Goal: Task Accomplishment & Management: Use online tool/utility

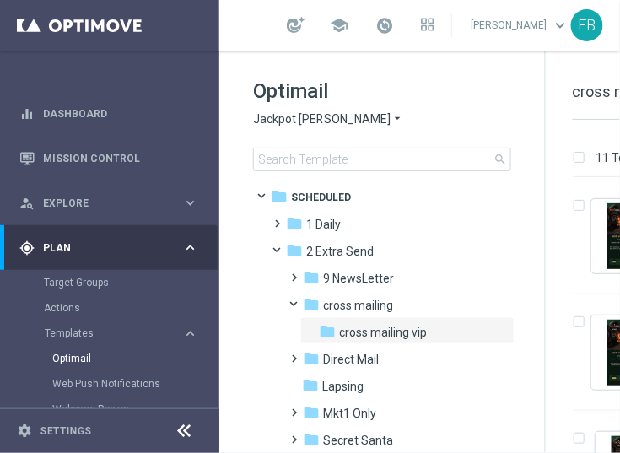
scroll to position [94, 0]
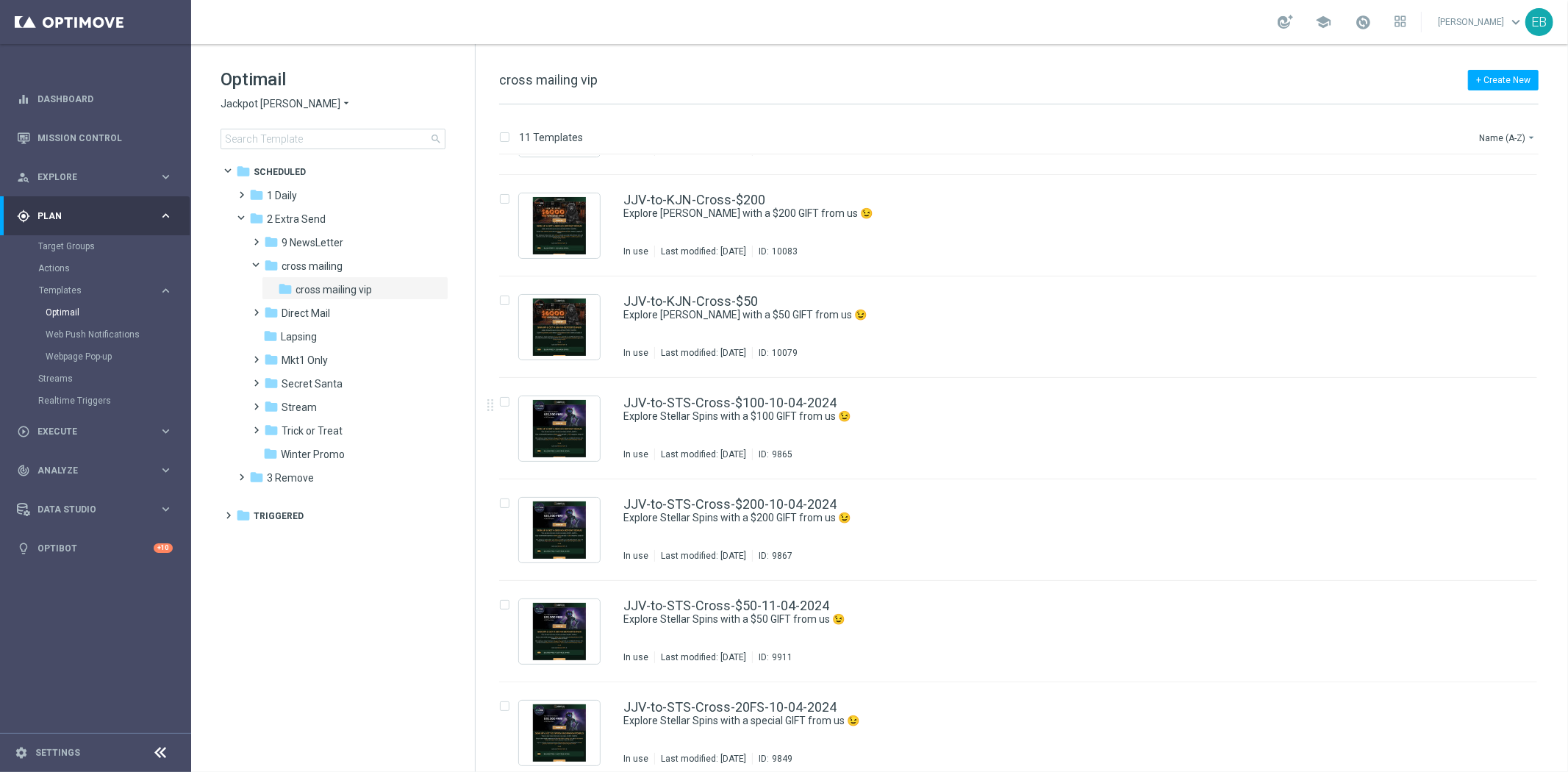
click at [246, 106] on span "Jackpot [PERSON_NAME]" at bounding box center [280, 104] width 119 height 14
click at [268, 280] on div "IOM" at bounding box center [276, 279] width 111 height 17
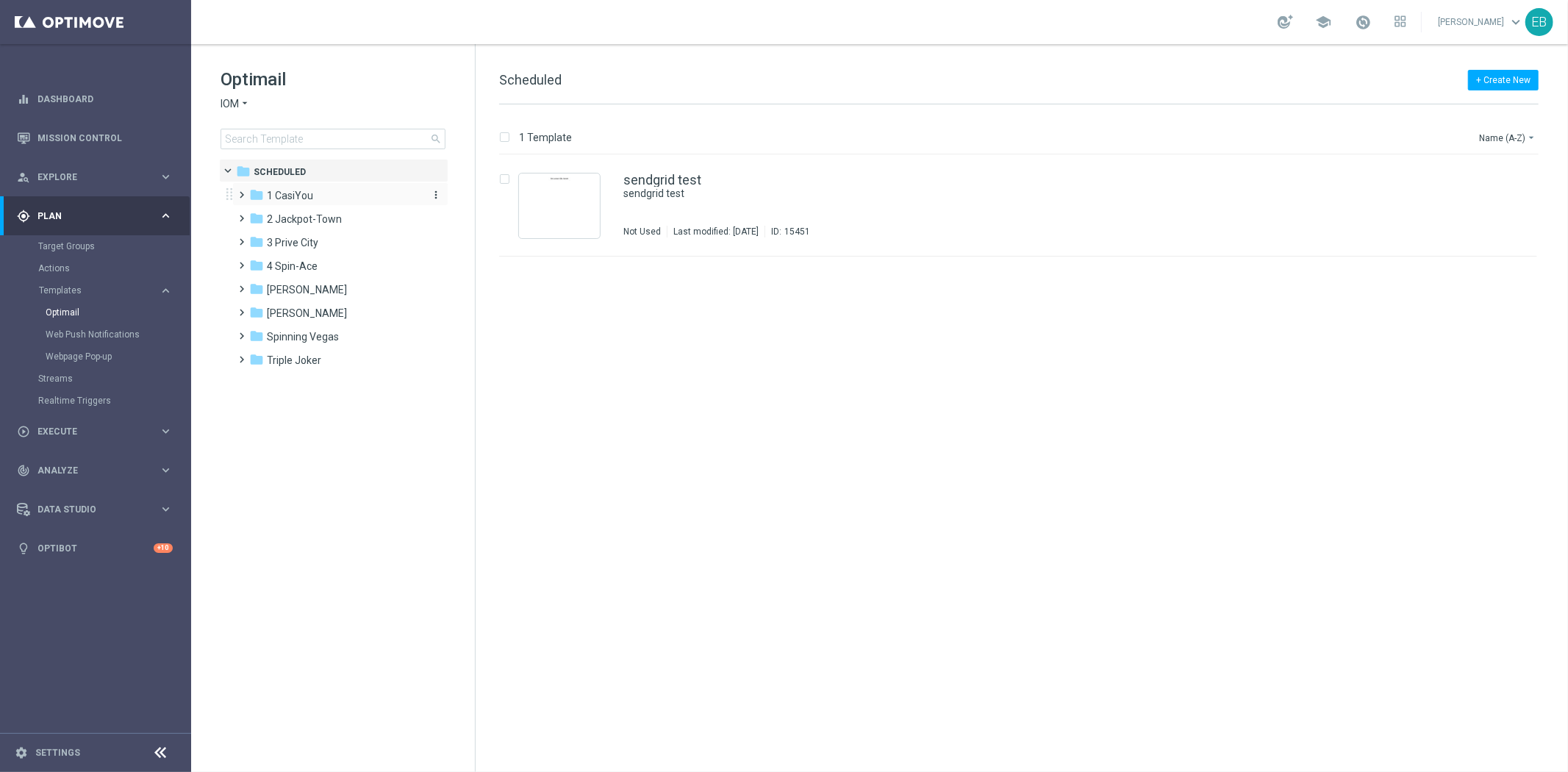
click at [334, 193] on div "folder 1 CasiYou" at bounding box center [334, 195] width 169 height 17
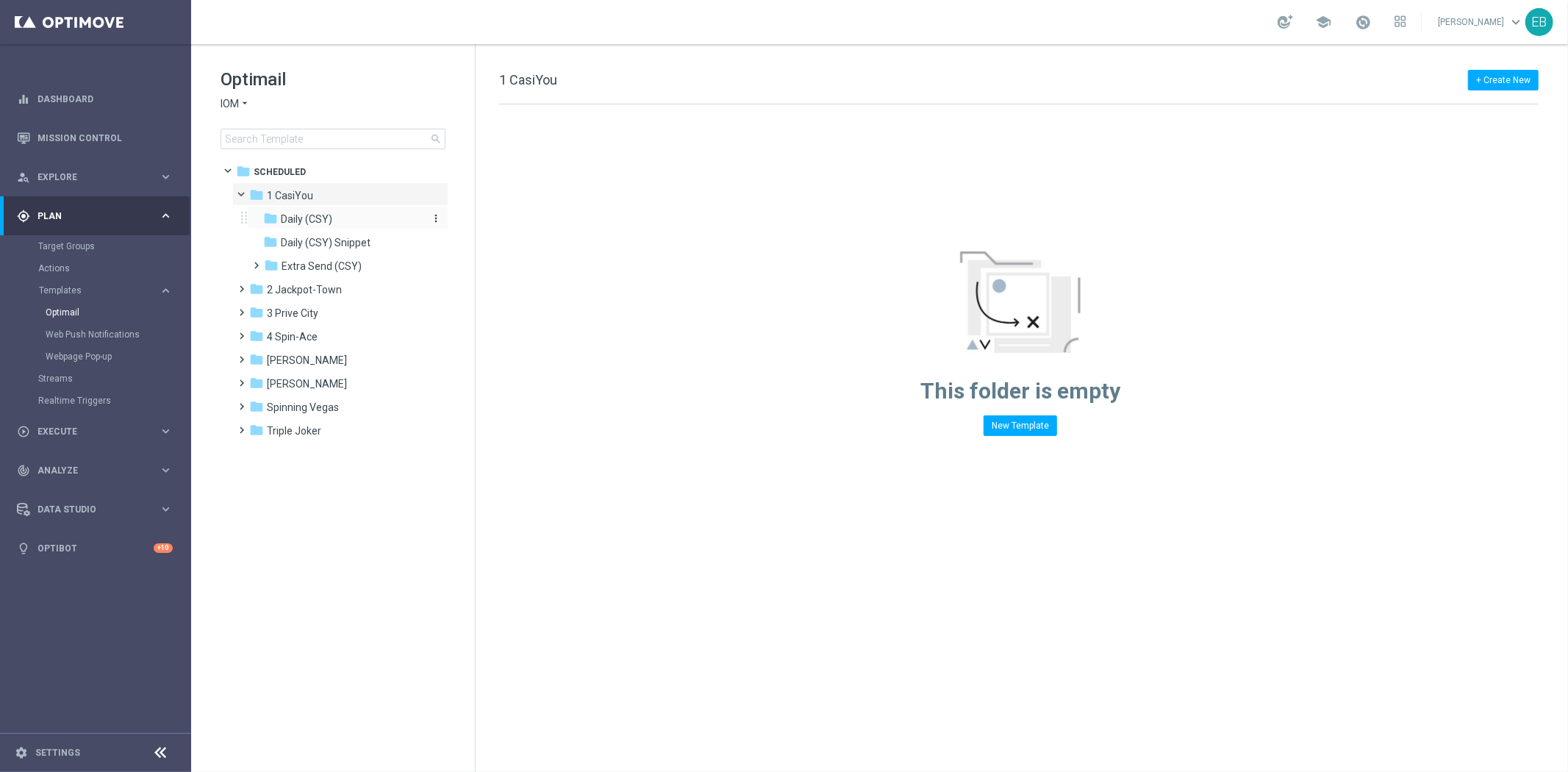
click at [326, 219] on span "Daily (CSY)" at bounding box center [306, 219] width 51 height 13
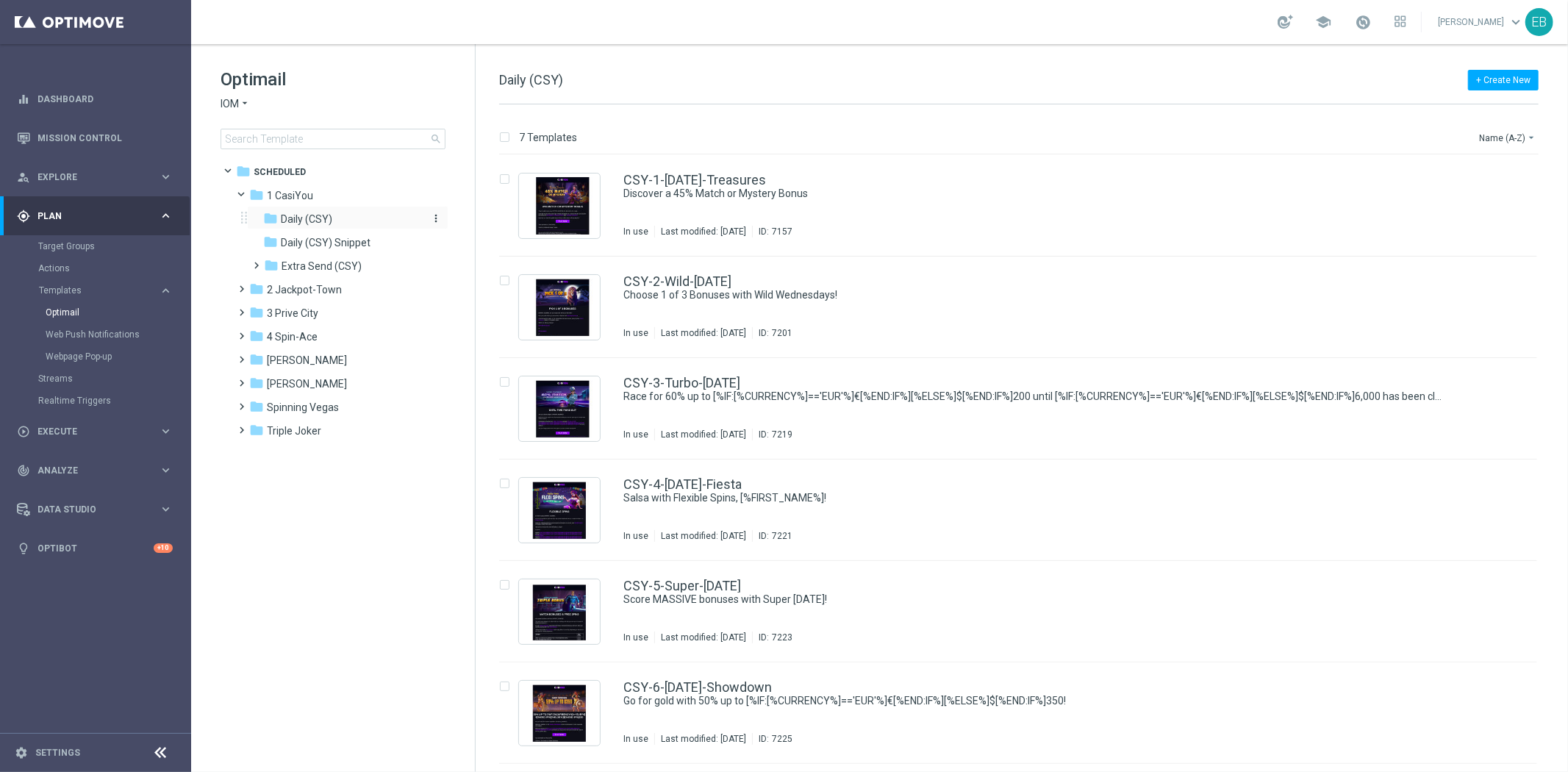
click at [360, 221] on div "folder Daily (CSY)" at bounding box center [342, 219] width 157 height 17
click at [540, 394] on div "CSY-3-Turbo-[DATE] Race for 60% up to [%IF:[%CURRENCY%]=='EUR'%]€[%END:IF%][%EL…" at bounding box center [1049, 408] width 852 height 64
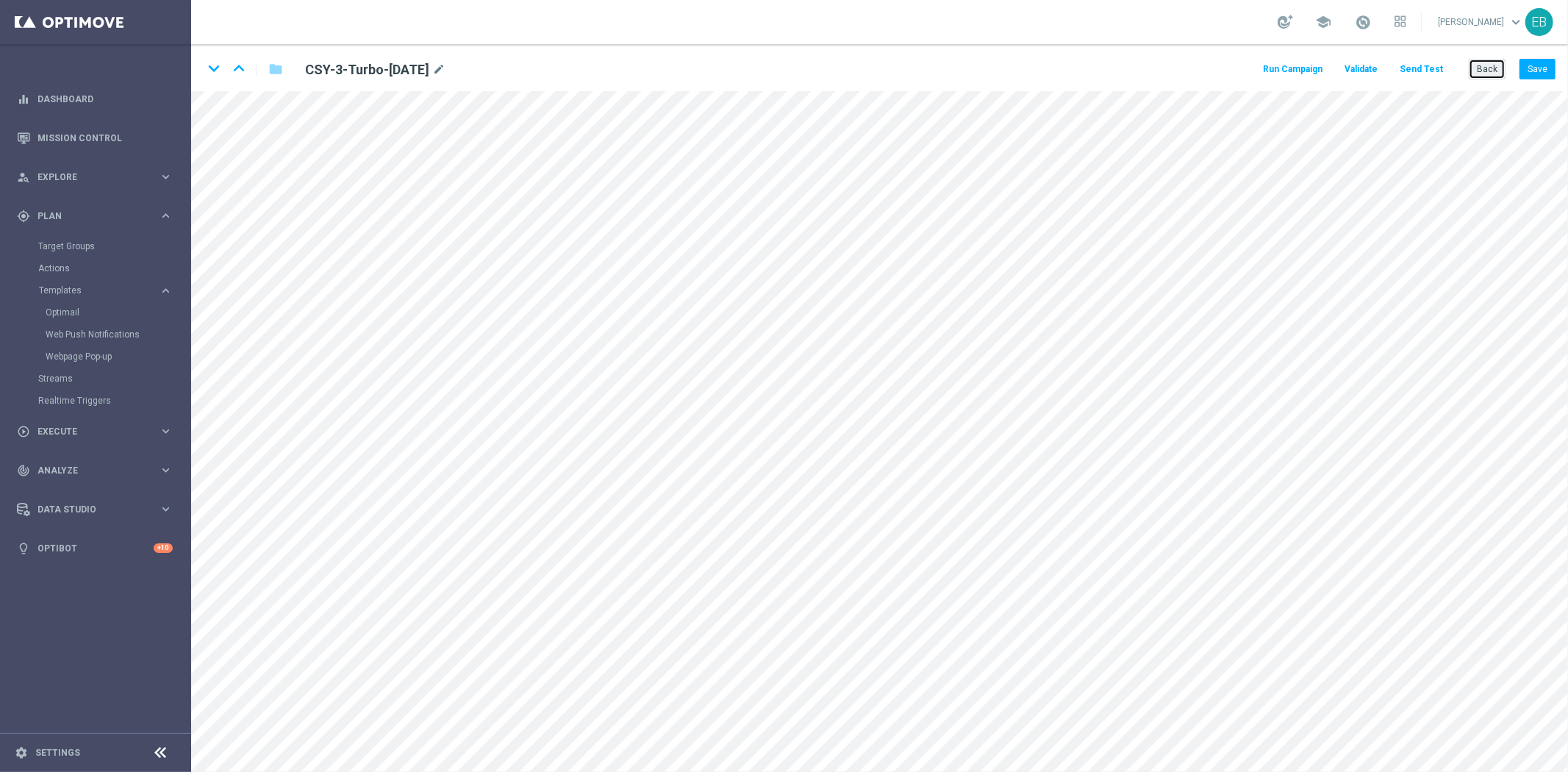
click at [540, 74] on button "Back" at bounding box center [1487, 69] width 37 height 21
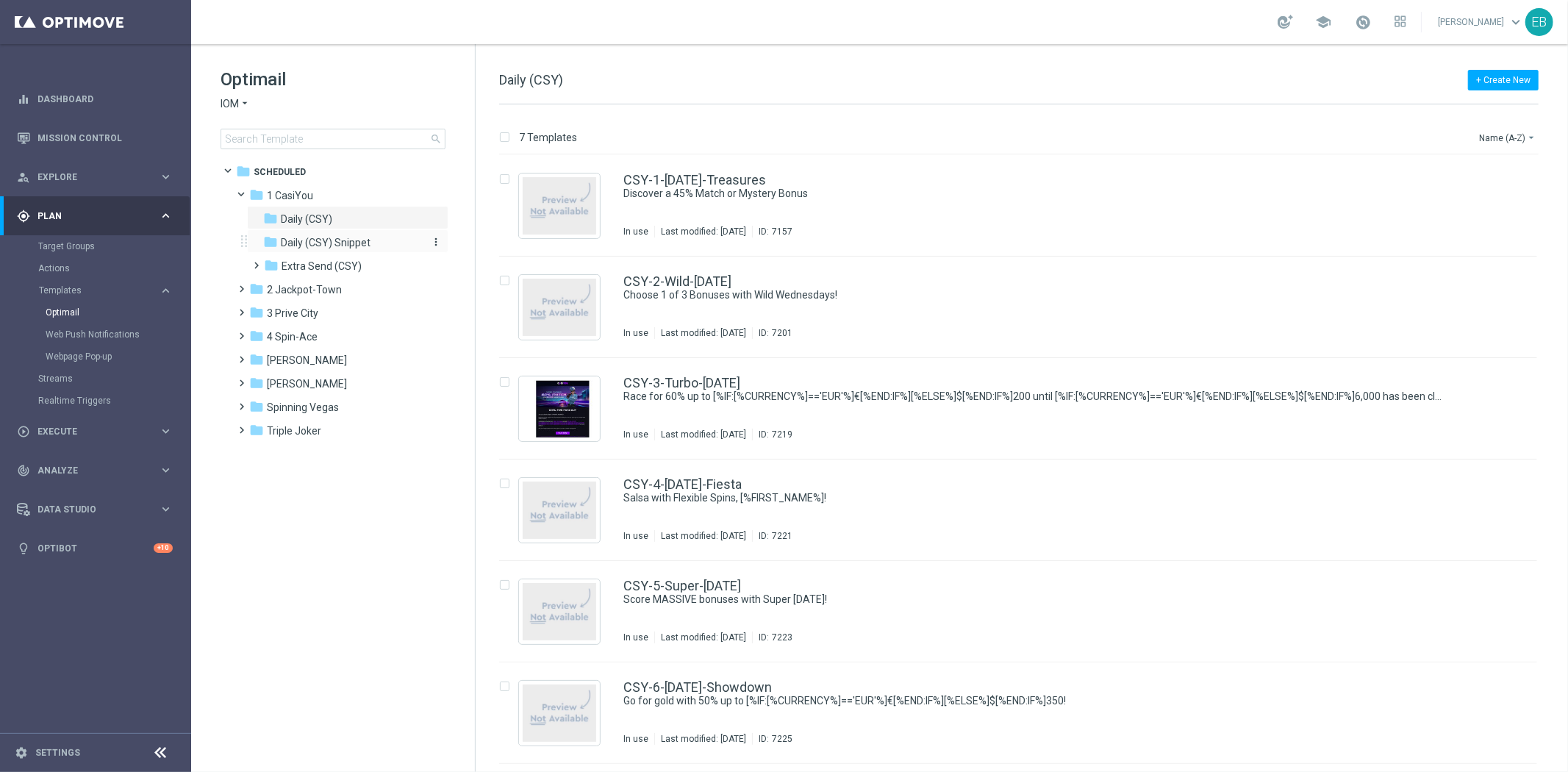
click at [350, 246] on span "Daily (CSY) Snippet" at bounding box center [325, 242] width 90 height 13
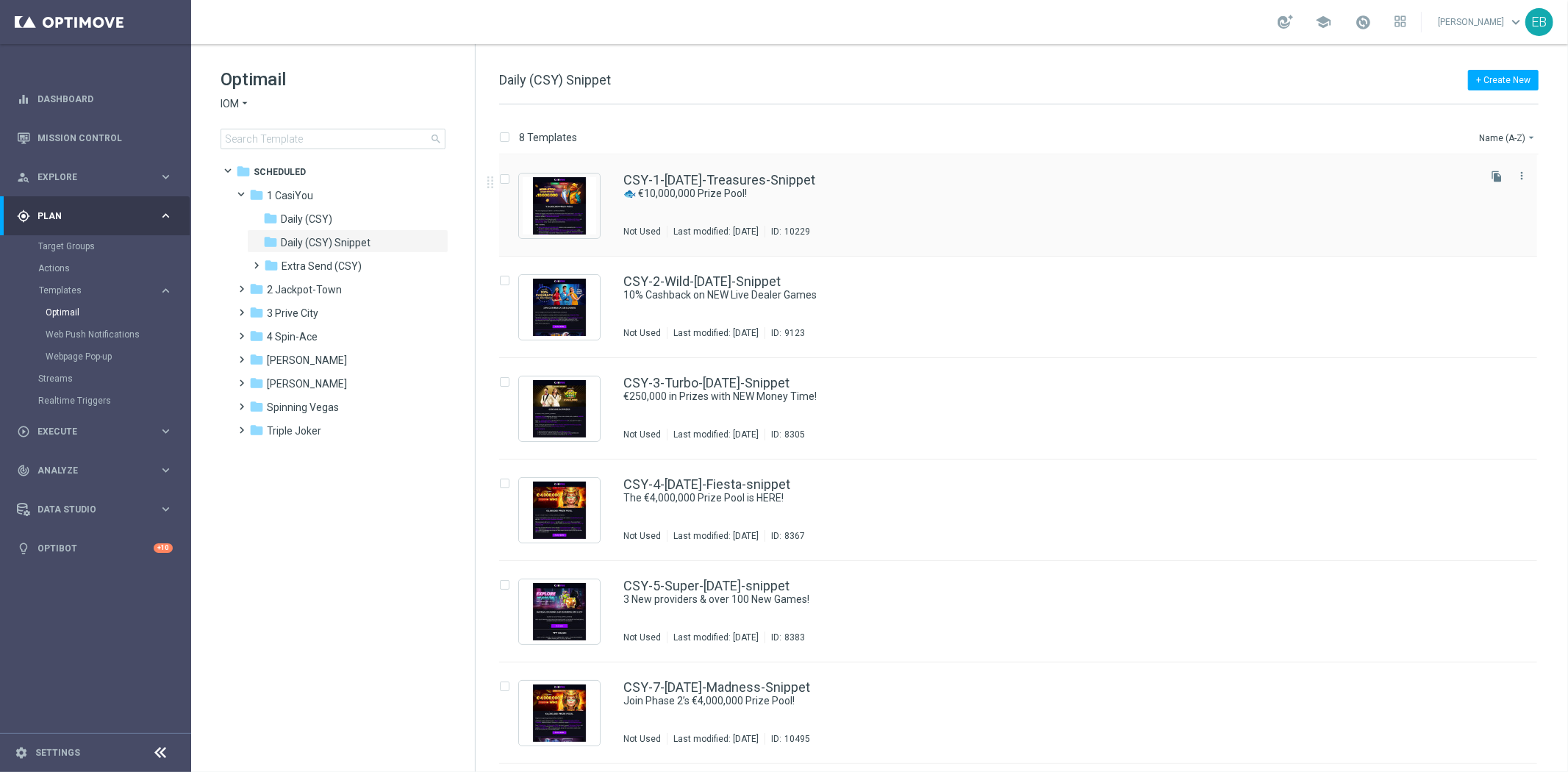
click at [540, 186] on div "CSY-1-[DATE]-Treasures-Snippet" at bounding box center [1049, 179] width 852 height 13
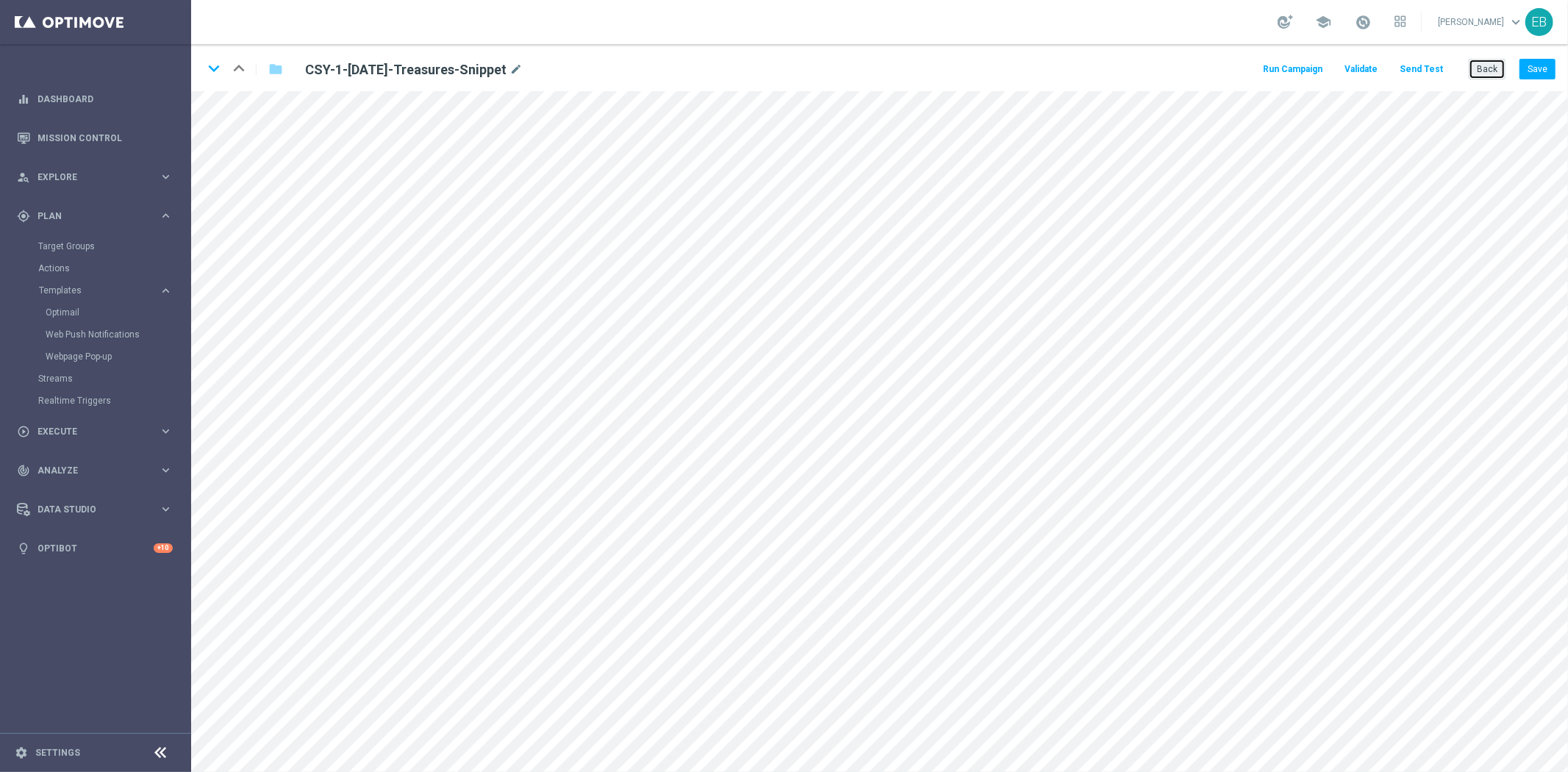
click at [540, 71] on button "Back" at bounding box center [1487, 69] width 37 height 21
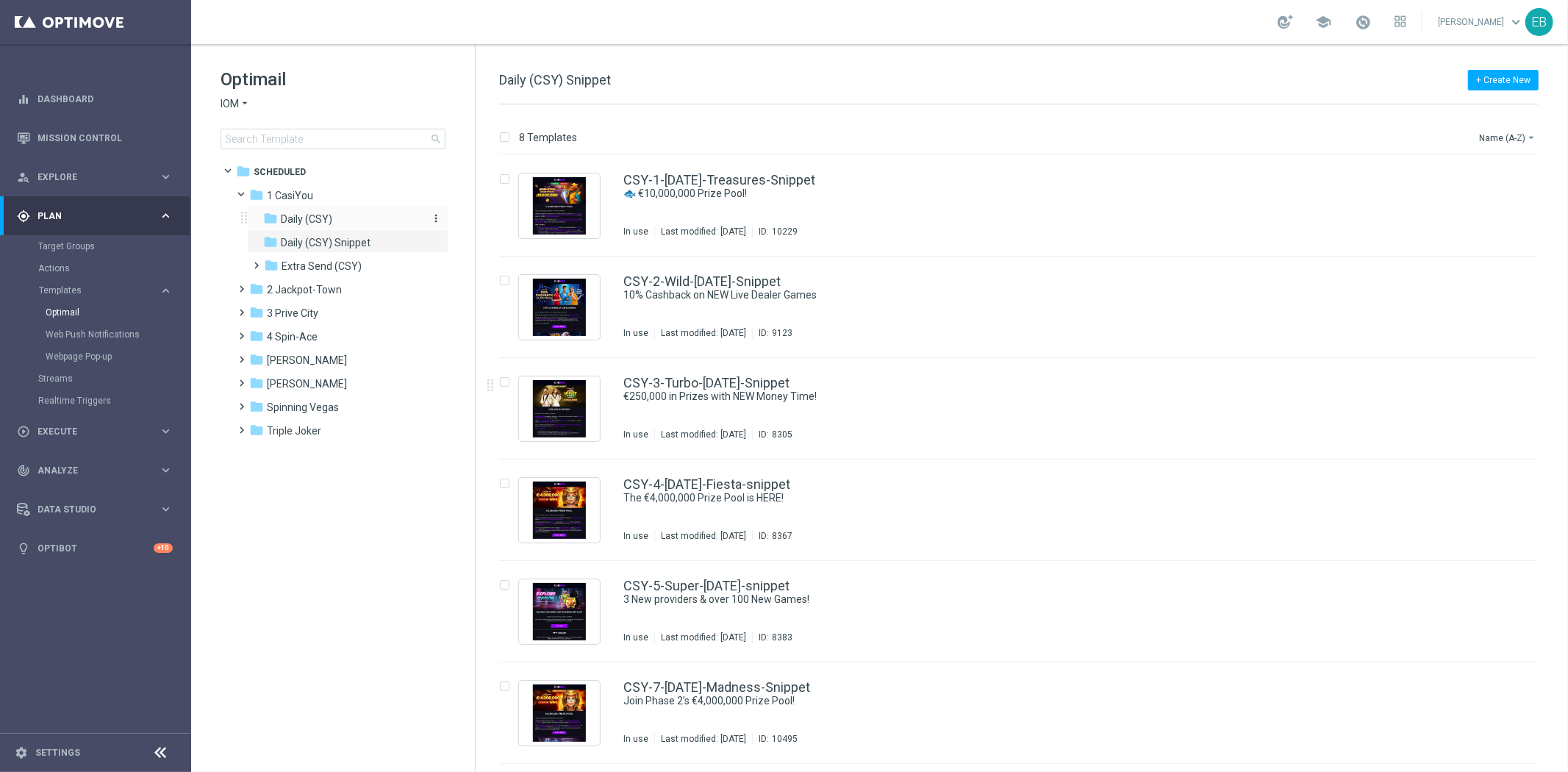
click at [356, 219] on div "folder Daily (CSY)" at bounding box center [342, 219] width 157 height 17
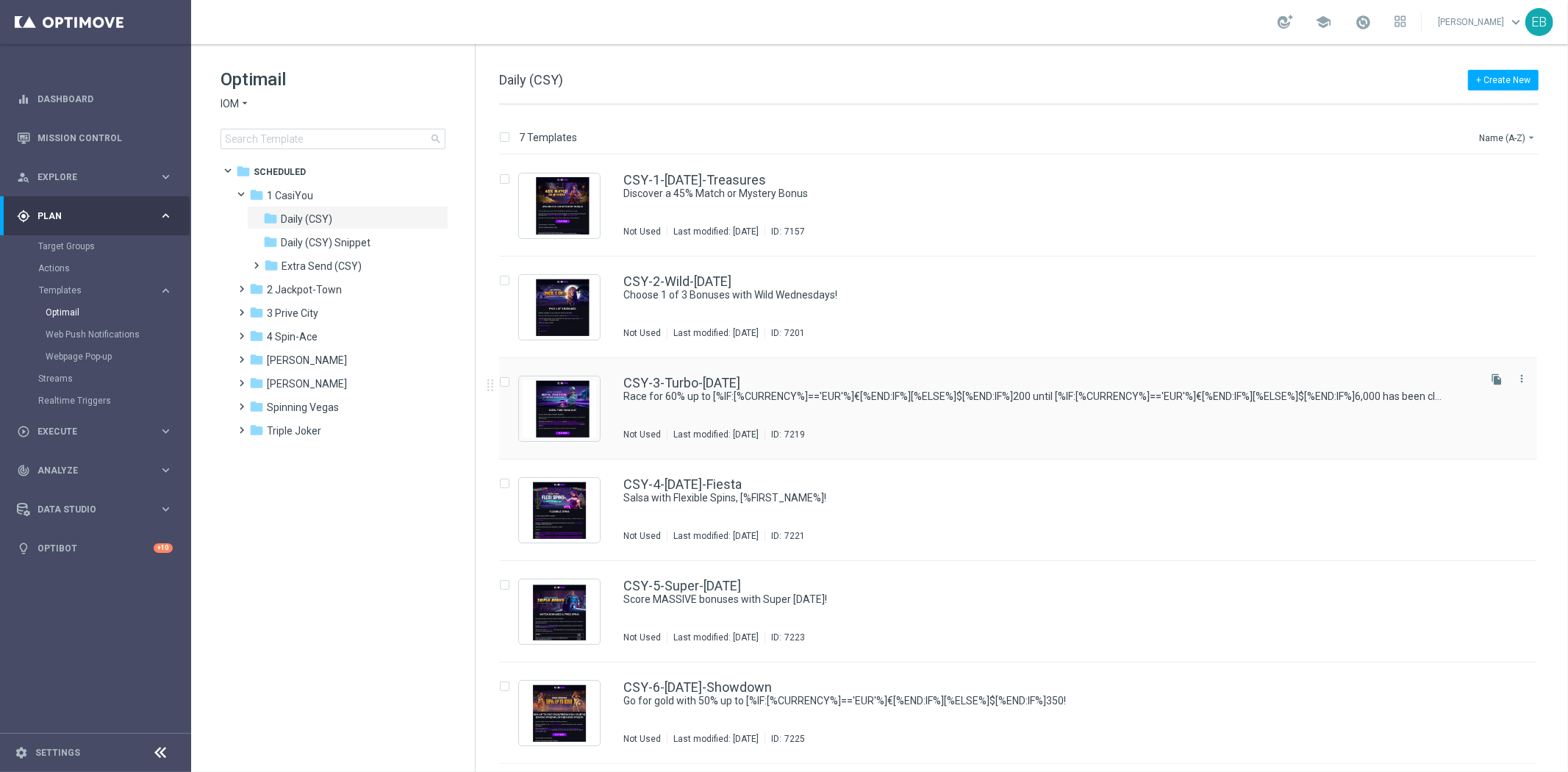
click at [540, 394] on div "CSY-3-Turbo-[DATE] Race for 60% up to [%IF:[%CURRENCY%]=='EUR'%]€[%END:IF%][%EL…" at bounding box center [1049, 408] width 852 height 64
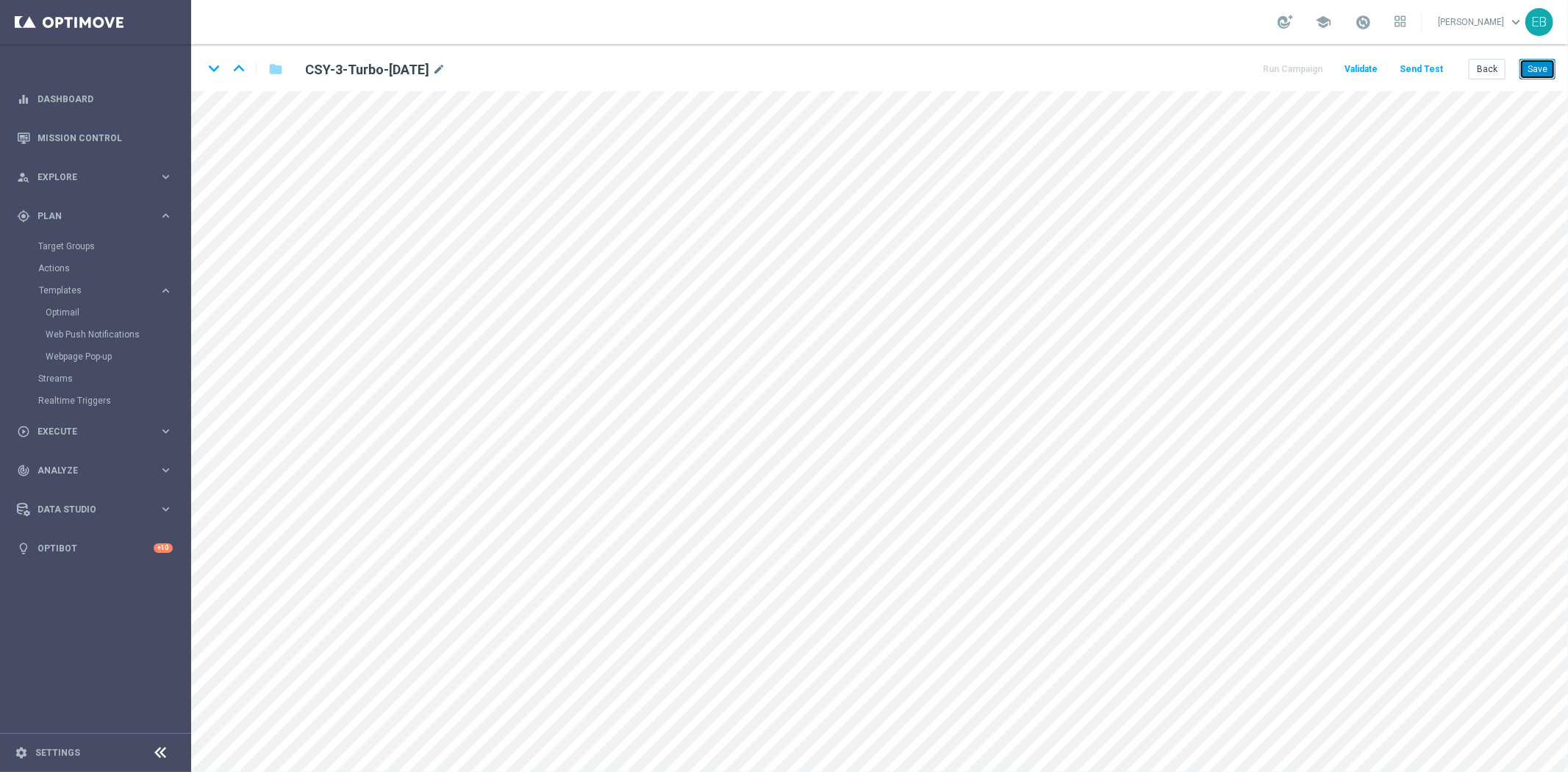
click at [540, 71] on button "Save" at bounding box center [1537, 69] width 36 height 21
click at [540, 68] on button "Save" at bounding box center [1537, 69] width 36 height 21
click at [540, 68] on button "Back" at bounding box center [1487, 69] width 37 height 21
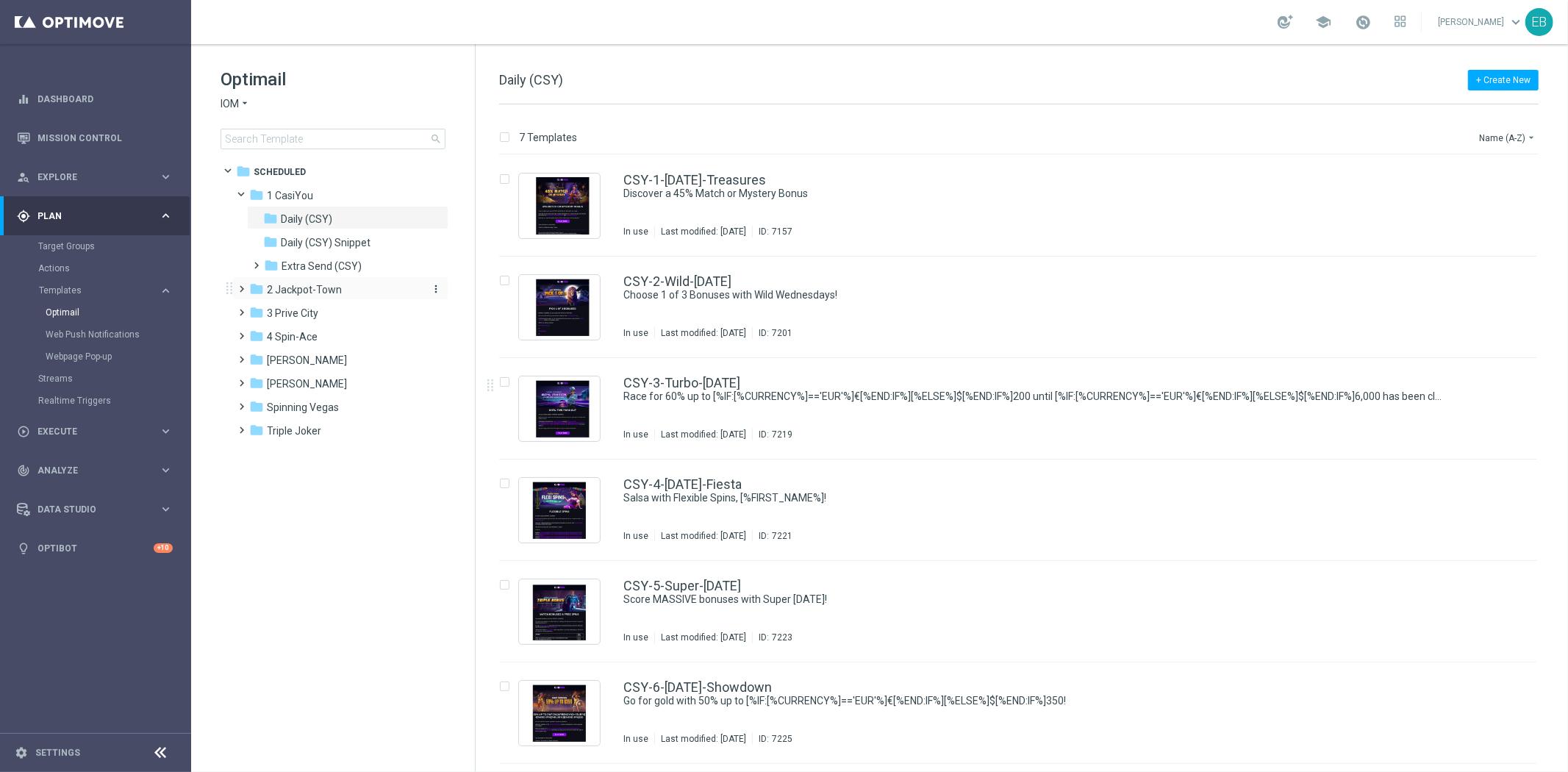
click at [339, 294] on span "2 Jackpot-Town" at bounding box center [304, 289] width 75 height 13
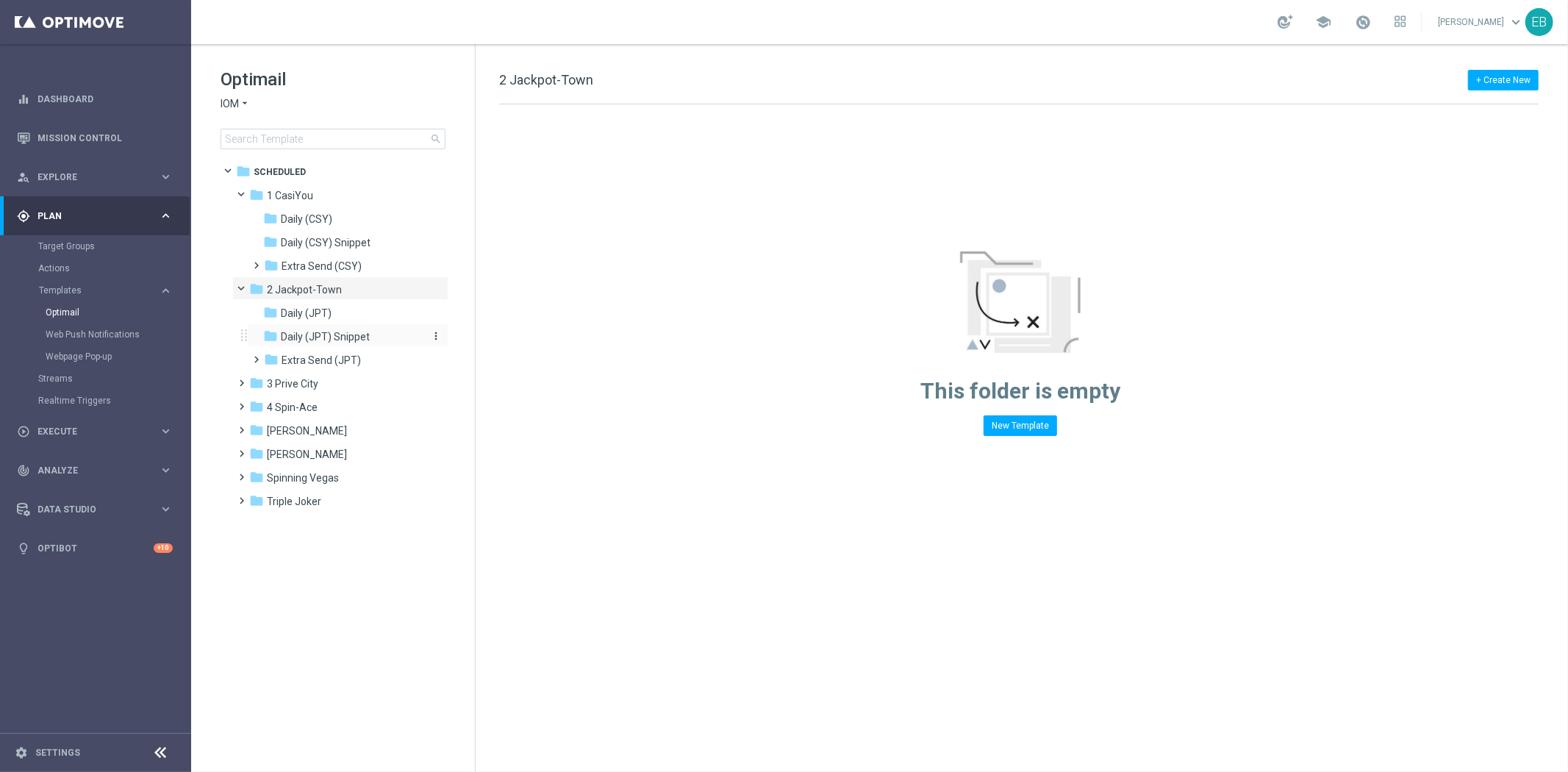
click at [359, 338] on span "Daily (JPT) Snippet" at bounding box center [325, 336] width 89 height 13
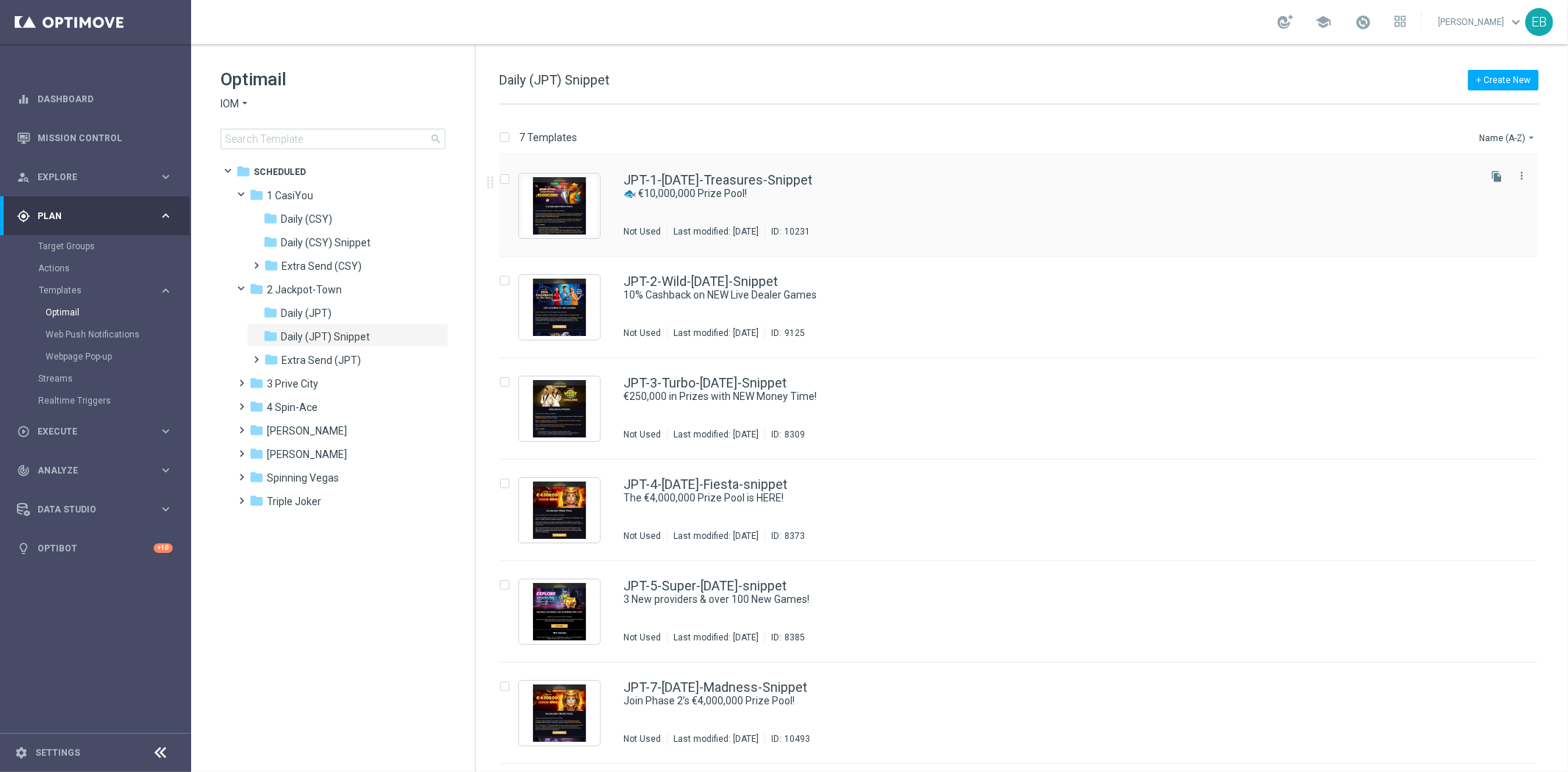
click at [540, 209] on div "JPT-1-[DATE]-Treasures-Snippet 🐟 €10,000,000 Prize Pool! Not Used Last modified…" at bounding box center [1049, 205] width 852 height 64
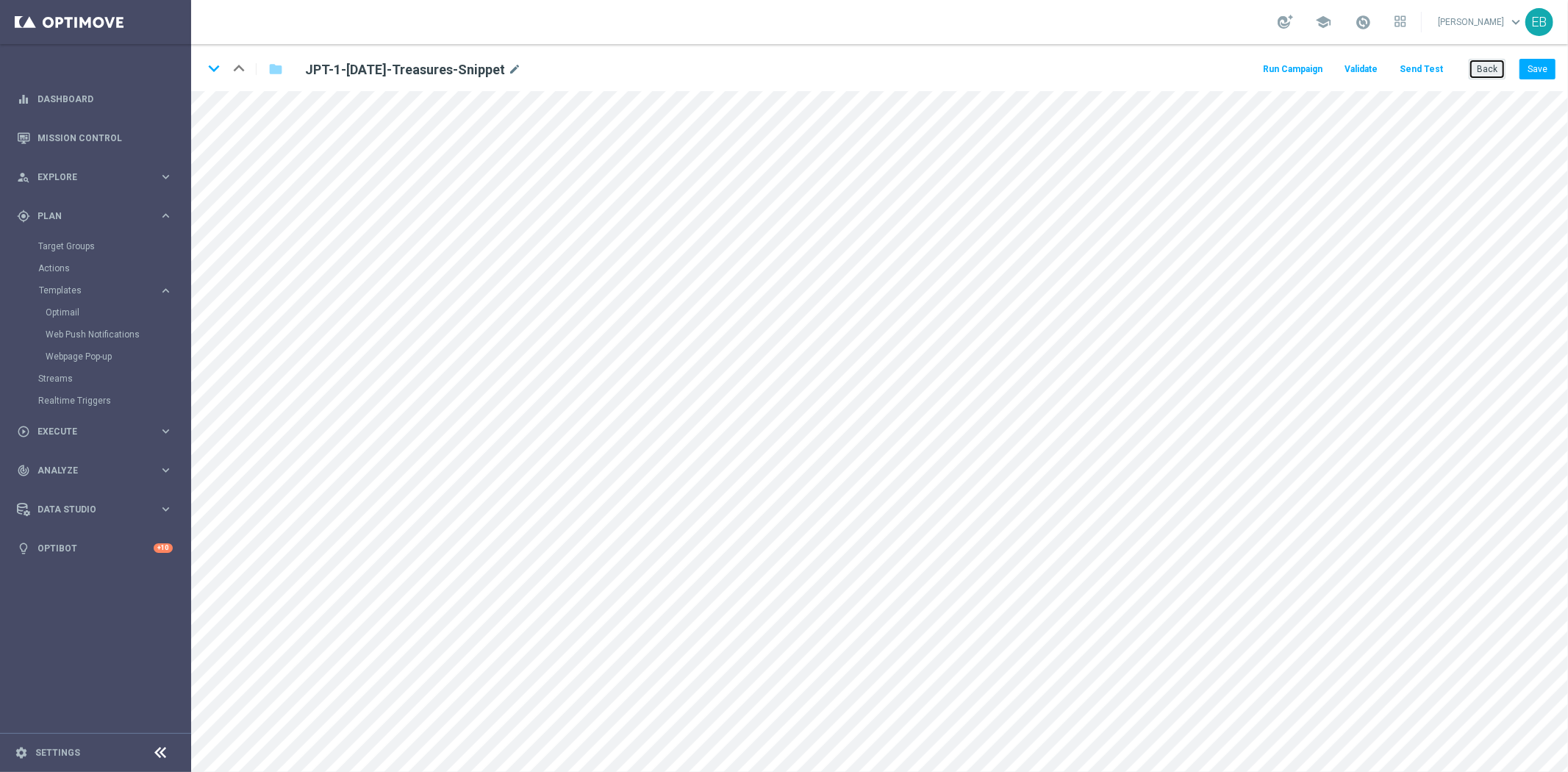
click at [540, 74] on button "Back" at bounding box center [1487, 69] width 37 height 21
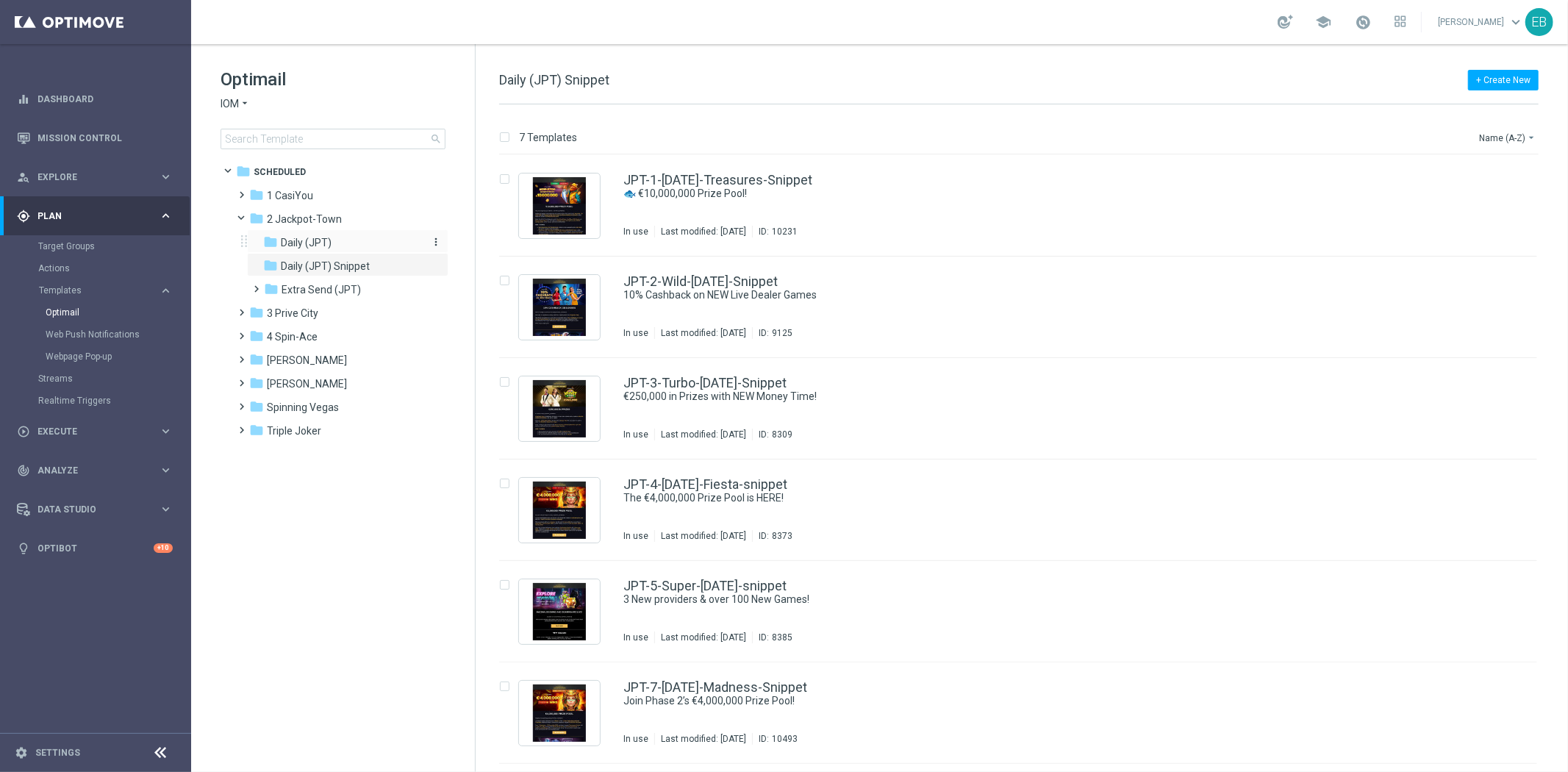
click at [338, 247] on div "folder Daily (JPT)" at bounding box center [342, 242] width 157 height 17
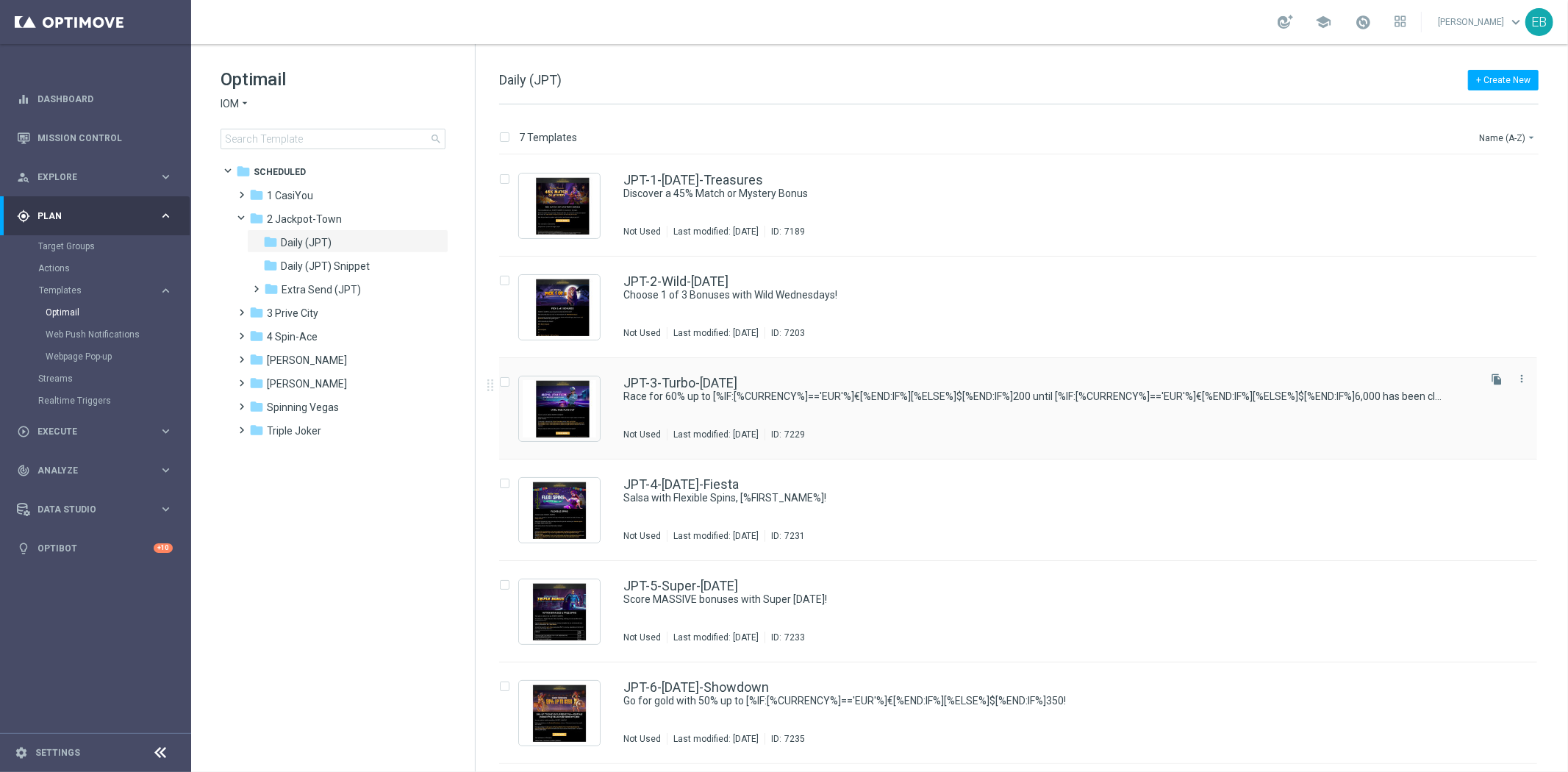
click at [540, 394] on div "JPT-3-Turbo-[DATE] Race for 60% up to [%IF:[%CURRENCY%]=='EUR'%]€[%END:IF%][%EL…" at bounding box center [1049, 408] width 852 height 64
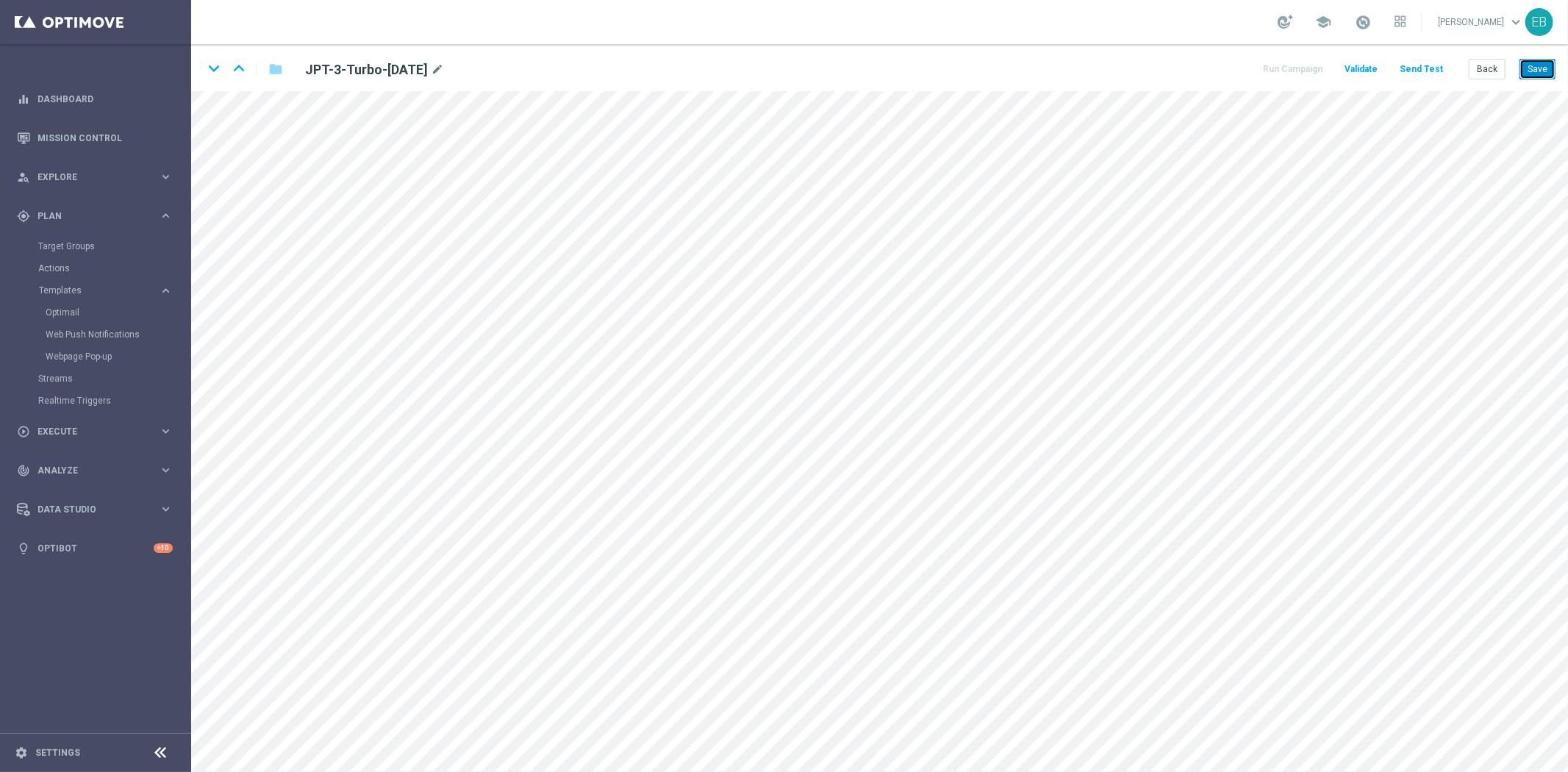
click at [540, 78] on button "Save" at bounding box center [1537, 69] width 36 height 21
click at [540, 64] on button "Save" at bounding box center [1537, 69] width 36 height 21
click at [540, 75] on button "Back" at bounding box center [1487, 69] width 37 height 21
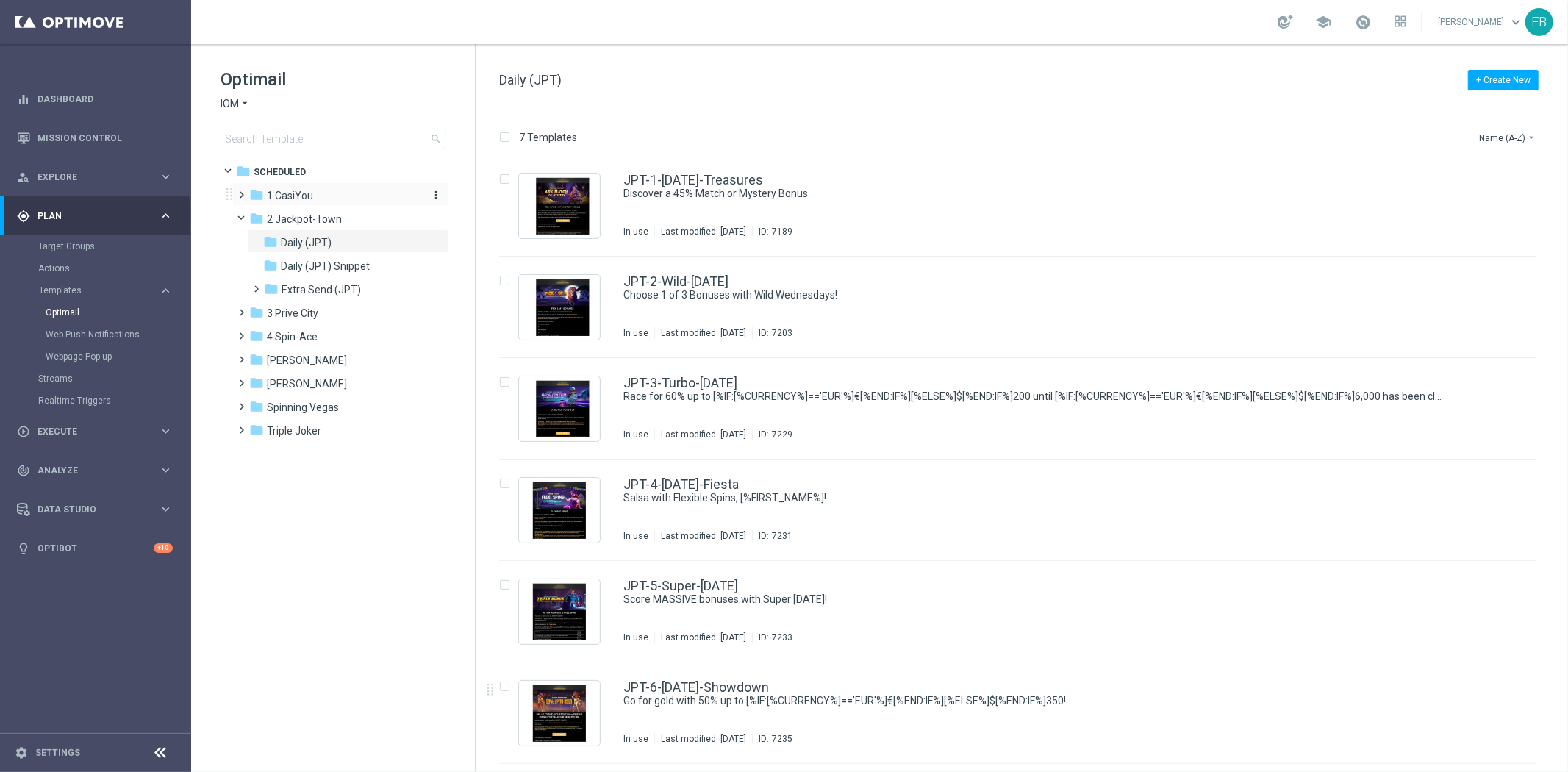
click at [326, 194] on div "folder 1 CasiYou" at bounding box center [334, 195] width 169 height 17
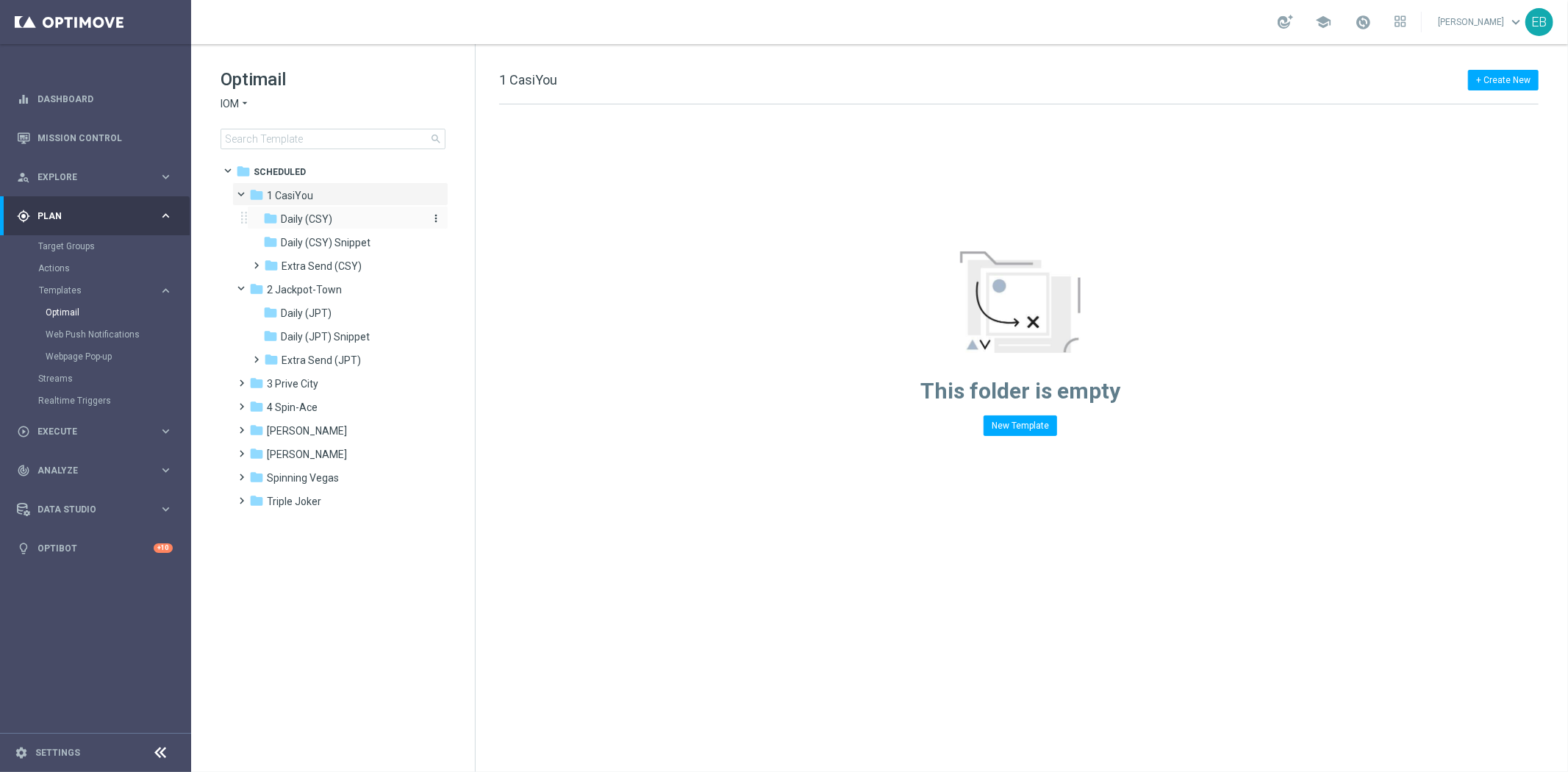
click at [364, 216] on div "folder Daily (CSY)" at bounding box center [342, 219] width 157 height 17
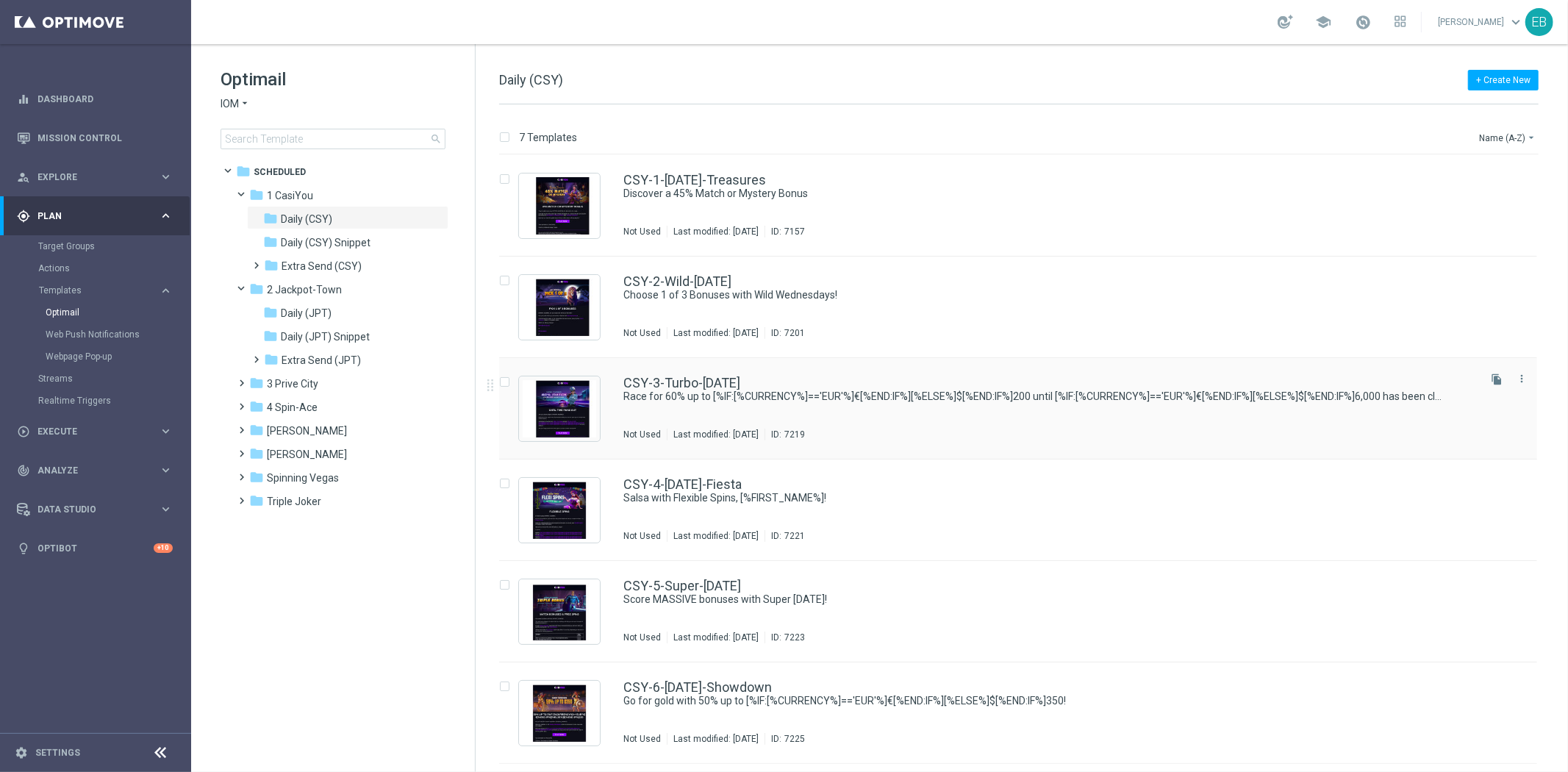
click at [540, 394] on div "Not Used Last modified: [DATE] ID: 7219" at bounding box center [1049, 434] width 852 height 11
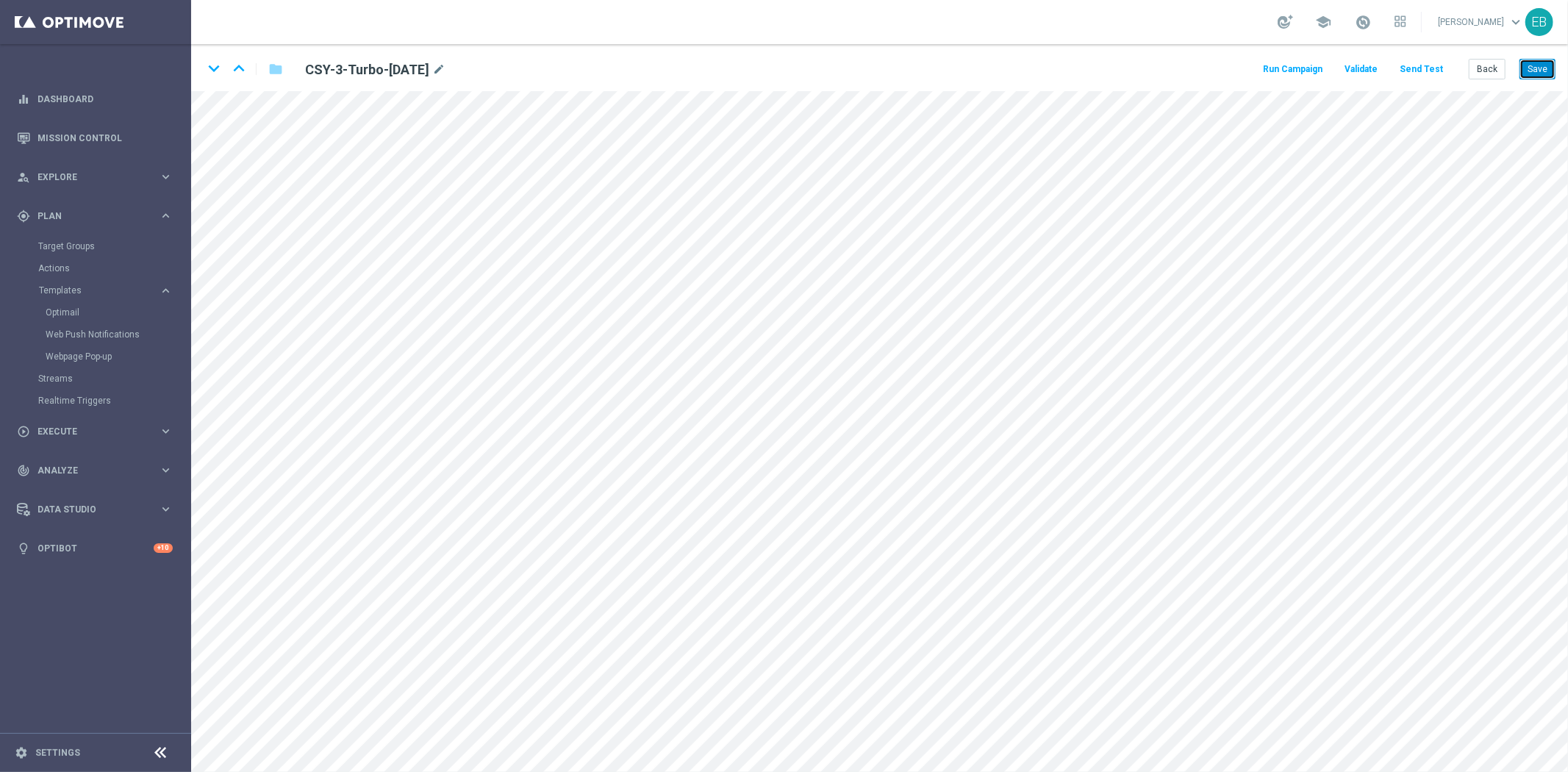
click at [540, 63] on button "Save" at bounding box center [1537, 69] width 36 height 21
click at [540, 66] on button "Back" at bounding box center [1487, 69] width 37 height 21
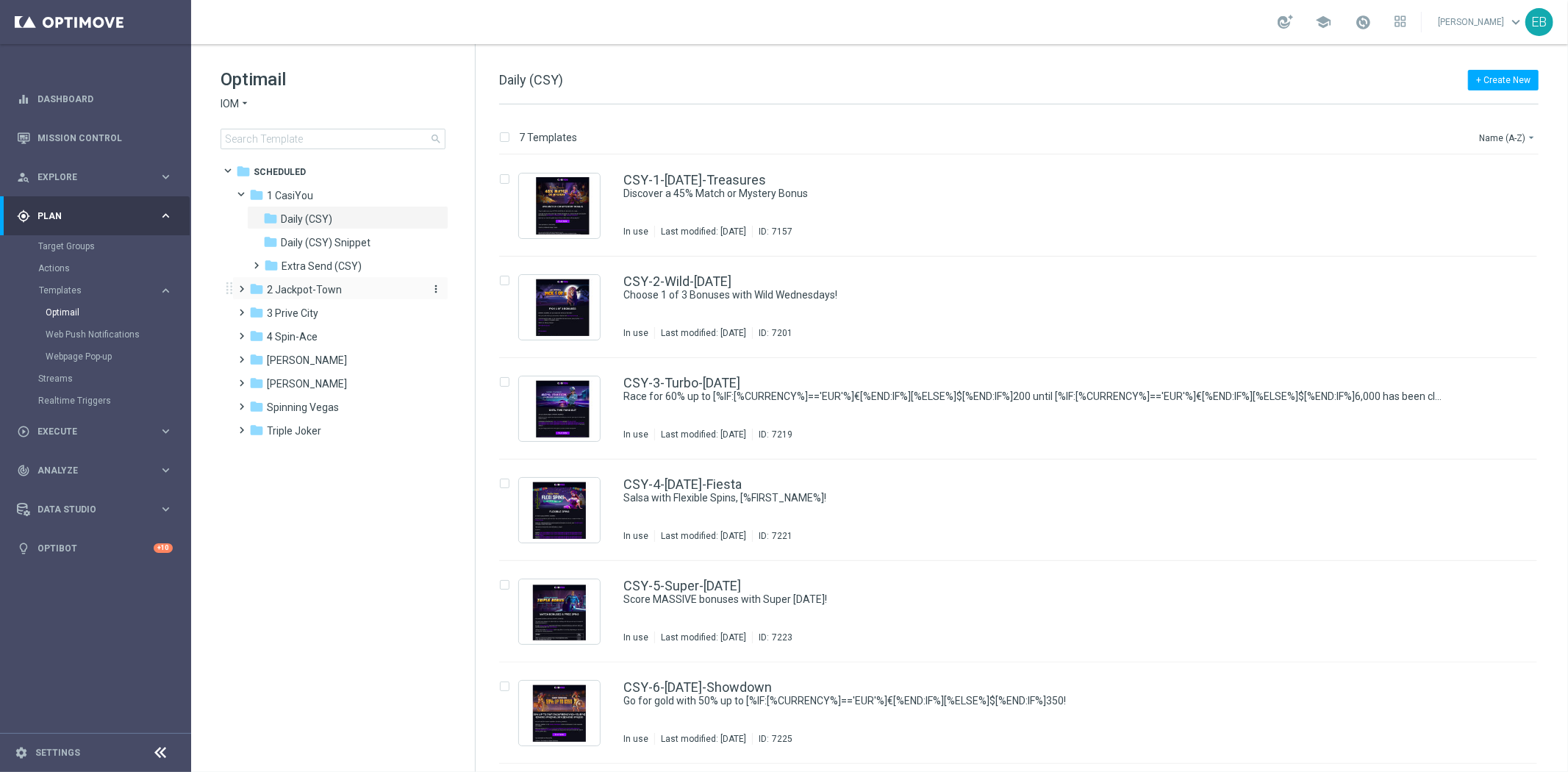
click at [342, 296] on div "folder 2 Jackpot-Town" at bounding box center [334, 289] width 169 height 17
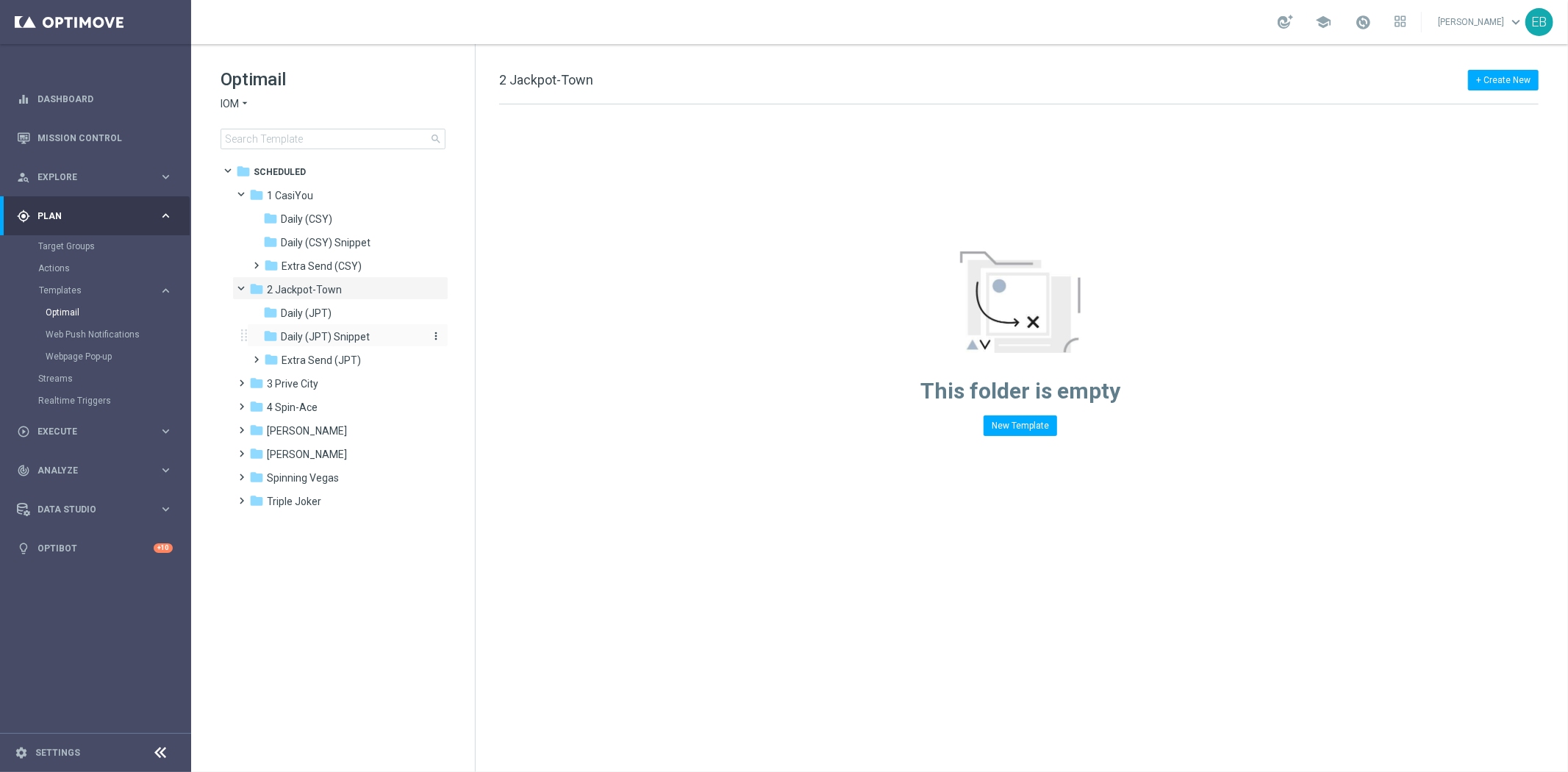
click at [368, 343] on div "folder Daily (JPT) Snippet" at bounding box center [342, 336] width 157 height 17
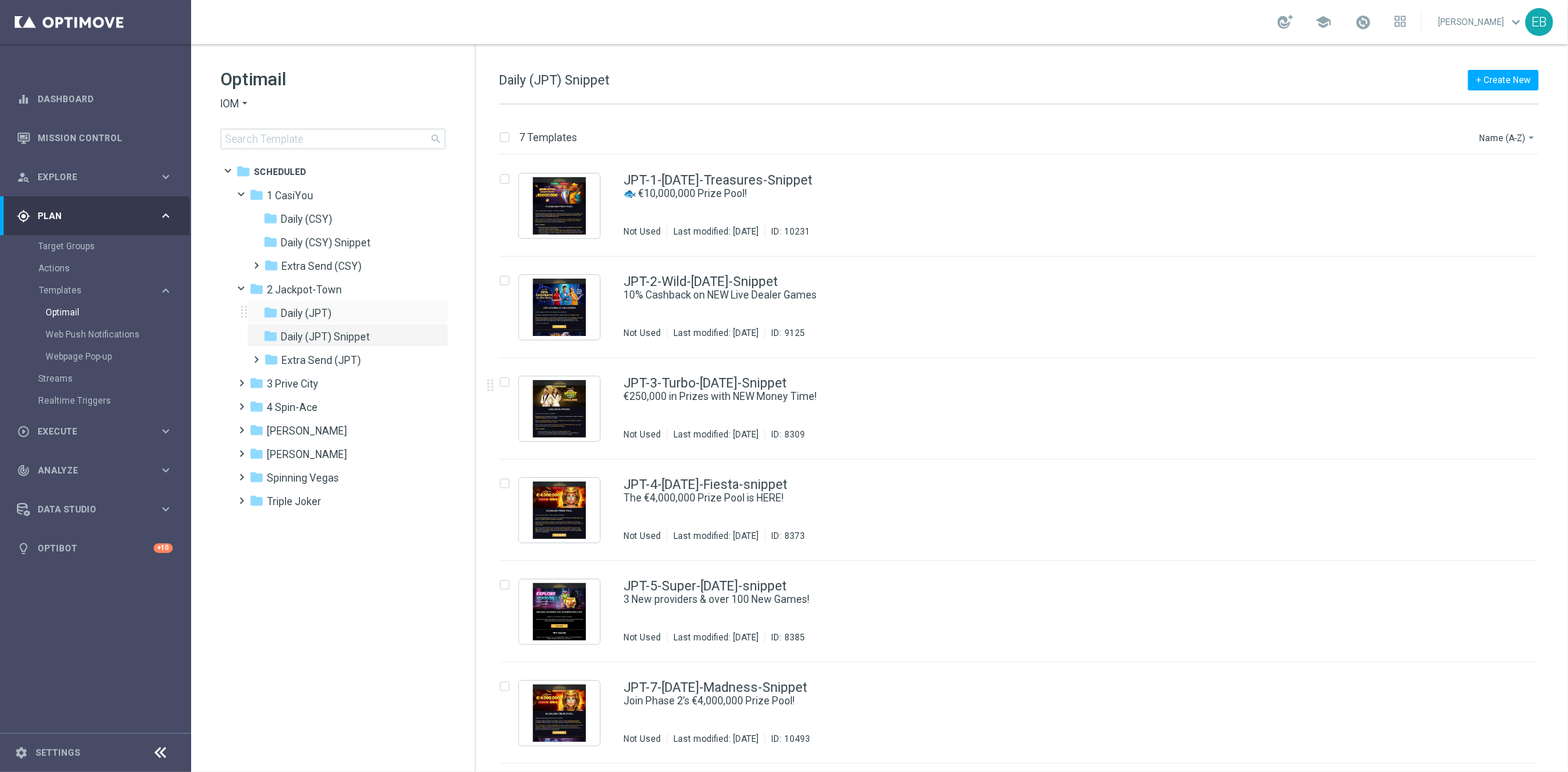
click at [333, 303] on div "folder Daily (JPT) more_vert" at bounding box center [347, 311] width 201 height 24
click at [370, 311] on div "folder Daily (JPT)" at bounding box center [342, 313] width 157 height 17
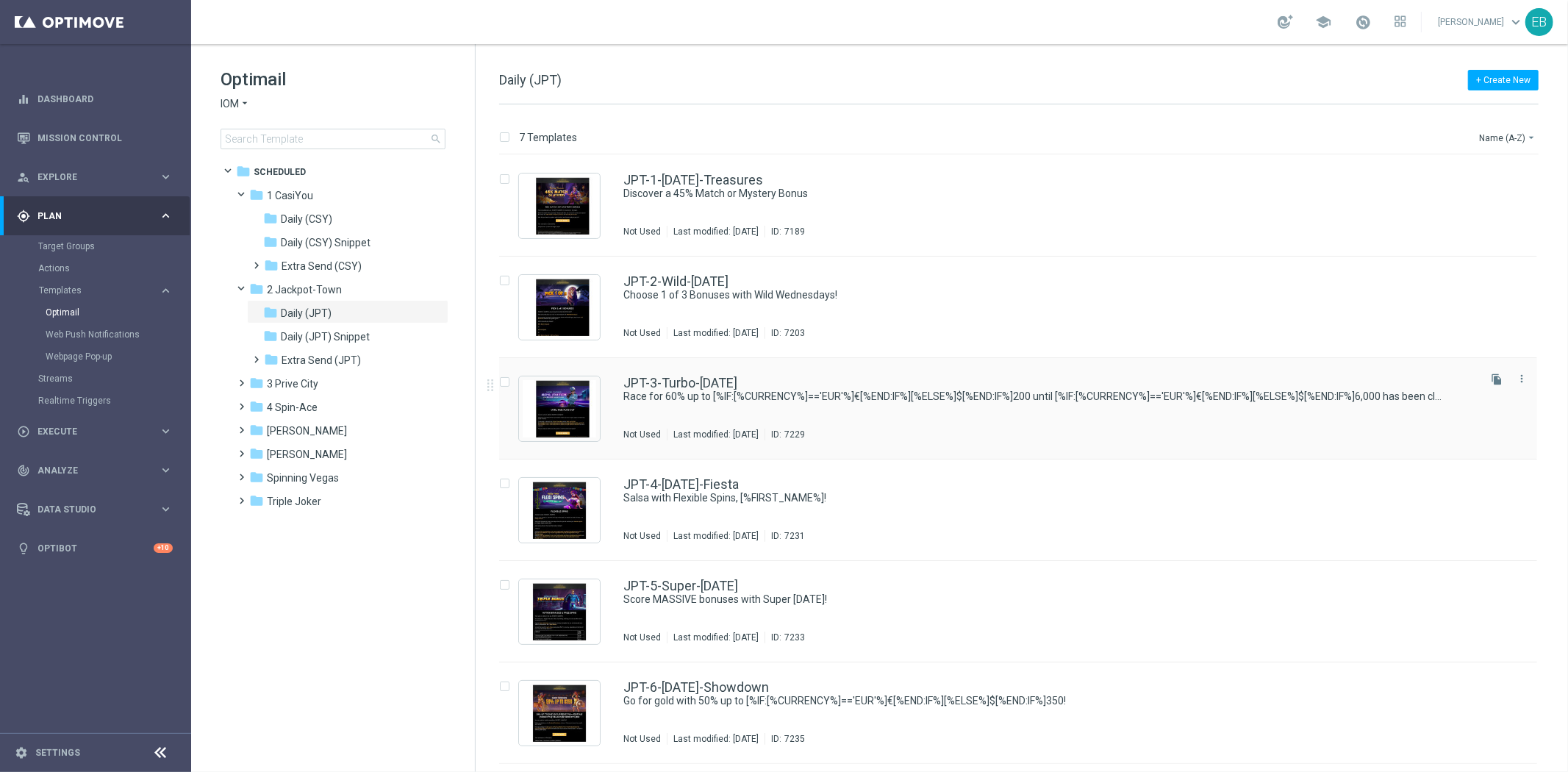
click at [540, 394] on div "Not Used Last modified: [DATE] ID: 7229" at bounding box center [1049, 434] width 852 height 11
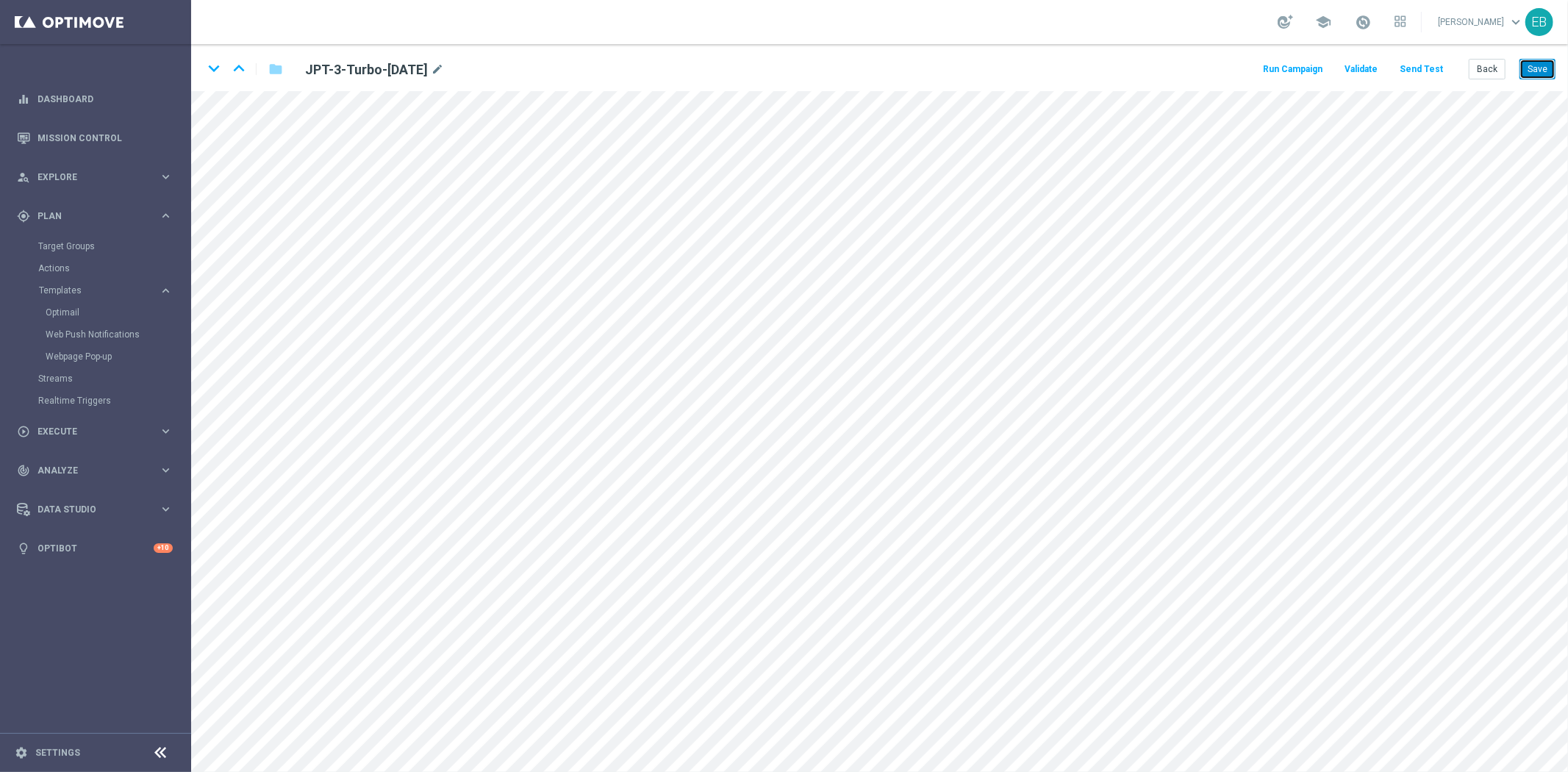
click at [540, 70] on button "Save" at bounding box center [1537, 69] width 36 height 21
click at [540, 63] on button "Save" at bounding box center [1537, 69] width 36 height 21
click at [540, 67] on button "Save" at bounding box center [1537, 69] width 36 height 21
click at [540, 68] on button "Back" at bounding box center [1487, 69] width 37 height 21
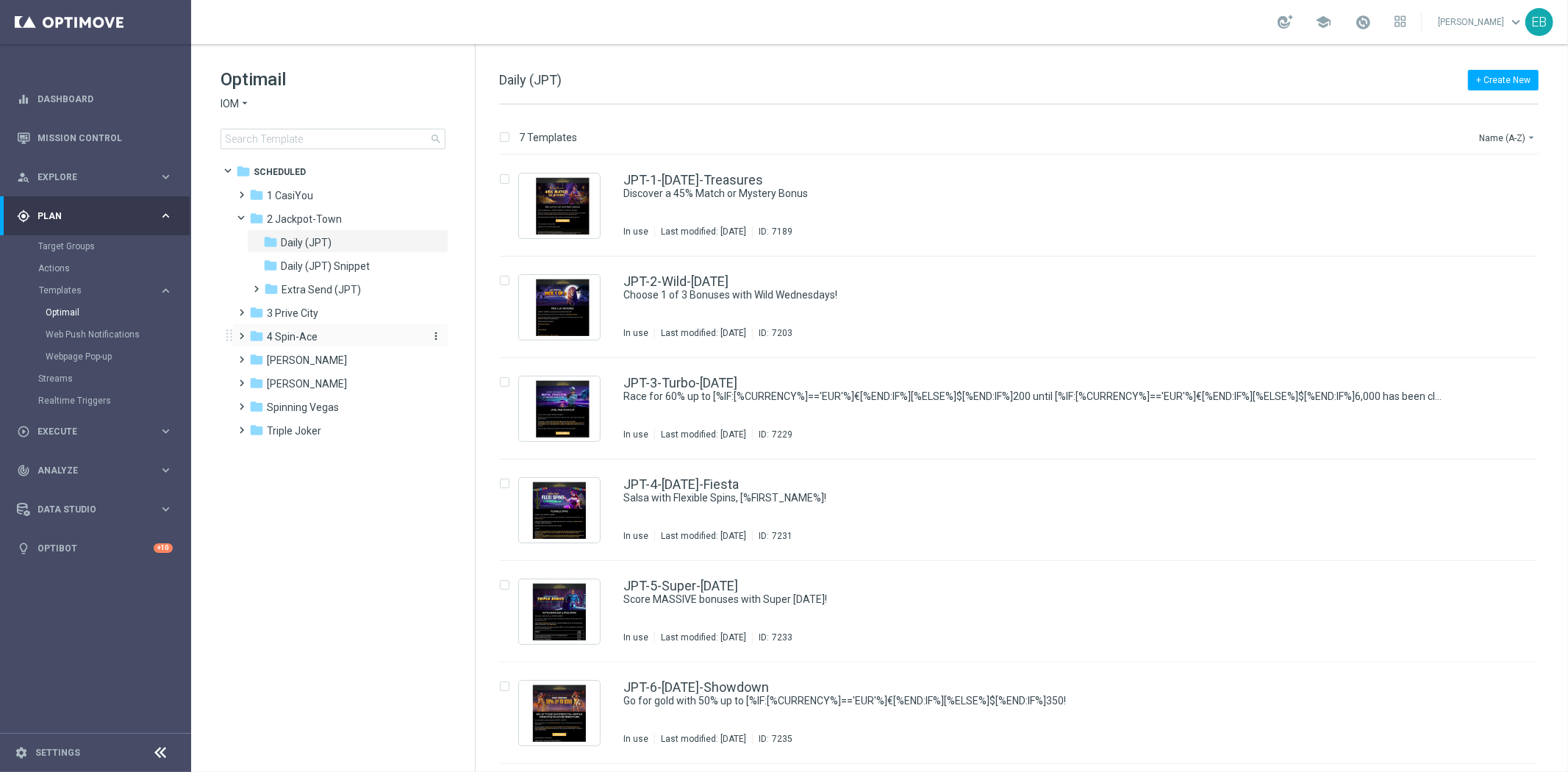
click at [315, 335] on span "4 Spin-Ace" at bounding box center [292, 336] width 51 height 13
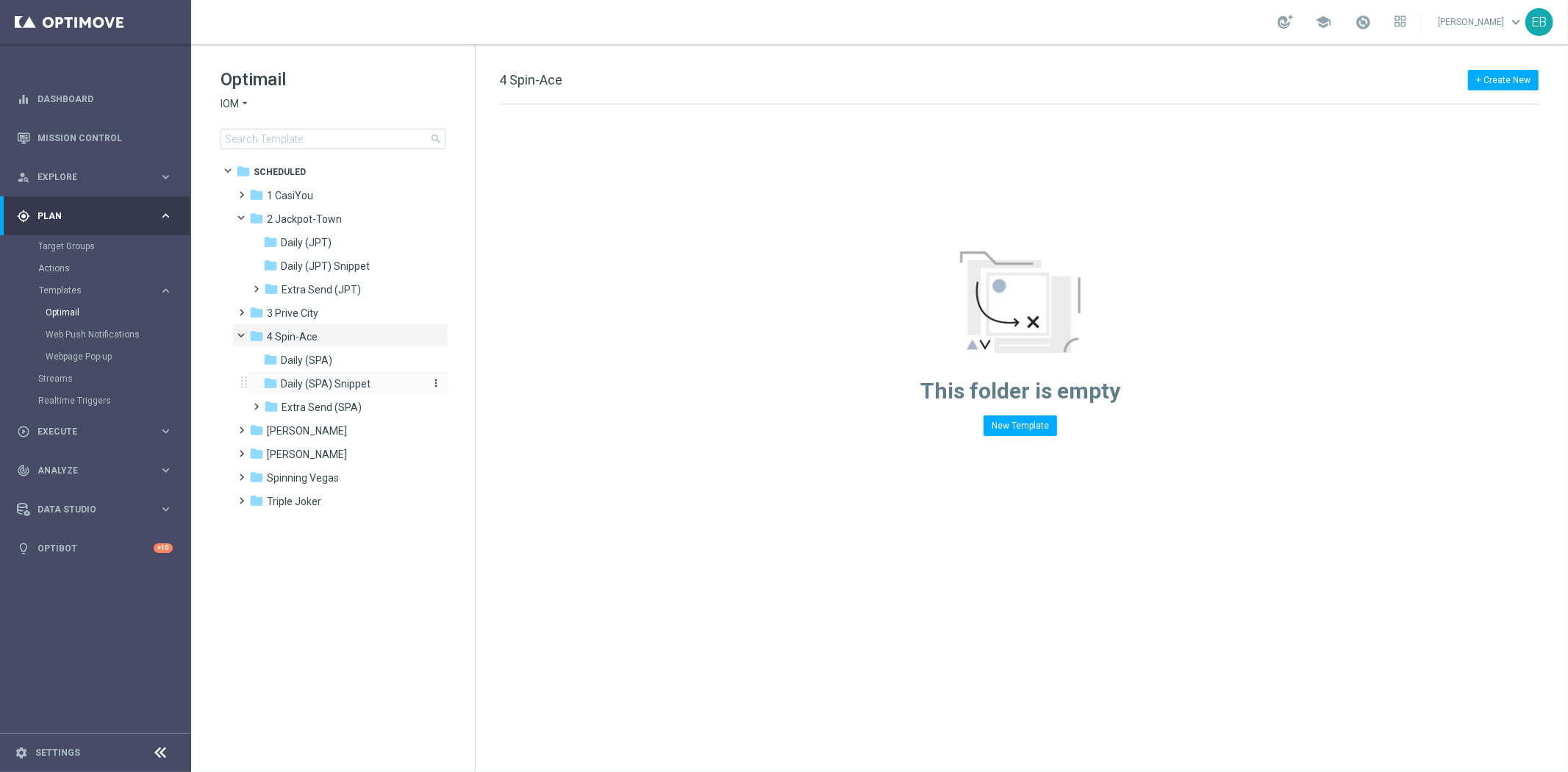
click at [353, 381] on span "Daily (SPA) Snippet" at bounding box center [325, 383] width 90 height 13
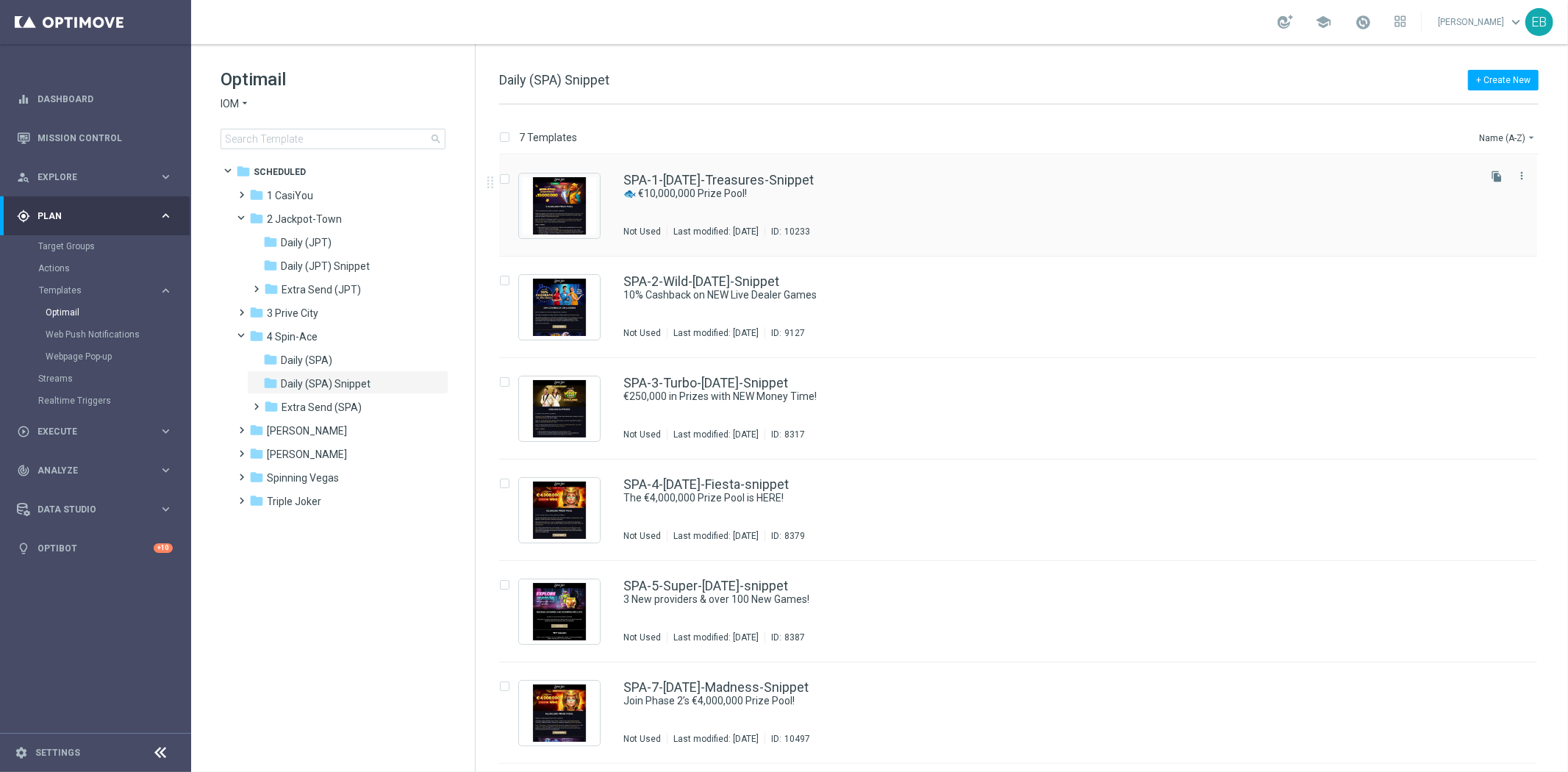
click at [540, 201] on div "SPA-1-[DATE]-Treasures-Snippet 🐟 €10,000,000 Prize Pool! Not Used Last modified…" at bounding box center [1049, 205] width 852 height 64
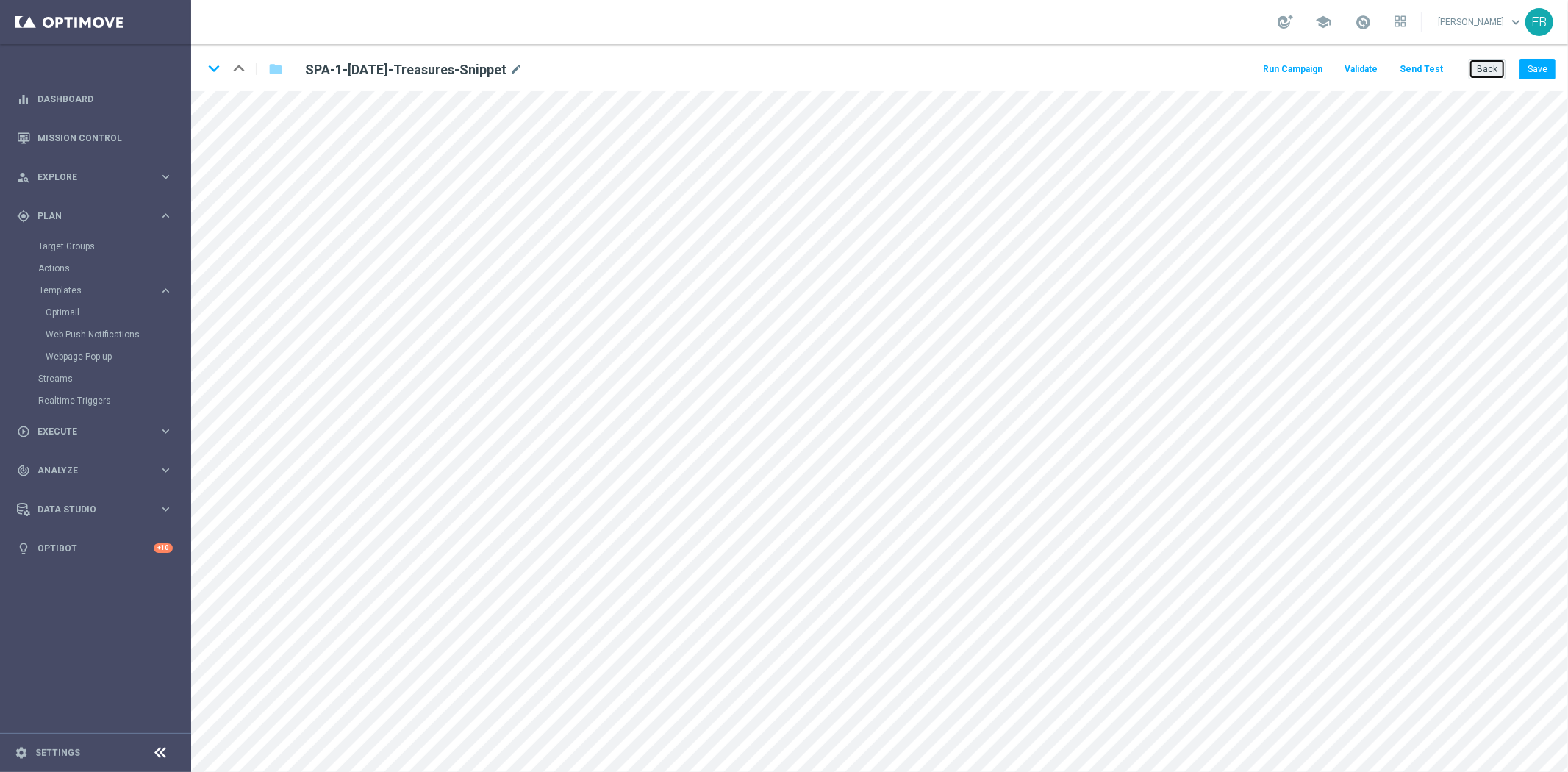
click at [540, 71] on button "Back" at bounding box center [1487, 69] width 37 height 21
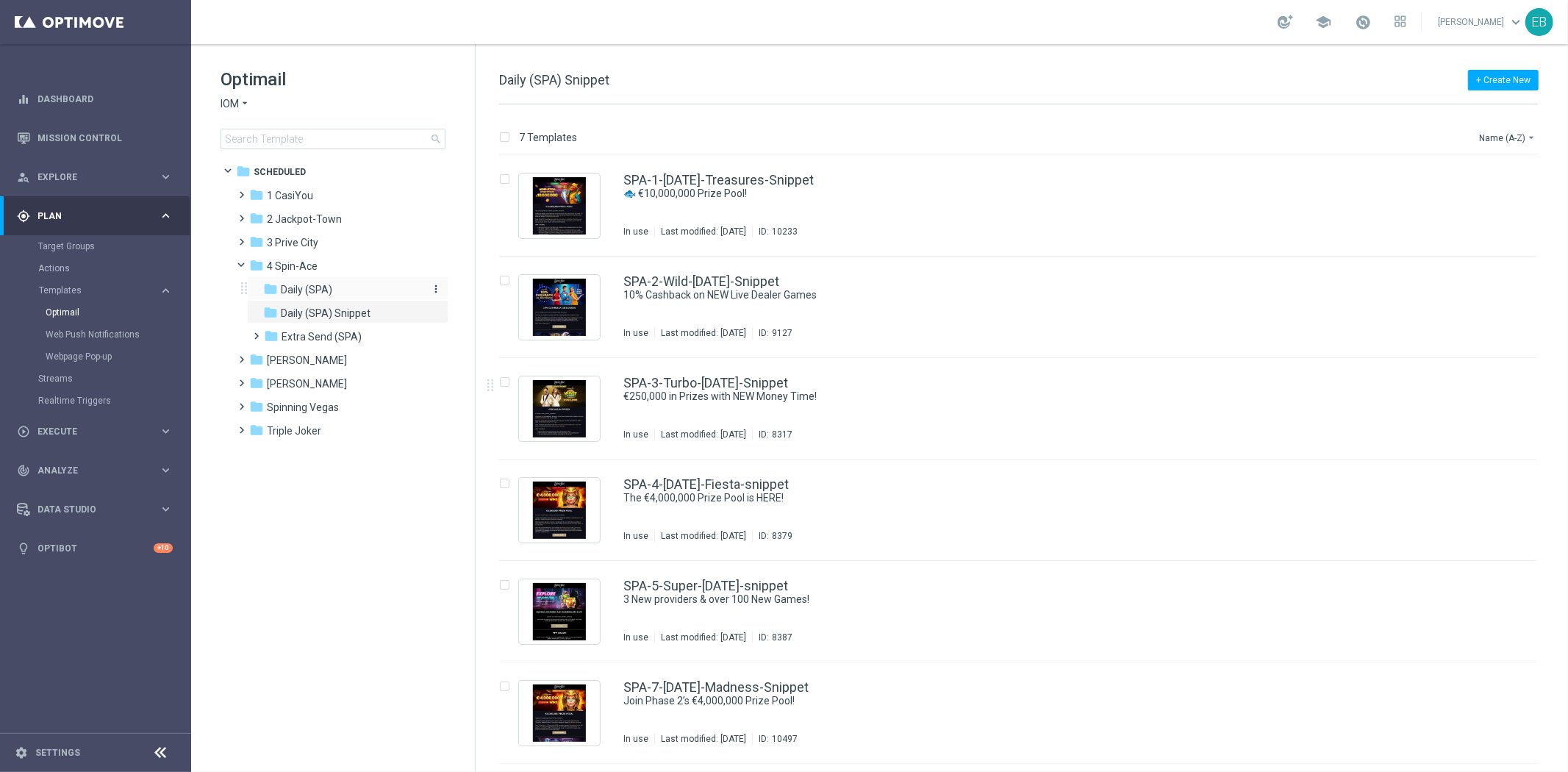
click at [341, 288] on div "folder Daily (SPA)" at bounding box center [342, 289] width 157 height 17
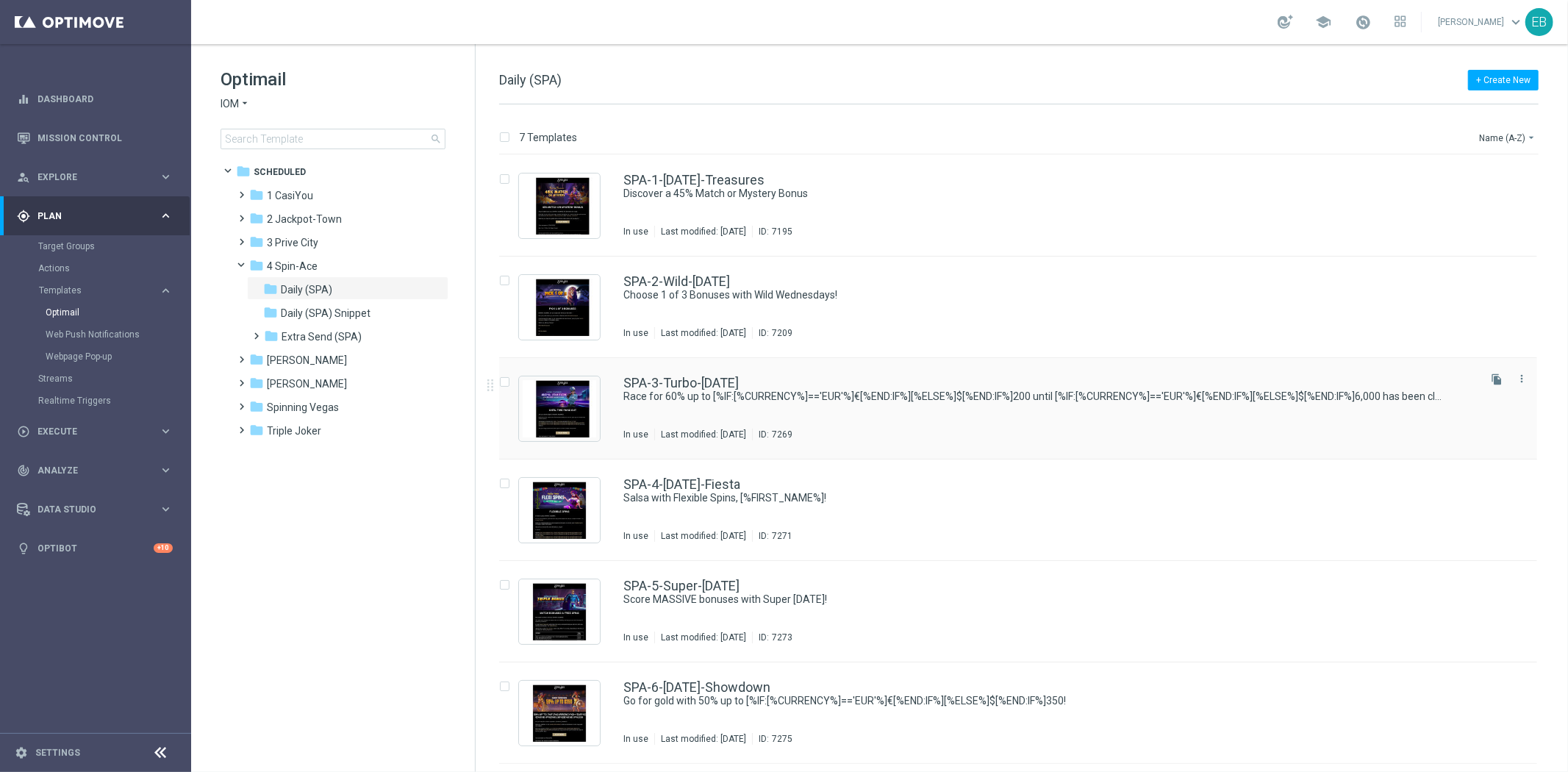
click at [540, 394] on div "SPA-3-Turbo-[DATE] Race for 60% up to [%IF:[%CURRENCY%]=='EUR'%]€[%END:IF%][%EL…" at bounding box center [1049, 408] width 852 height 64
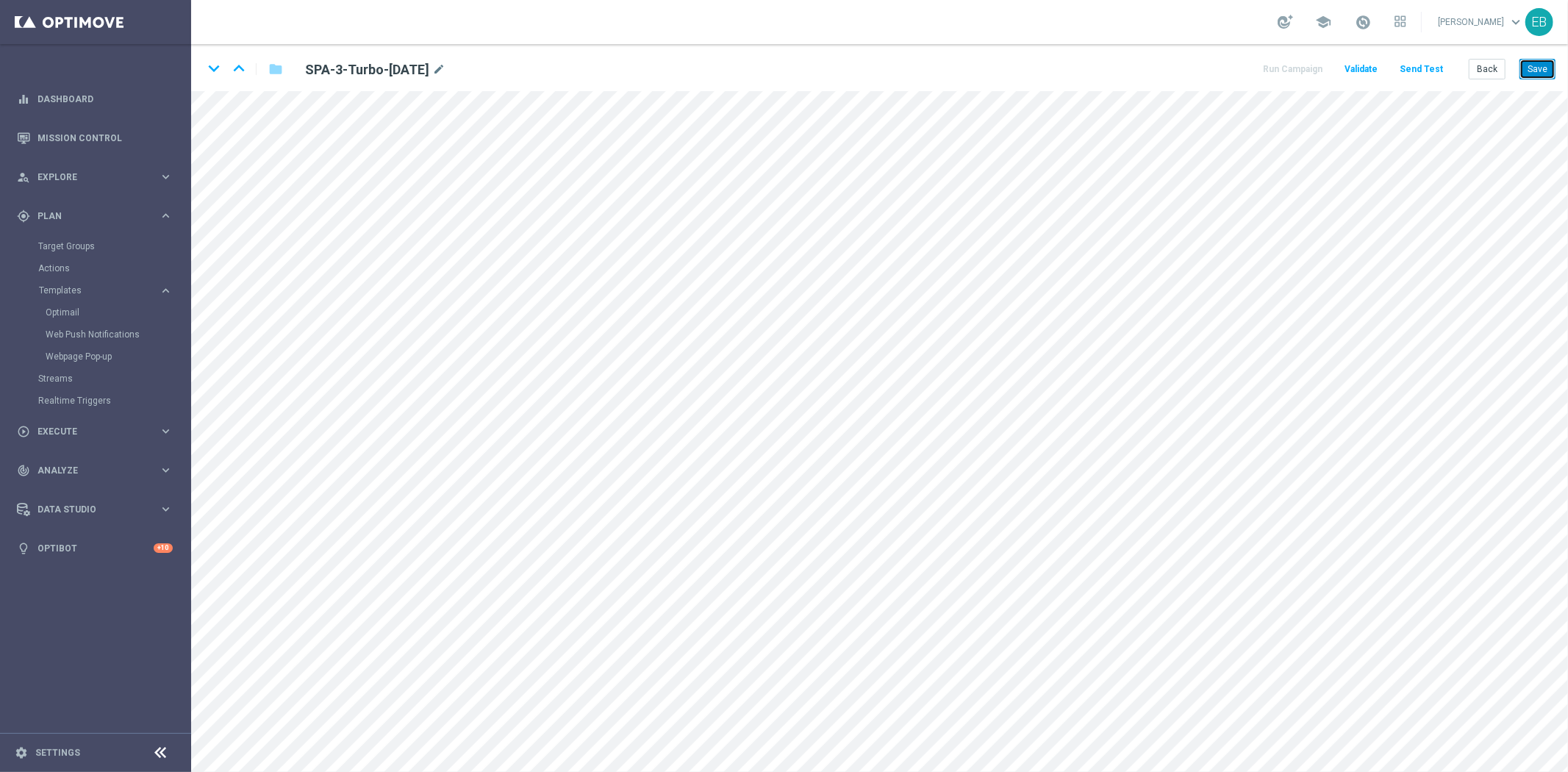
click at [540, 60] on button "Save" at bounding box center [1537, 69] width 36 height 21
click at [540, 64] on button "Back" at bounding box center [1487, 69] width 37 height 21
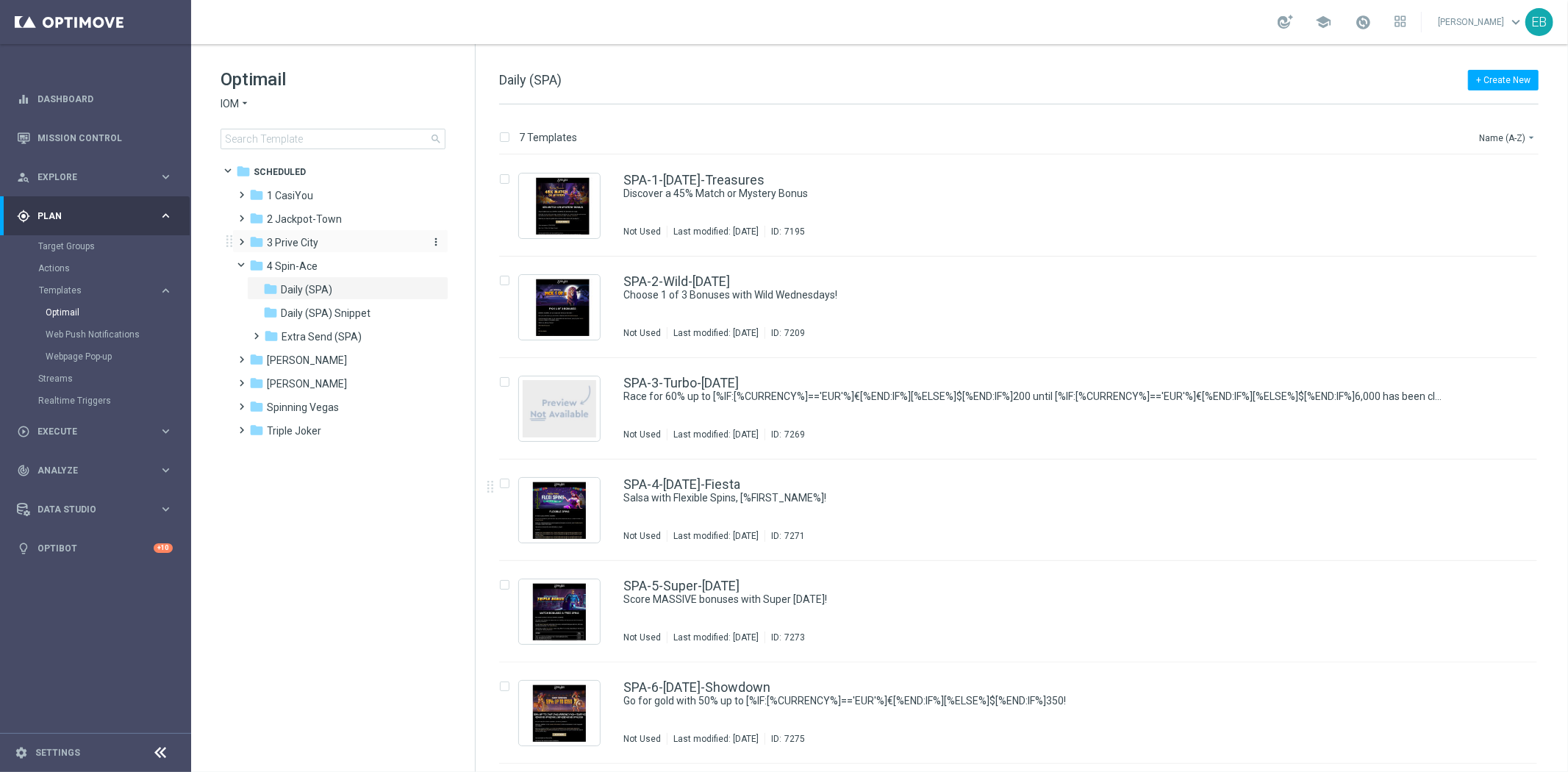
click at [322, 243] on div "folder 3 [GEOGRAPHIC_DATA]" at bounding box center [334, 242] width 169 height 17
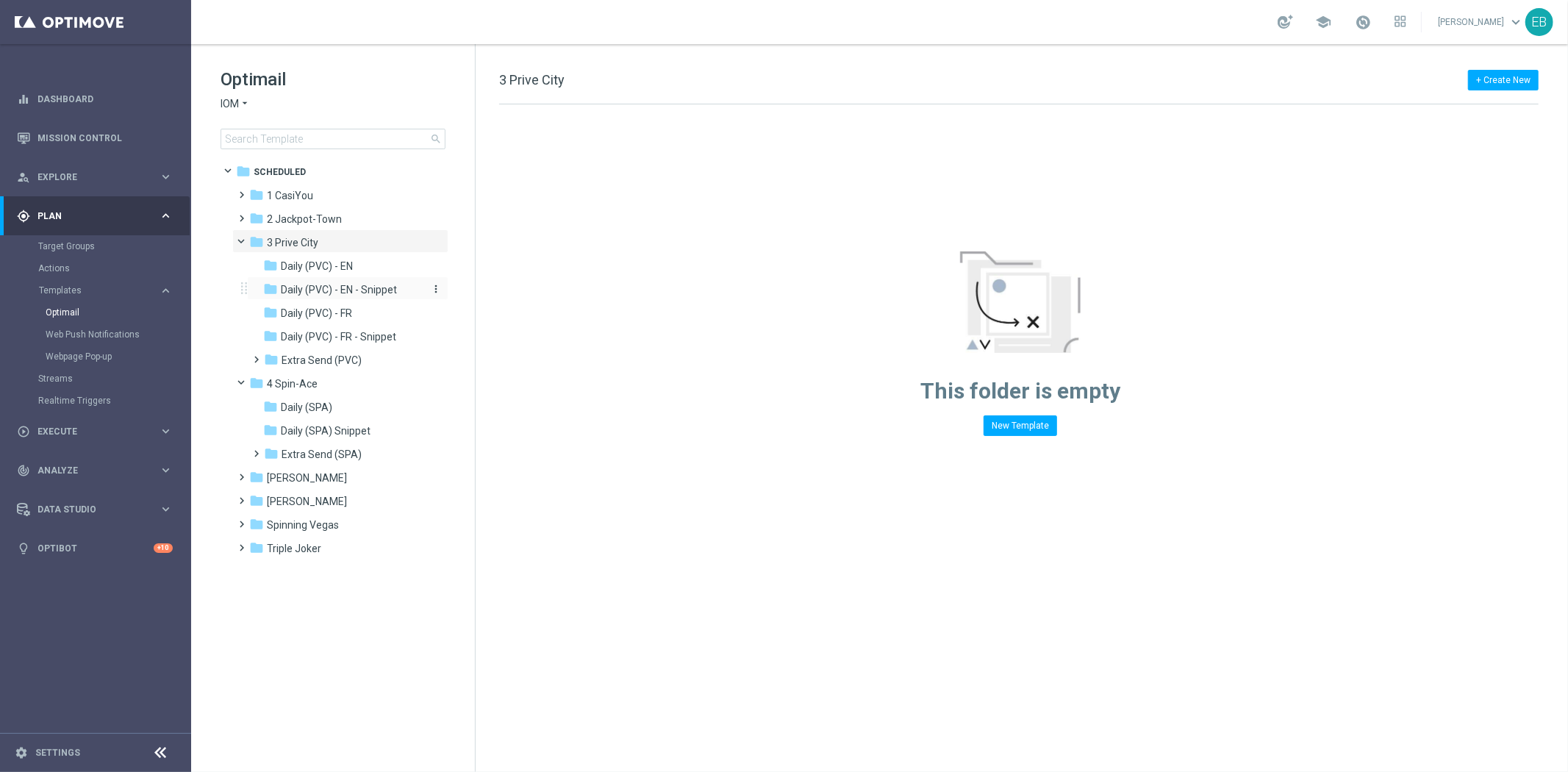
click at [390, 292] on span "Daily (PVC) - EN - Snippet" at bounding box center [338, 289] width 116 height 13
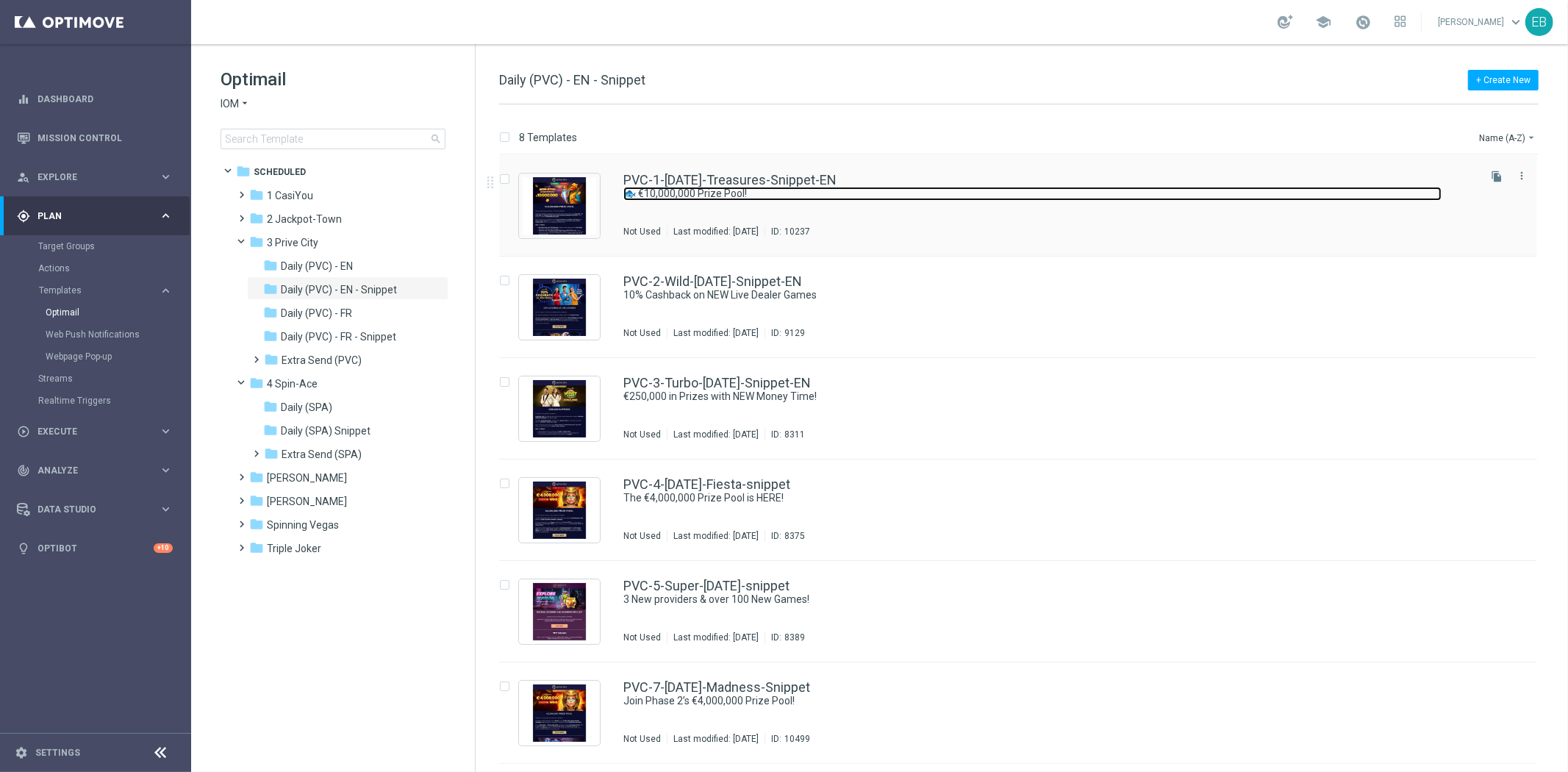
click at [540, 187] on link "🐟 €10,000,000 Prize Pool!" at bounding box center [1032, 193] width 818 height 14
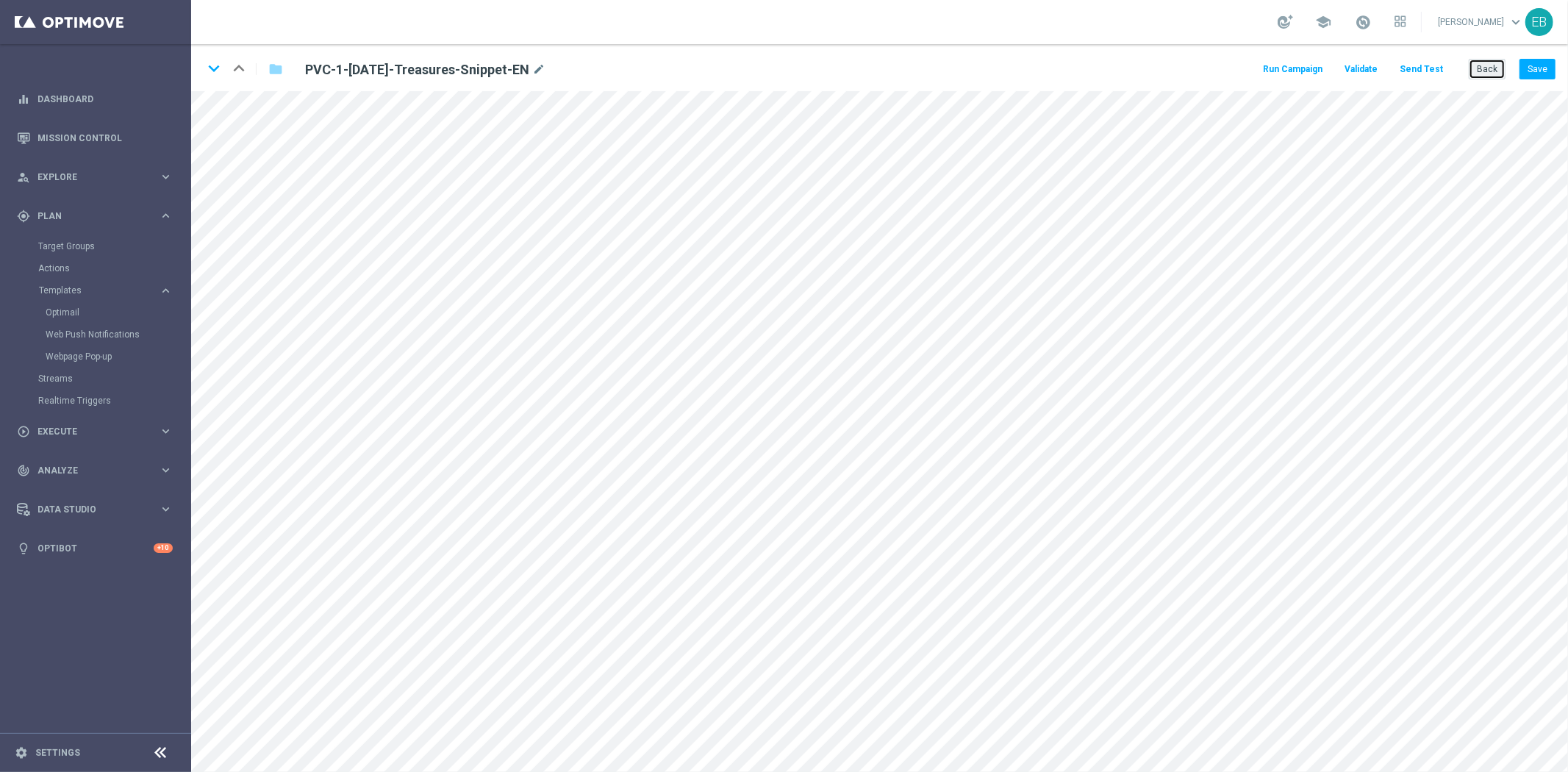
click at [540, 72] on button "Back" at bounding box center [1487, 69] width 37 height 21
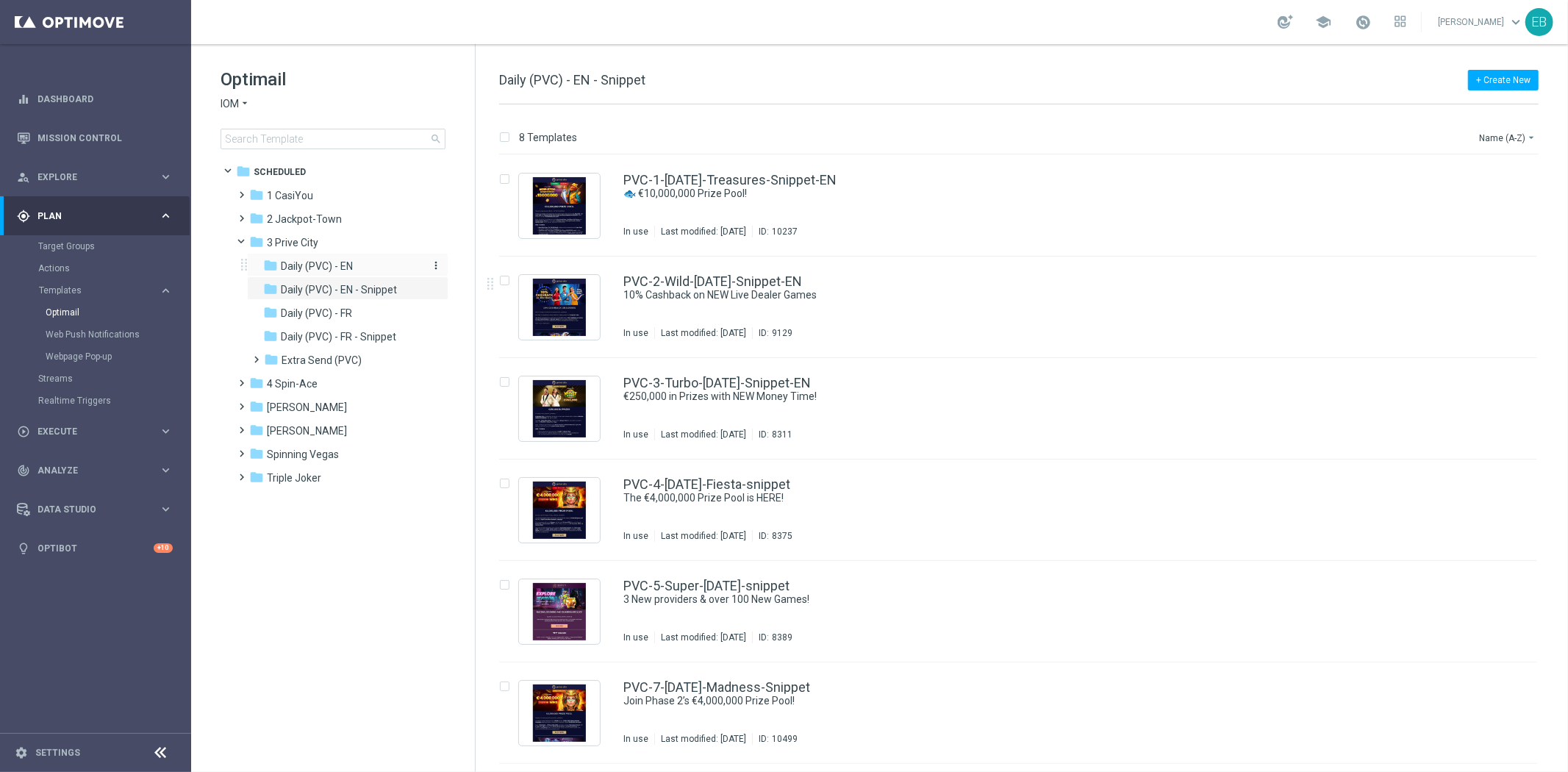
click at [362, 270] on div "folder Daily (PVC) - EN" at bounding box center [342, 266] width 157 height 17
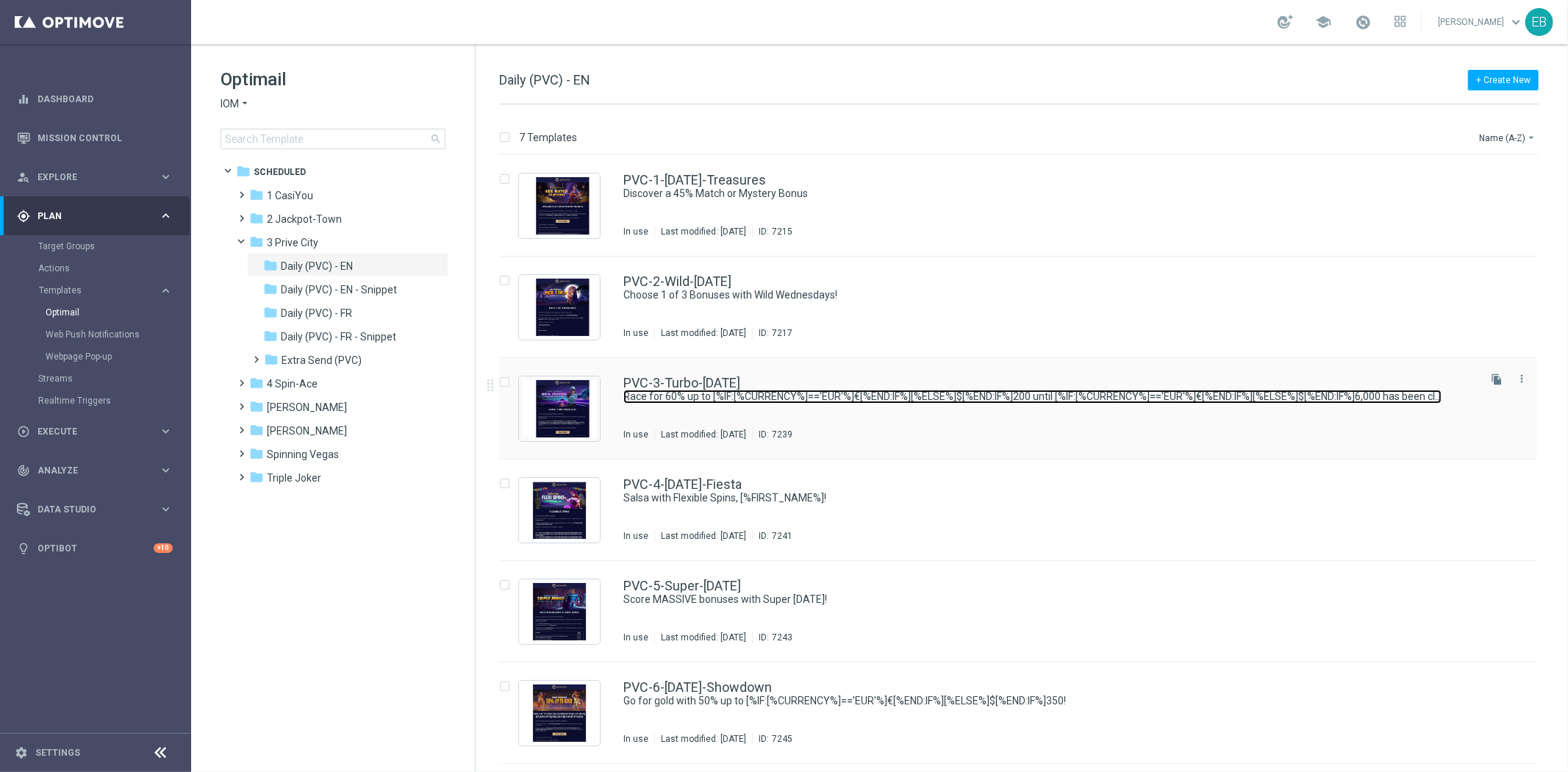
click at [540, 394] on link "Race for 60% up to [%IF:[%CURRENCY%]=='EUR'%]€[%END:IF%][%ELSE%]$[%END:IF%]200 …" at bounding box center [1032, 396] width 818 height 14
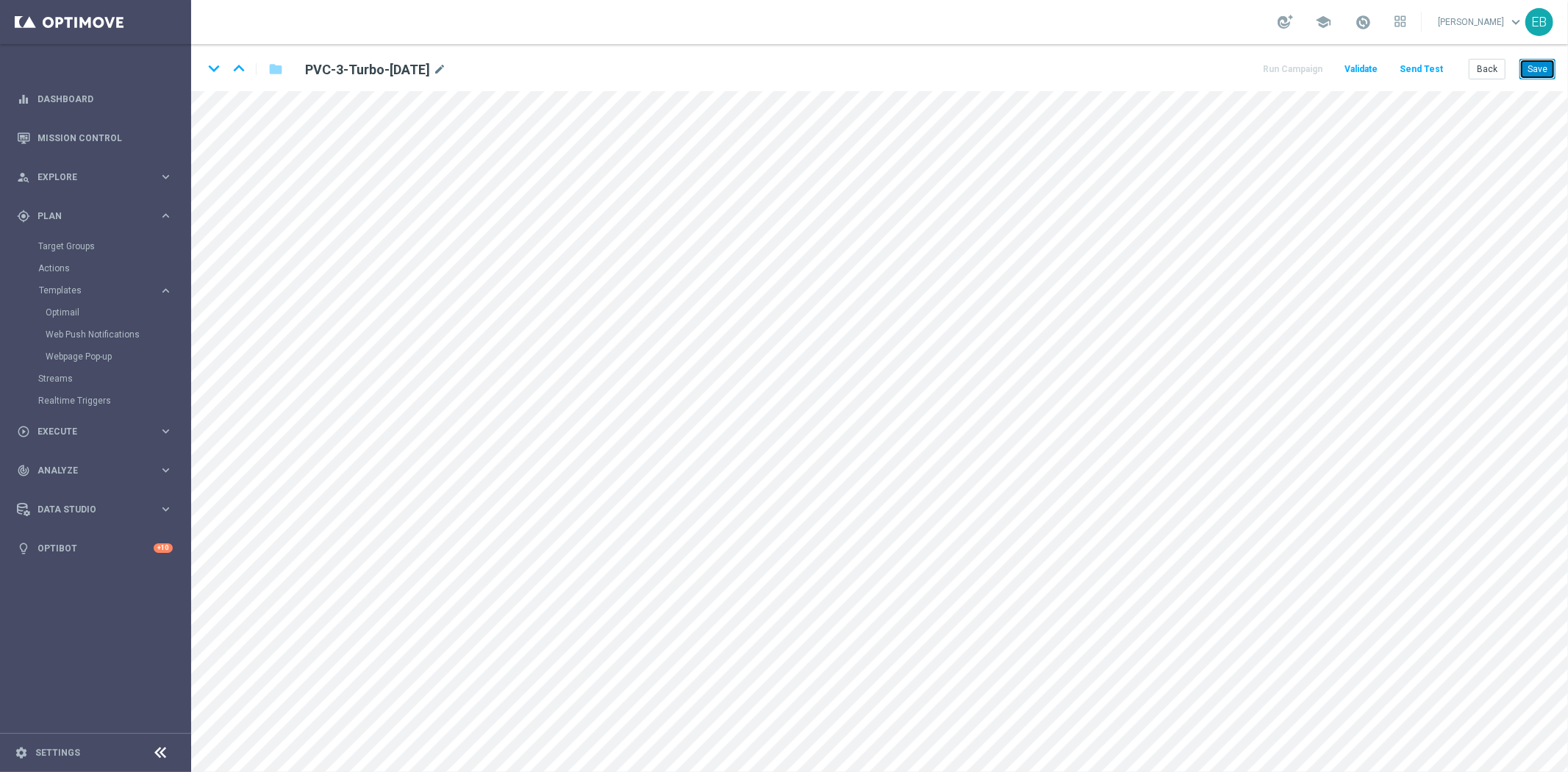
click at [540, 69] on button "Save" at bounding box center [1537, 69] width 36 height 21
click at [540, 61] on button "Save" at bounding box center [1537, 69] width 36 height 21
click at [540, 77] on button "Back" at bounding box center [1487, 69] width 37 height 21
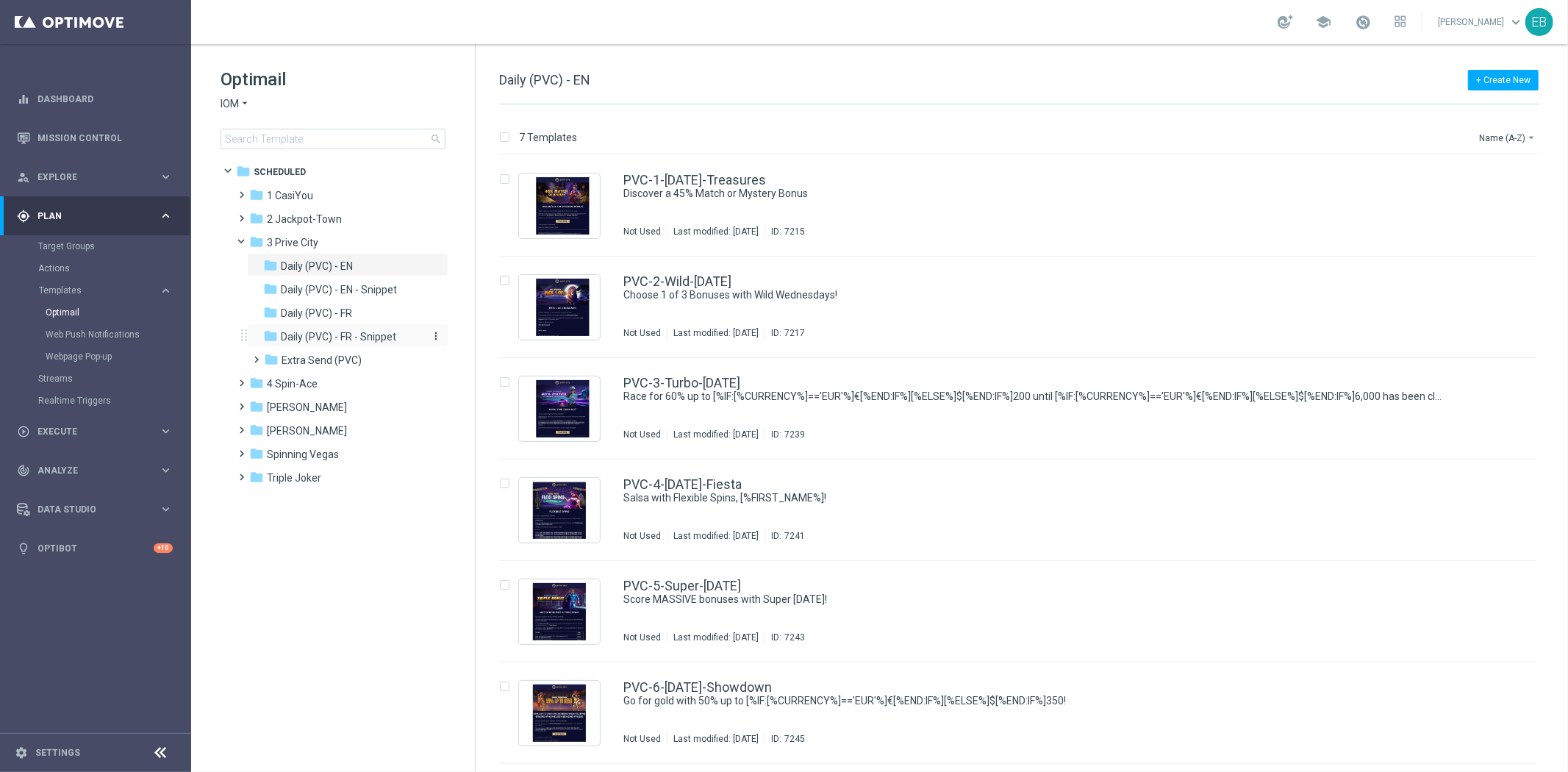
click at [360, 335] on span "Daily (PVC) - FR - Snippet" at bounding box center [338, 336] width 115 height 13
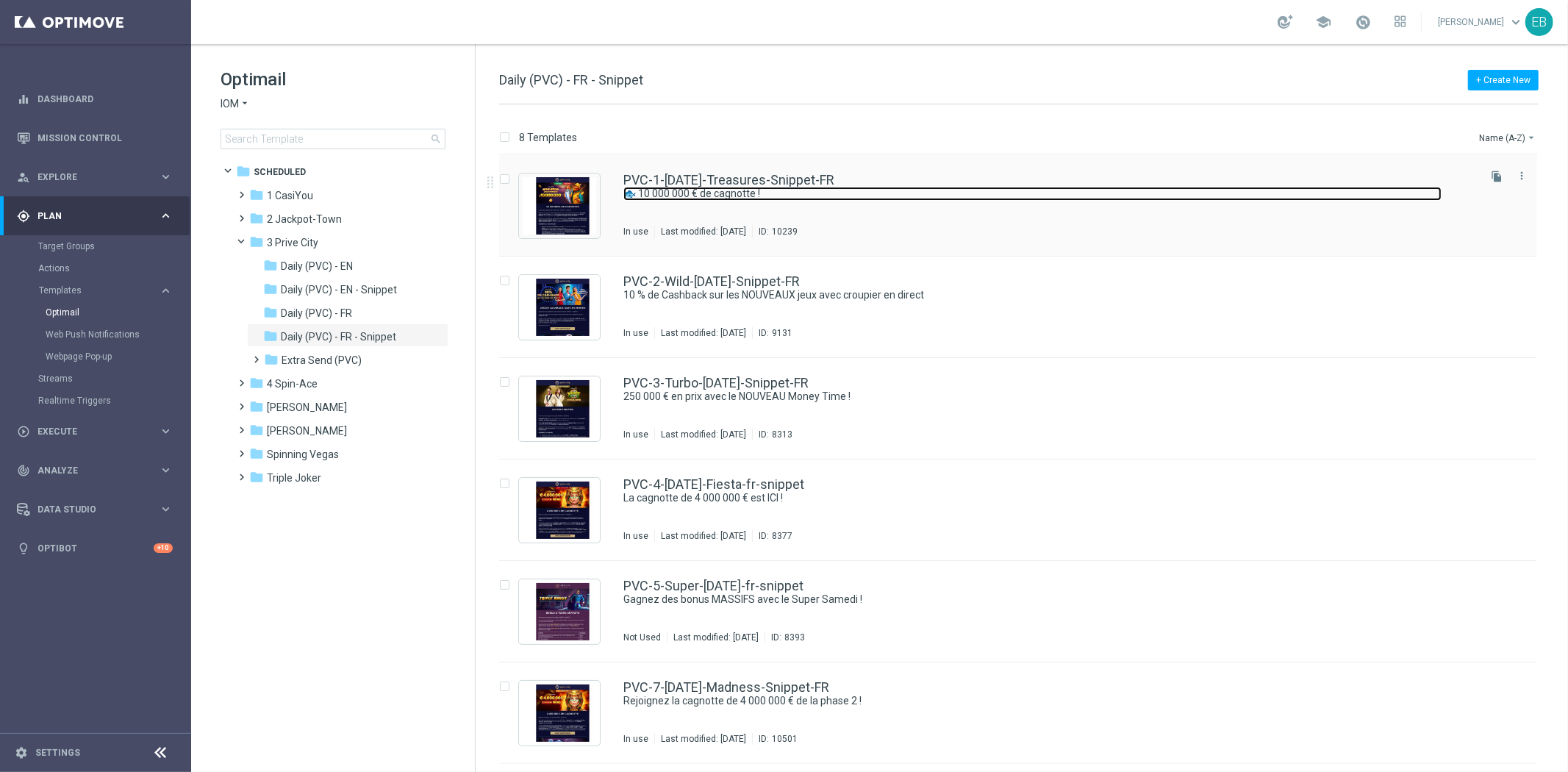
click at [540, 199] on link "🐟 10 000 000 € de cagnotte !" at bounding box center [1032, 193] width 818 height 14
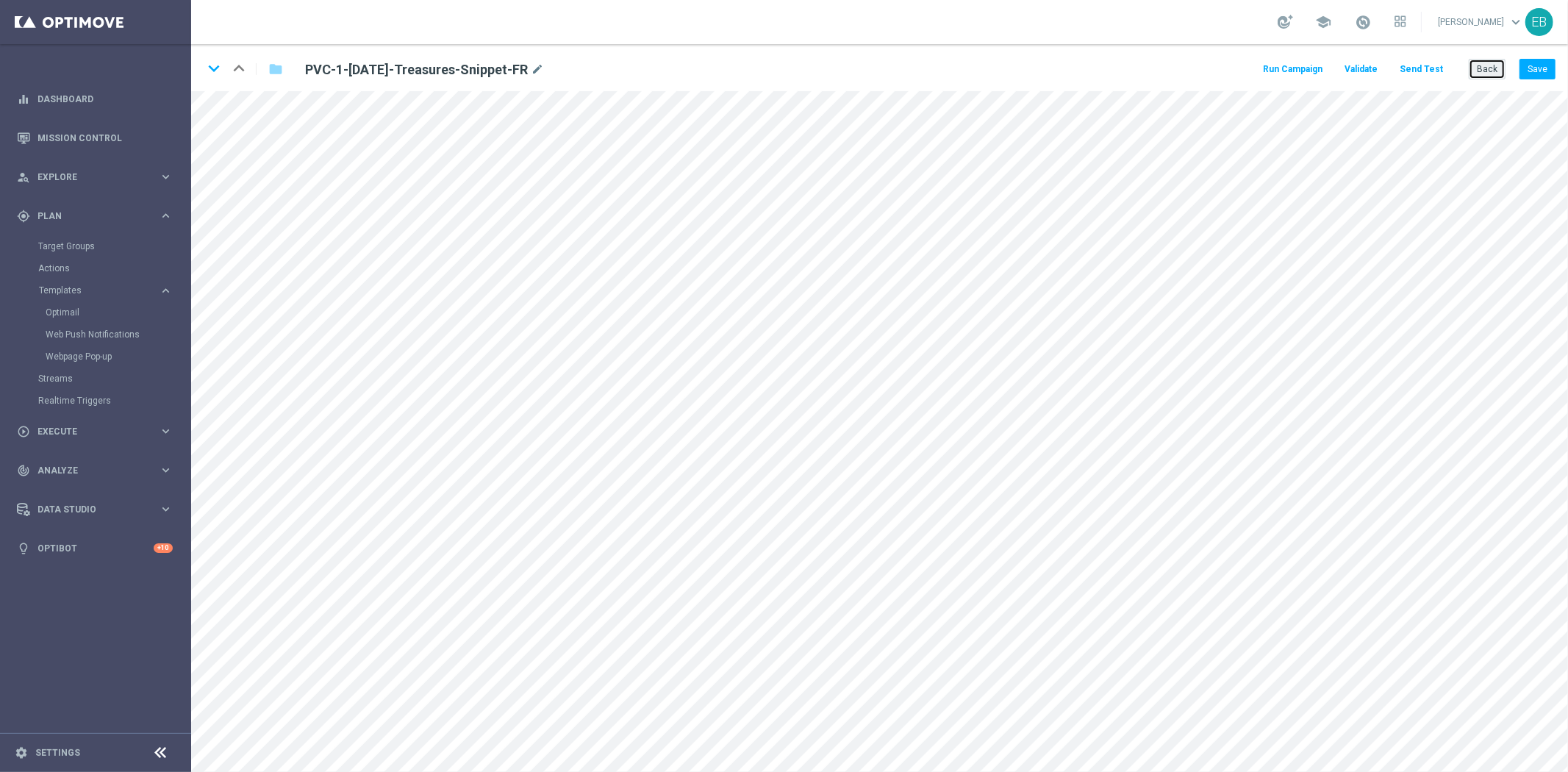
click at [540, 71] on button "Back" at bounding box center [1487, 69] width 37 height 21
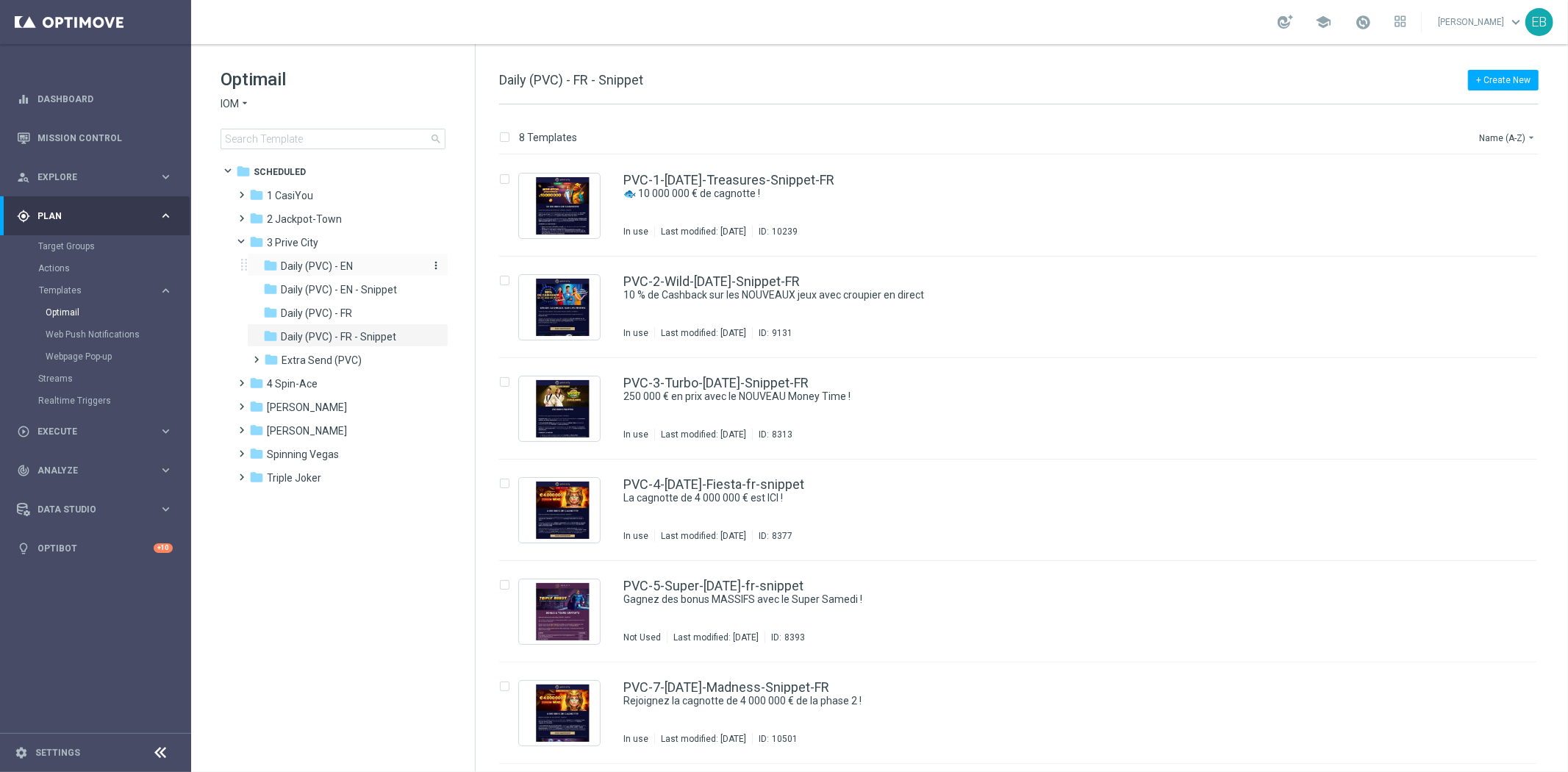
click at [373, 273] on div "folder Daily (PVC) - EN" at bounding box center [342, 266] width 157 height 17
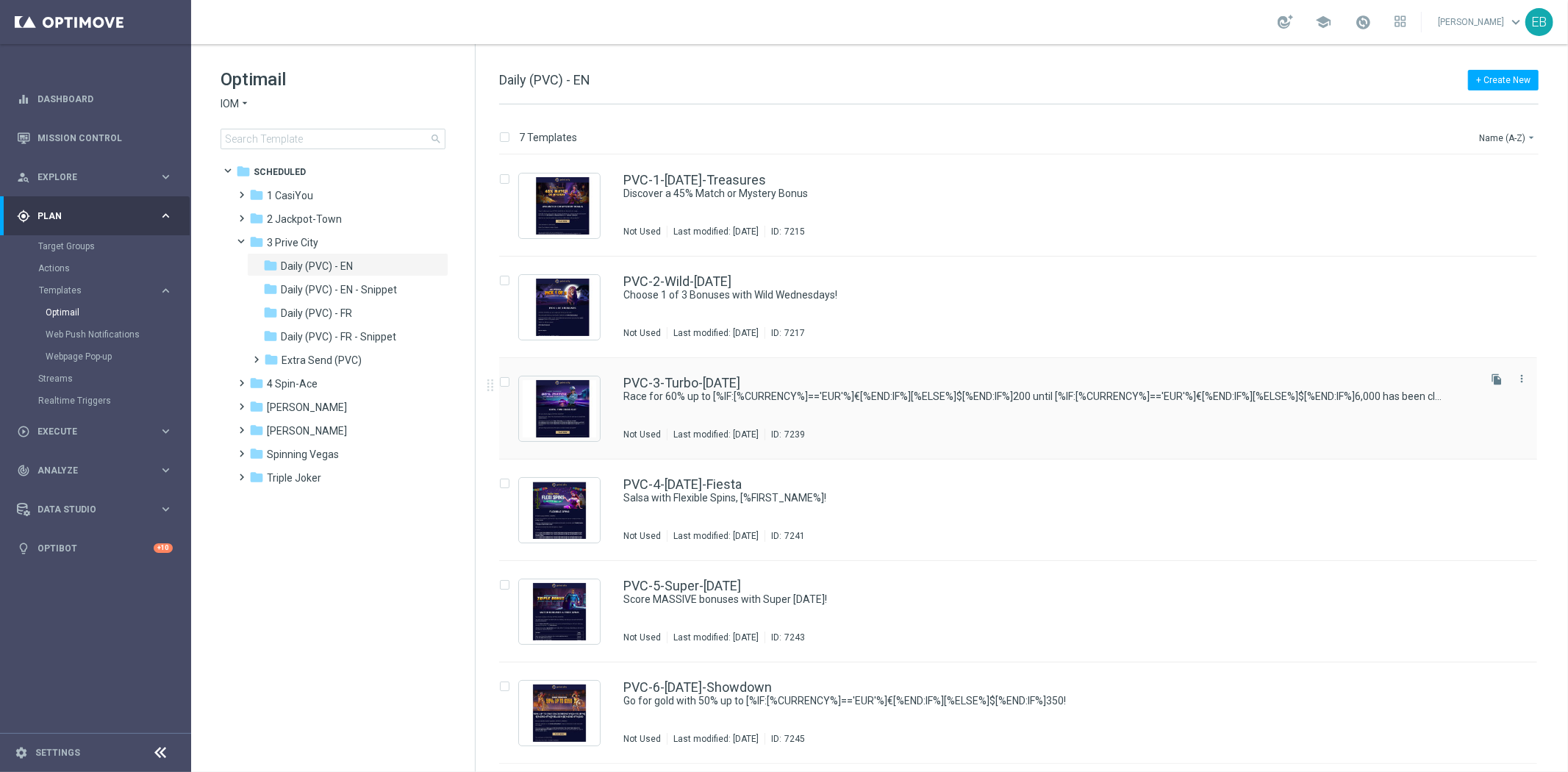
click at [540, 394] on div "PVC-3-Turbo-[DATE] Race for 60% up to [%IF:[%CURRENCY%]=='EUR'%]€[%END:IF%][%EL…" at bounding box center [1049, 408] width 852 height 64
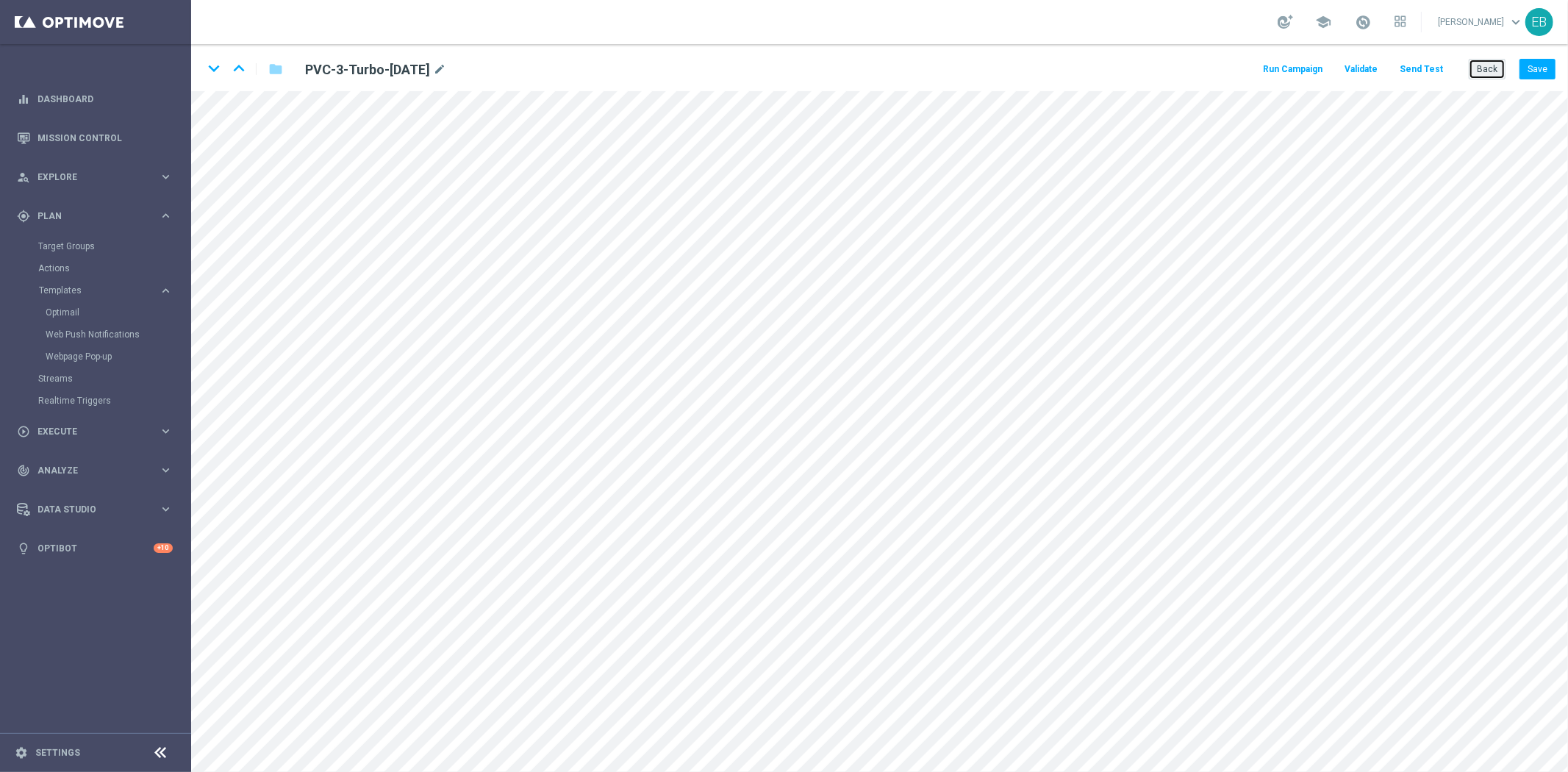
click at [540, 71] on button "Back" at bounding box center [1487, 69] width 37 height 21
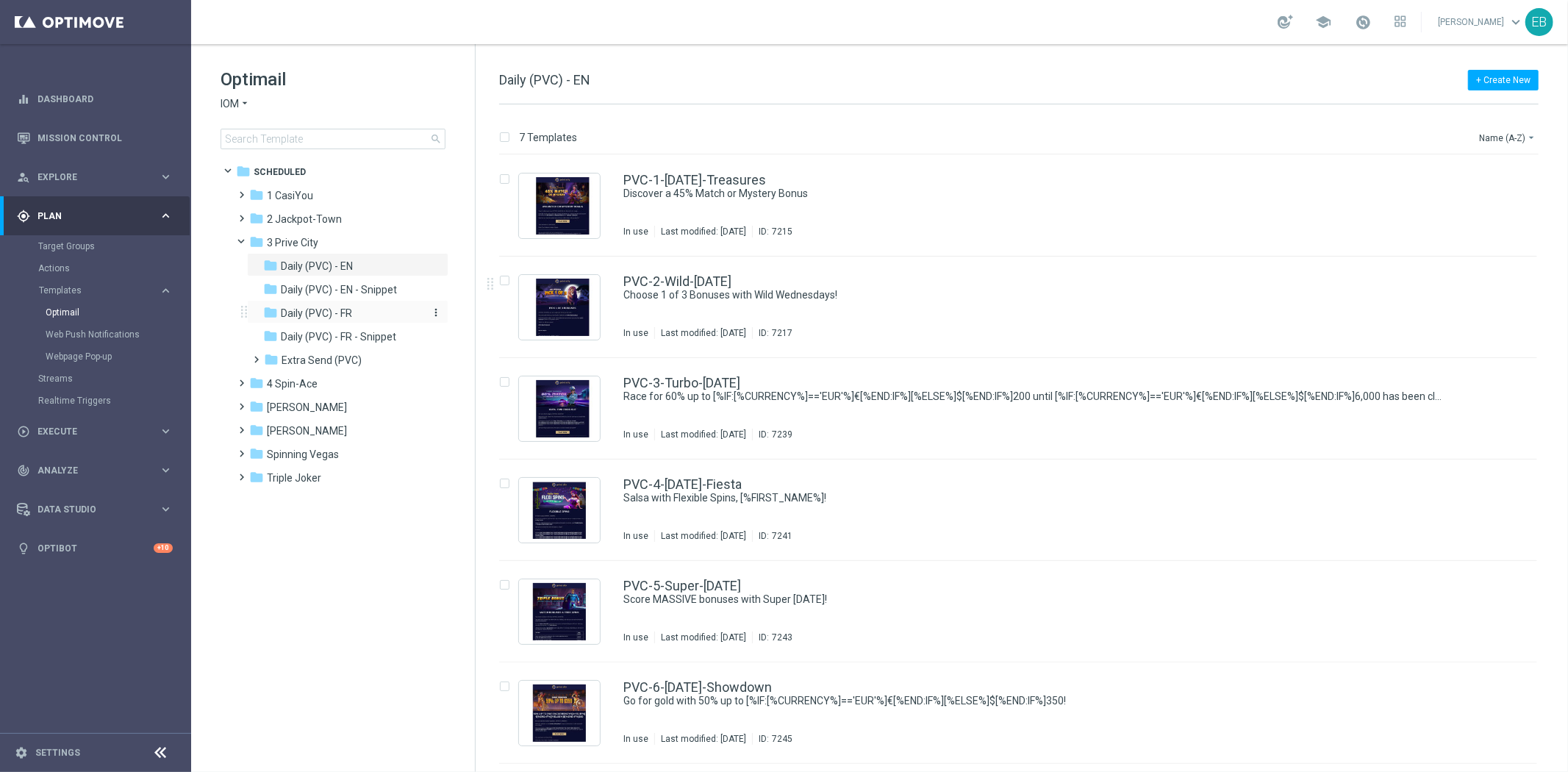
click at [376, 316] on div "folder Daily (PVC) - FR" at bounding box center [342, 313] width 157 height 17
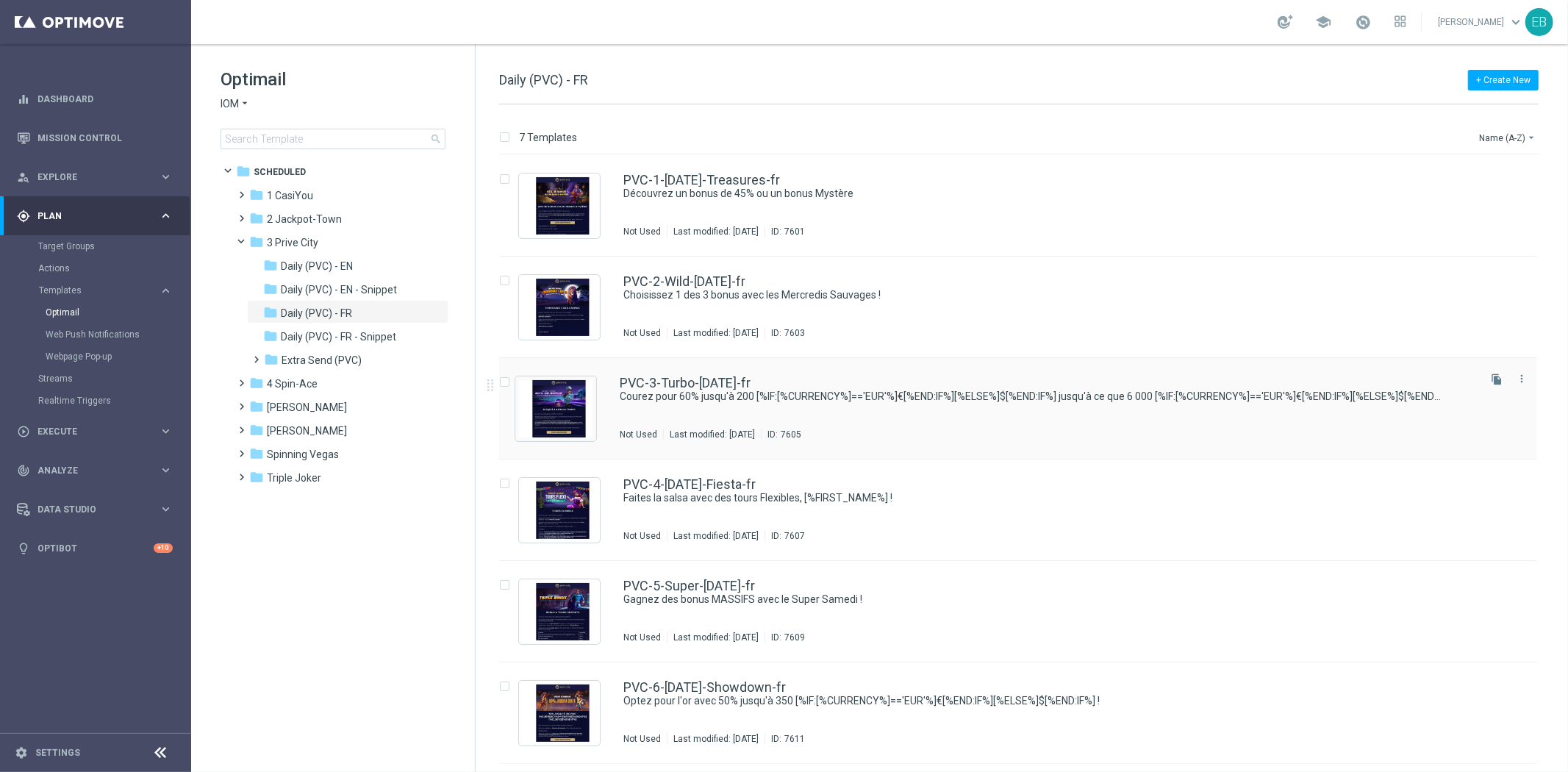
click at [540, 394] on div "PVC-3-Turbo-[DATE]-fr Courez pour 60% jusqu'à 200 [%IF:[%CURRENCY%]=='EUR'%]€[%…" at bounding box center [1048, 408] width 856 height 64
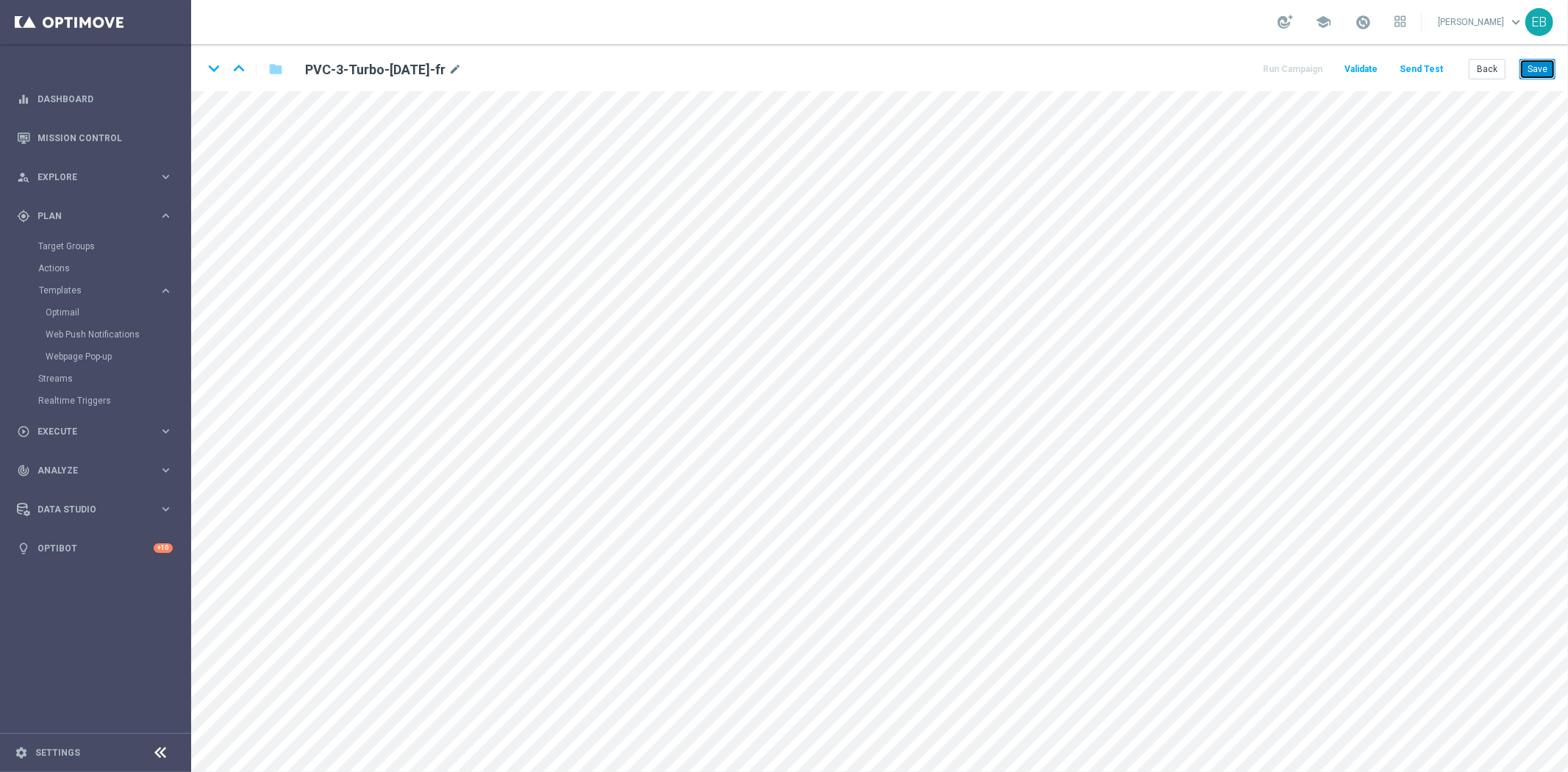
click at [540, 64] on button "Save" at bounding box center [1537, 69] width 36 height 21
click at [540, 68] on button "Save" at bounding box center [1537, 69] width 36 height 21
click at [540, 70] on button "Save" at bounding box center [1537, 69] width 36 height 21
click at [540, 66] on button "Save" at bounding box center [1537, 69] width 36 height 21
drag, startPoint x: 218, startPoint y: 71, endPoint x: 229, endPoint y: 74, distance: 11.4
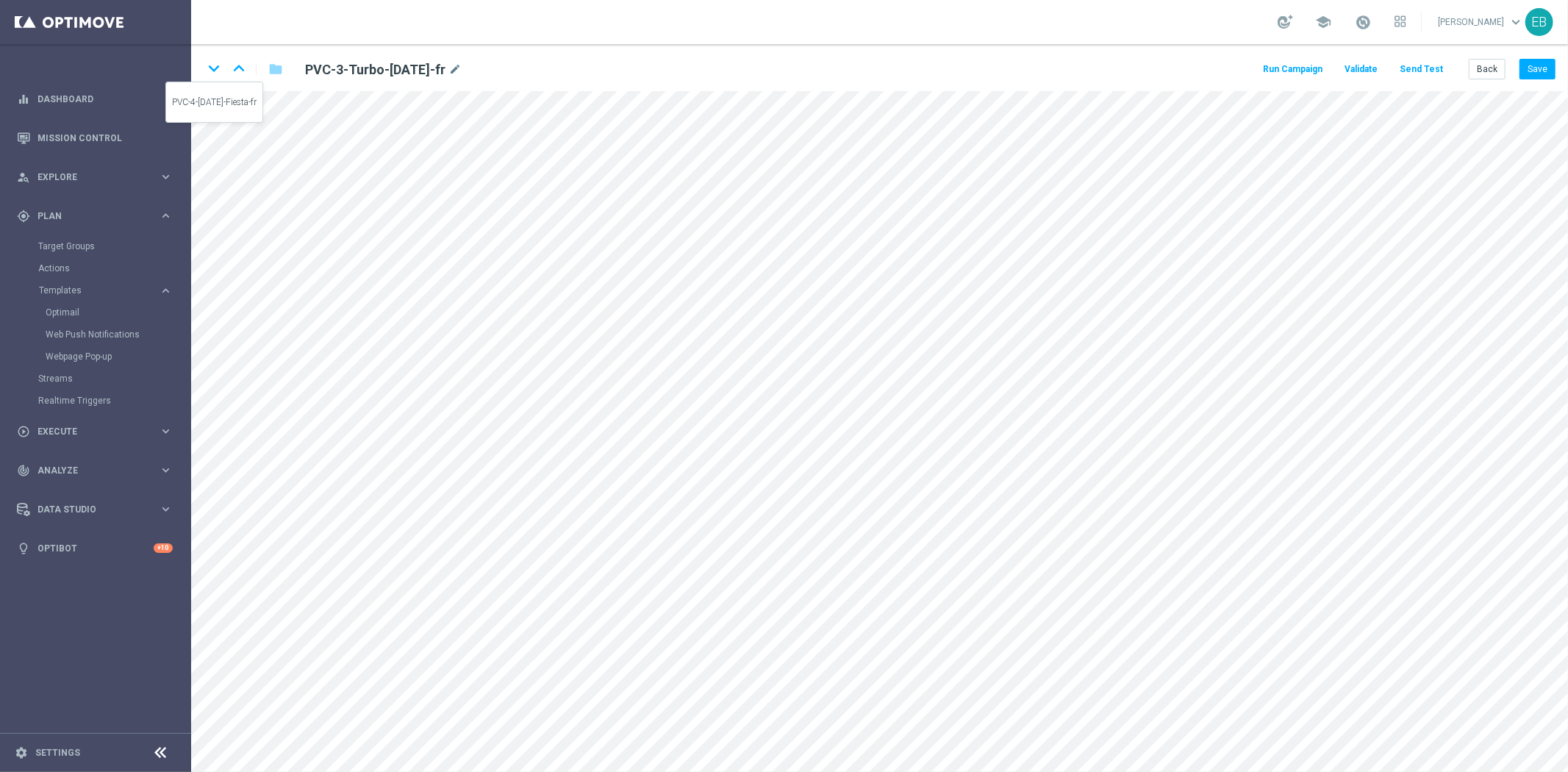
click at [218, 71] on icon "keyboard_arrow_down" at bounding box center [214, 68] width 22 height 22
click at [540, 69] on button "Save" at bounding box center [1537, 69] width 36 height 21
click at [540, 62] on button "Save" at bounding box center [1537, 69] width 36 height 21
drag, startPoint x: 1495, startPoint y: 75, endPoint x: 1486, endPoint y: 72, distance: 9.5
click at [540, 75] on button "Back" at bounding box center [1487, 69] width 37 height 21
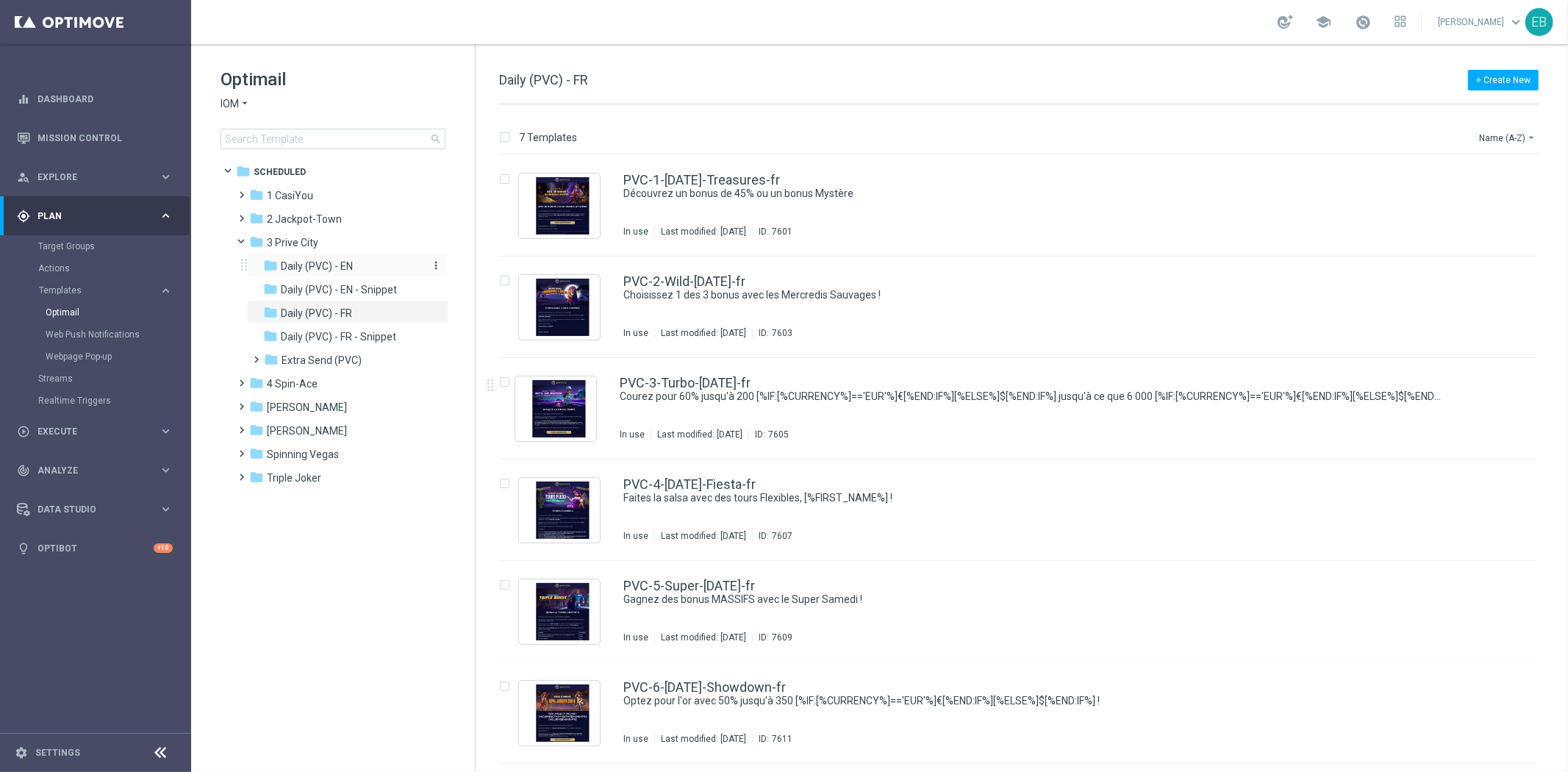
click at [336, 270] on span "Daily (PVC) - EN" at bounding box center [316, 266] width 72 height 13
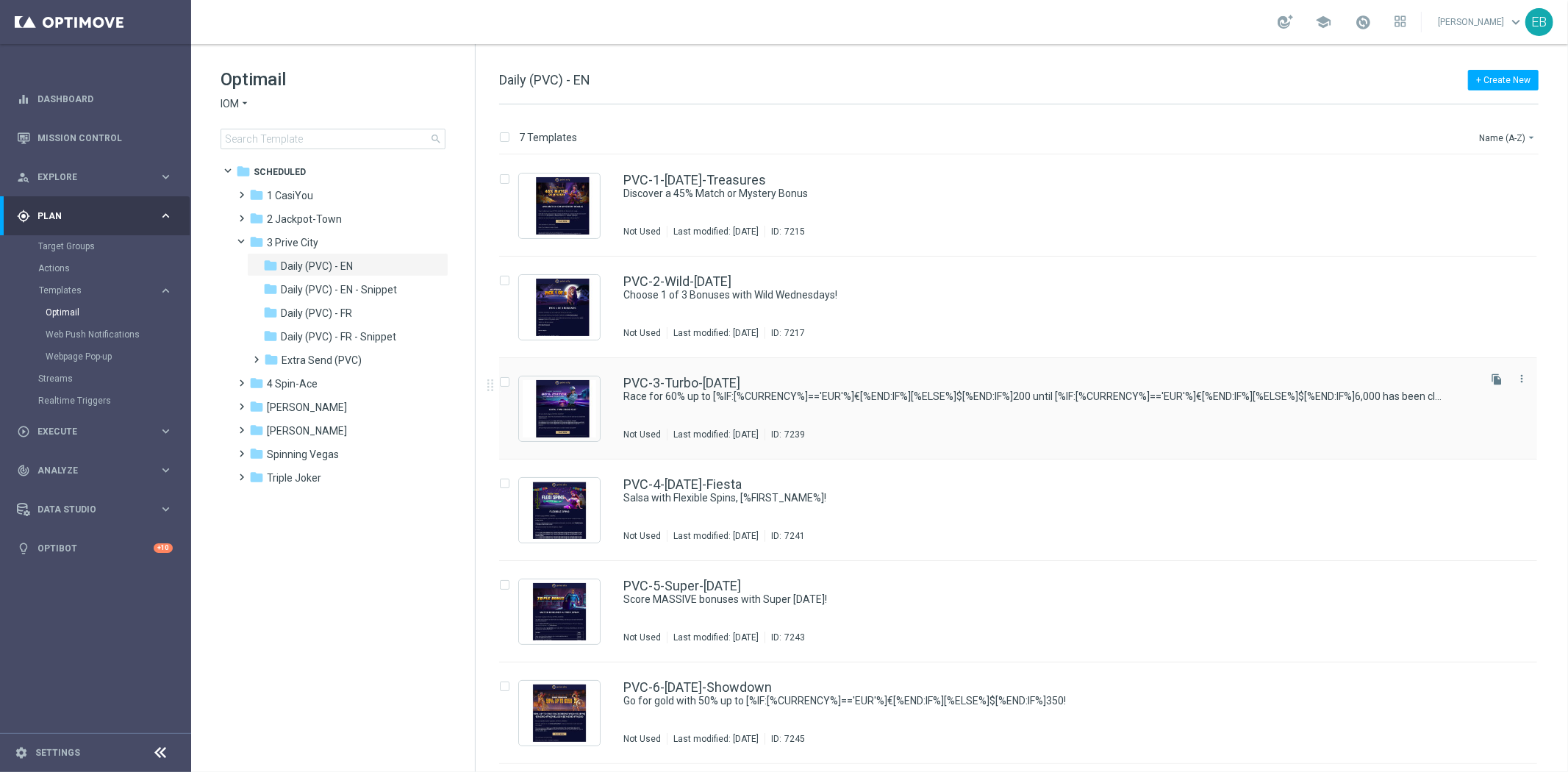
click at [540, 379] on div "PVC-3-Turbo-[DATE]" at bounding box center [1049, 383] width 852 height 13
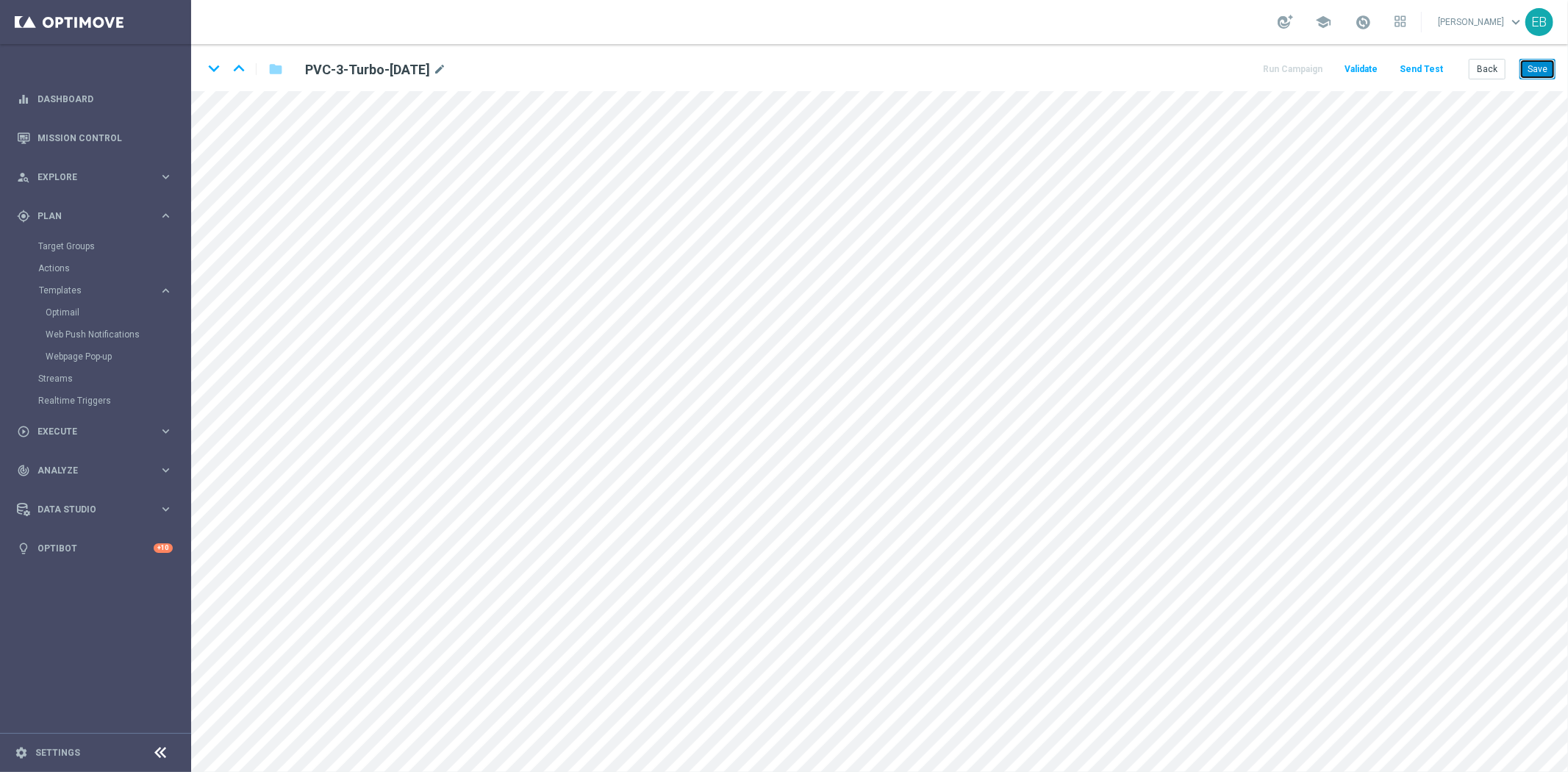
click at [540, 67] on button "Save" at bounding box center [1537, 69] width 36 height 21
click at [540, 64] on button "Back" at bounding box center [1487, 69] width 37 height 21
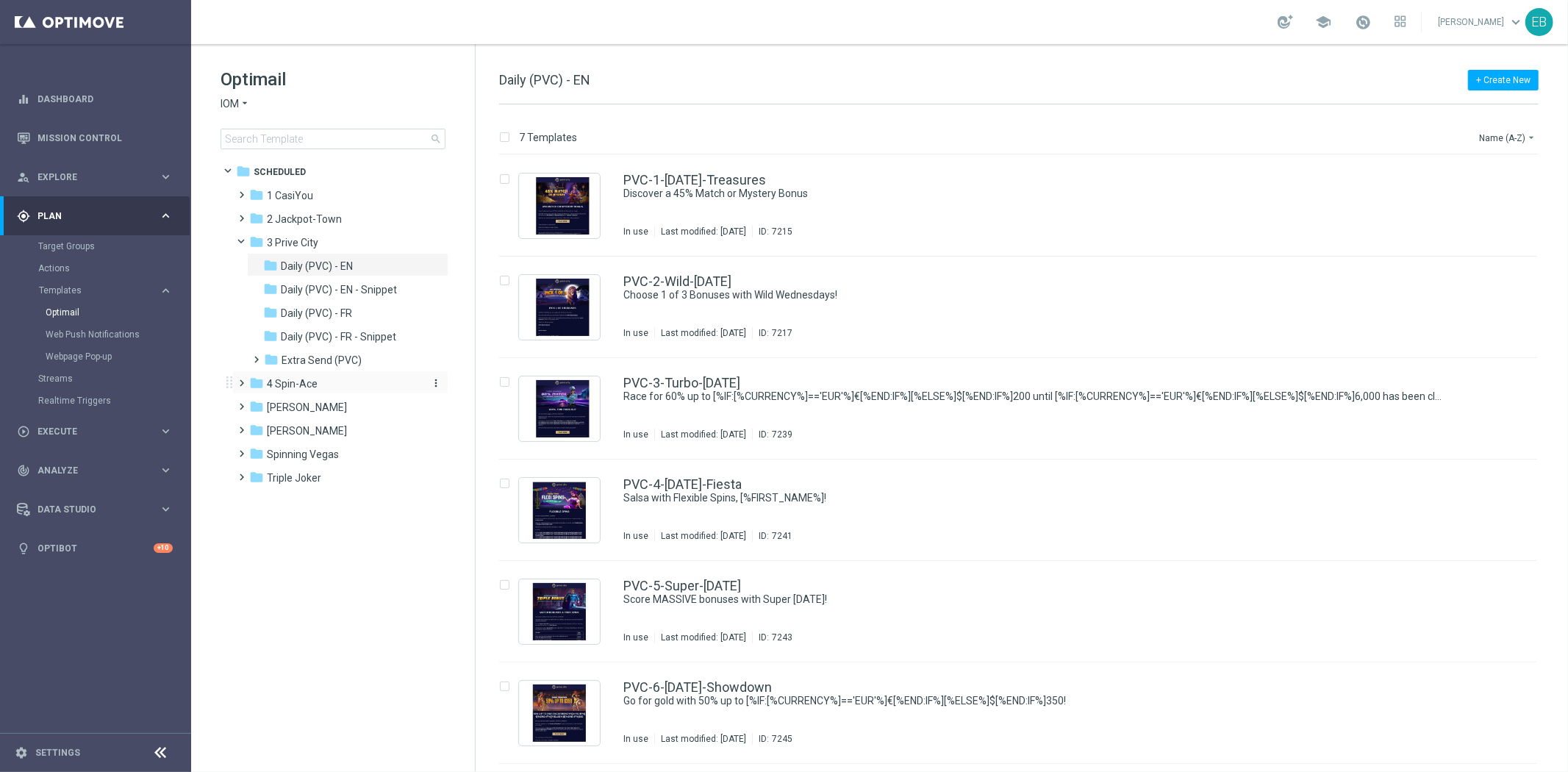
click at [316, 377] on div "folder 4 Spin-Ace" at bounding box center [334, 383] width 169 height 17
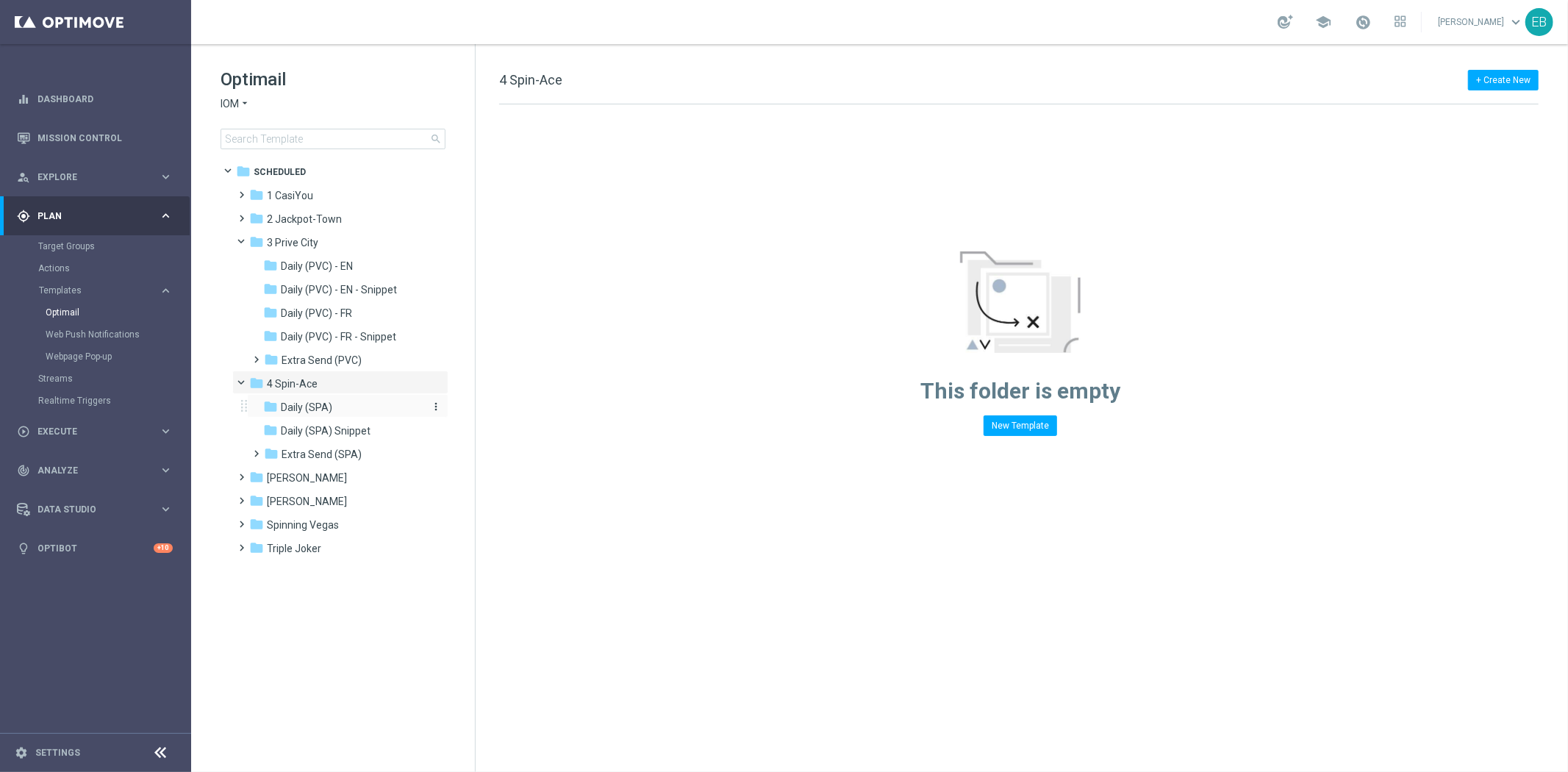
click at [333, 394] on div "folder Daily (SPA)" at bounding box center [342, 407] width 157 height 17
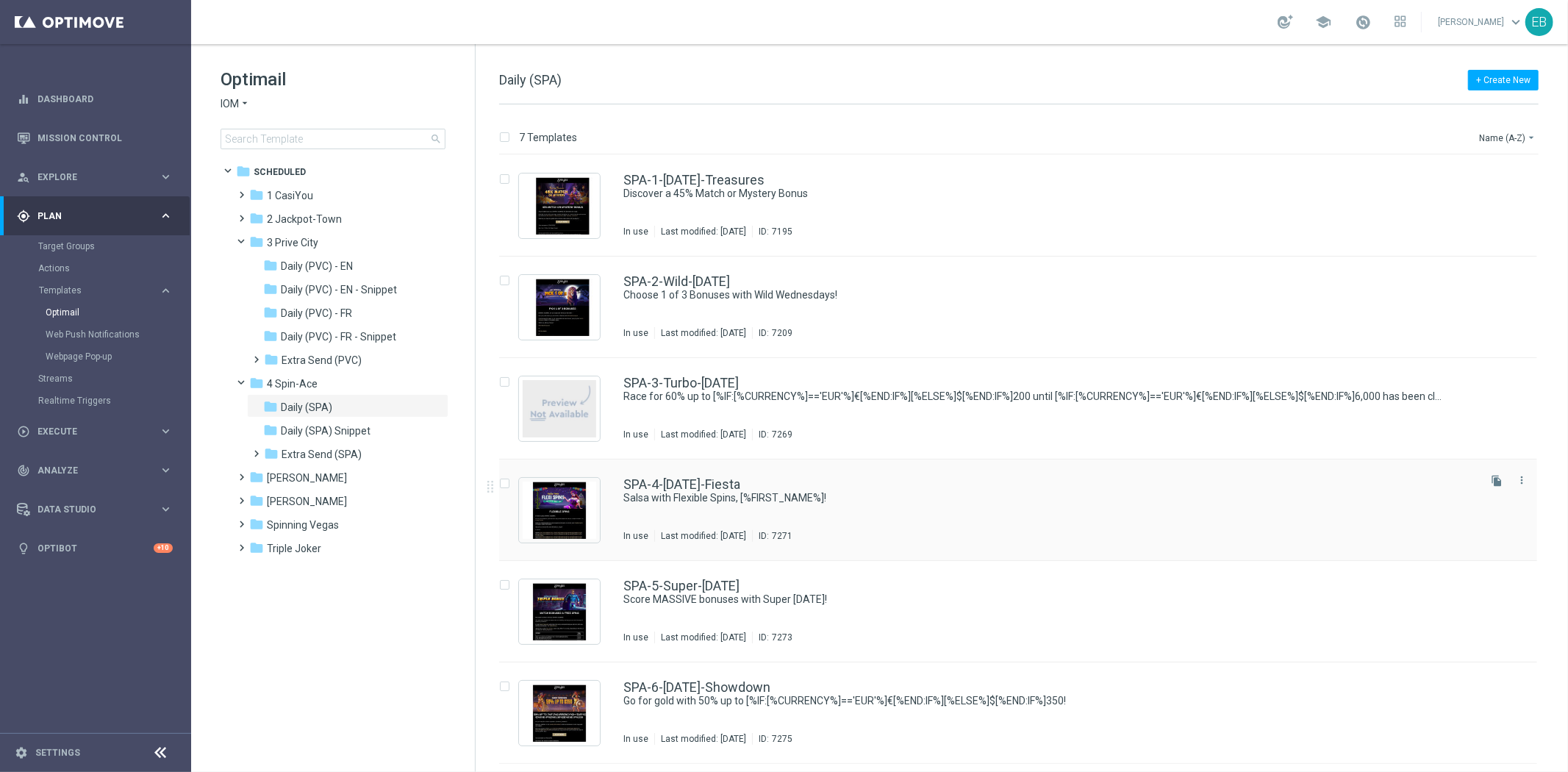
click at [540, 394] on div "SPA-4-[DATE]-Fiesta" at bounding box center [1049, 484] width 852 height 13
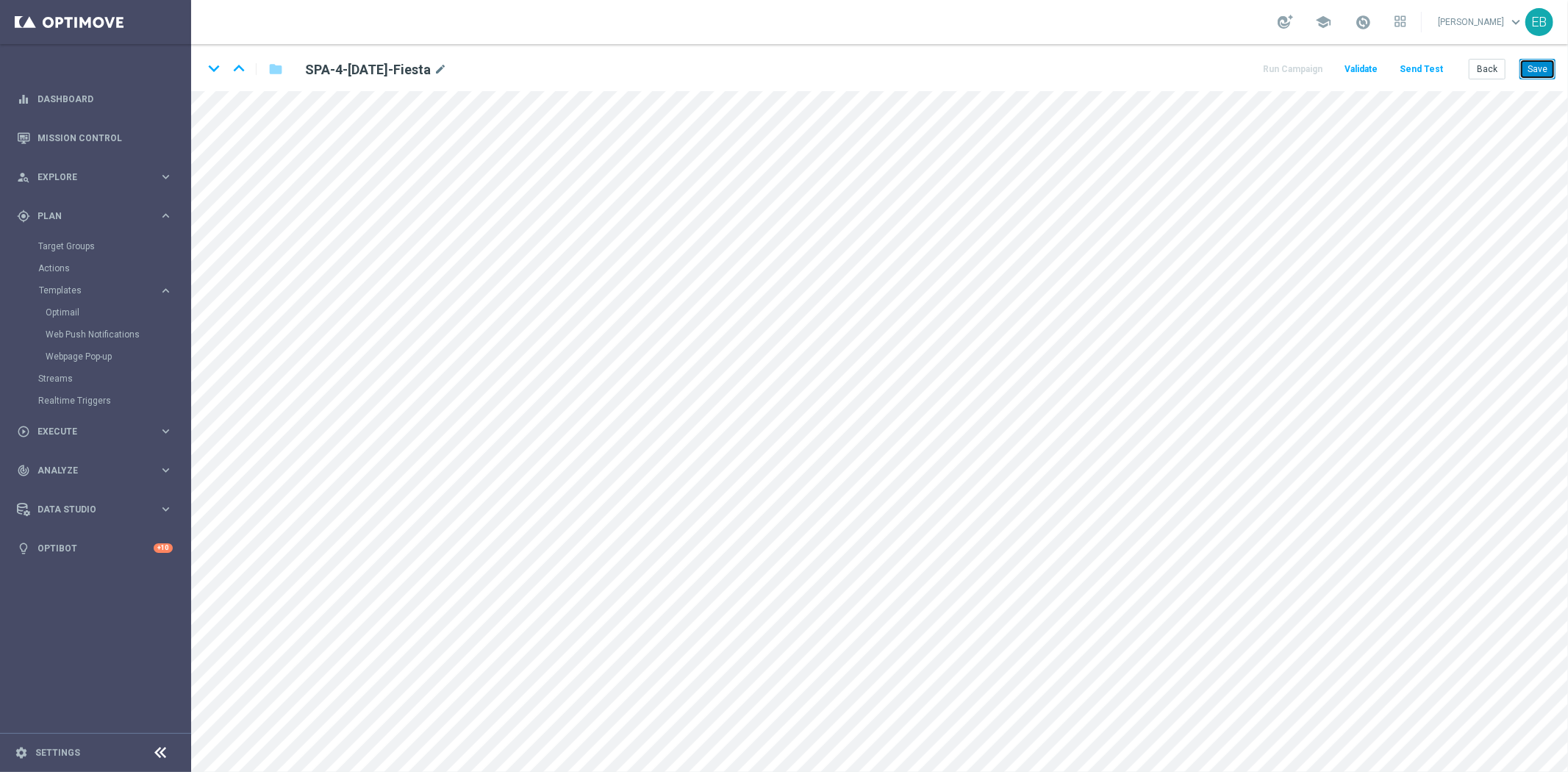
click at [540, 71] on button "Save" at bounding box center [1537, 69] width 36 height 21
click at [540, 69] on button "Back" at bounding box center [1487, 69] width 37 height 21
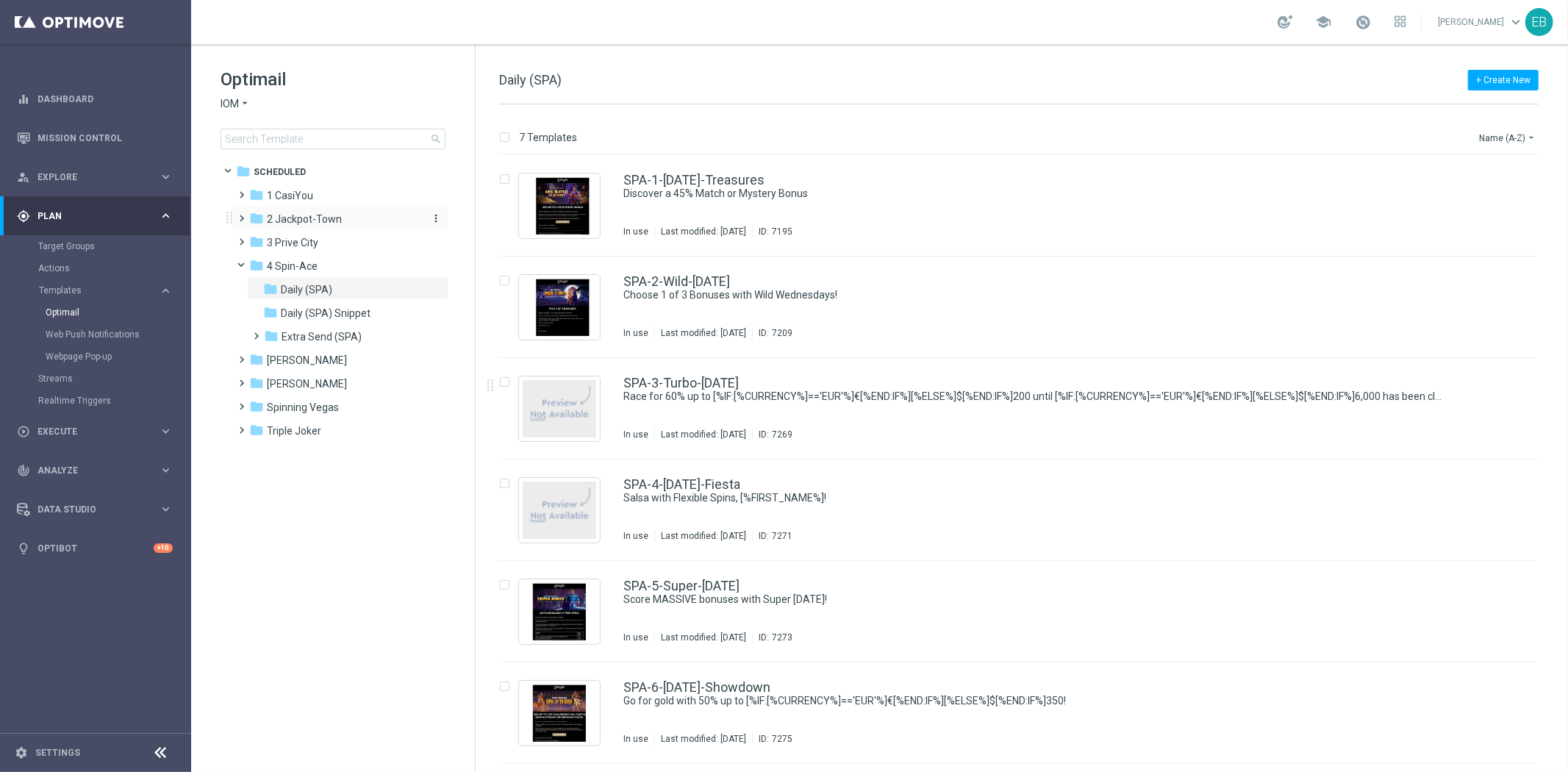
click at [315, 219] on span "2 Jackpot-Town" at bounding box center [304, 219] width 75 height 13
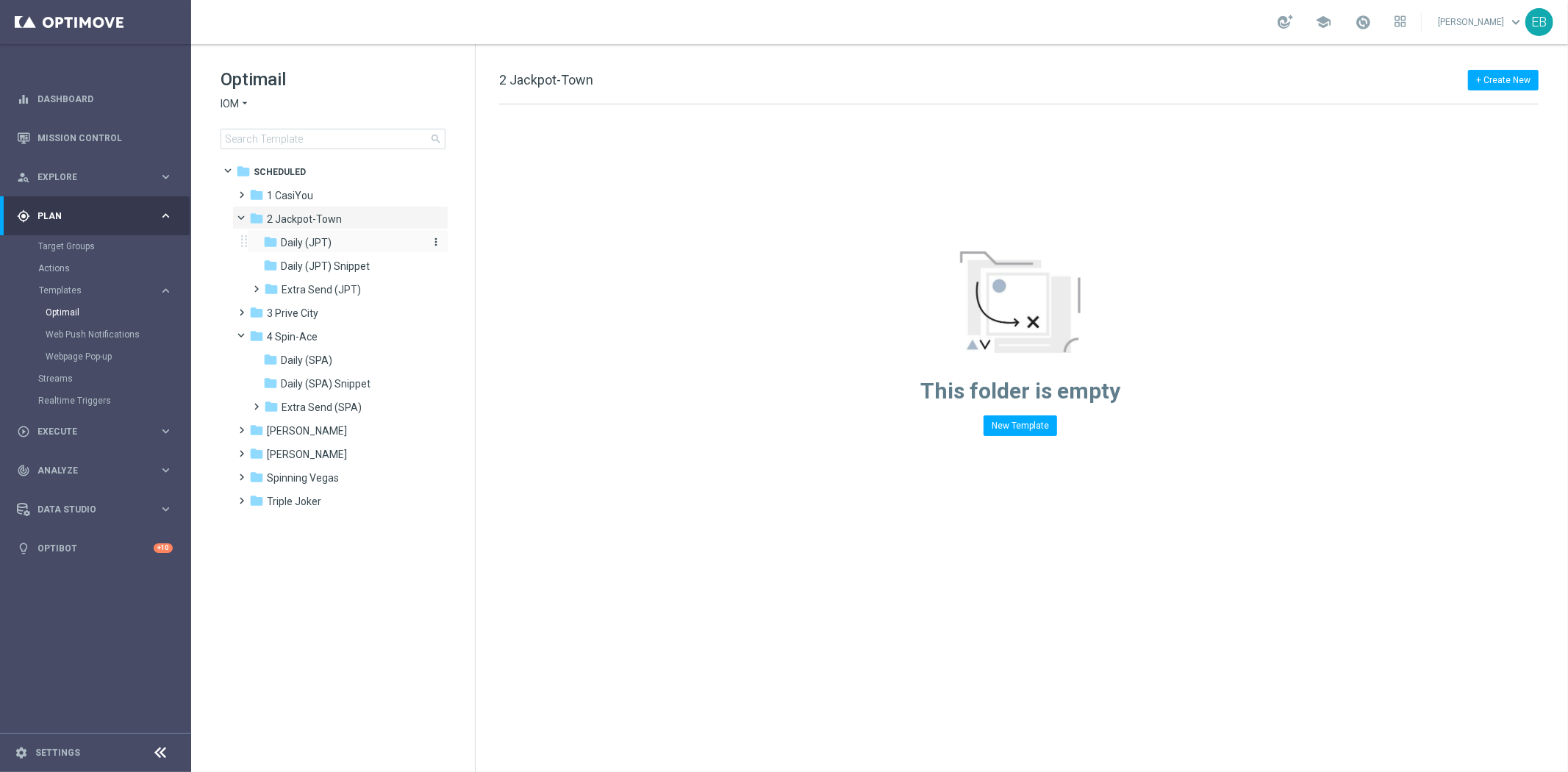
click at [361, 247] on div "folder Daily (JPT)" at bounding box center [342, 242] width 157 height 17
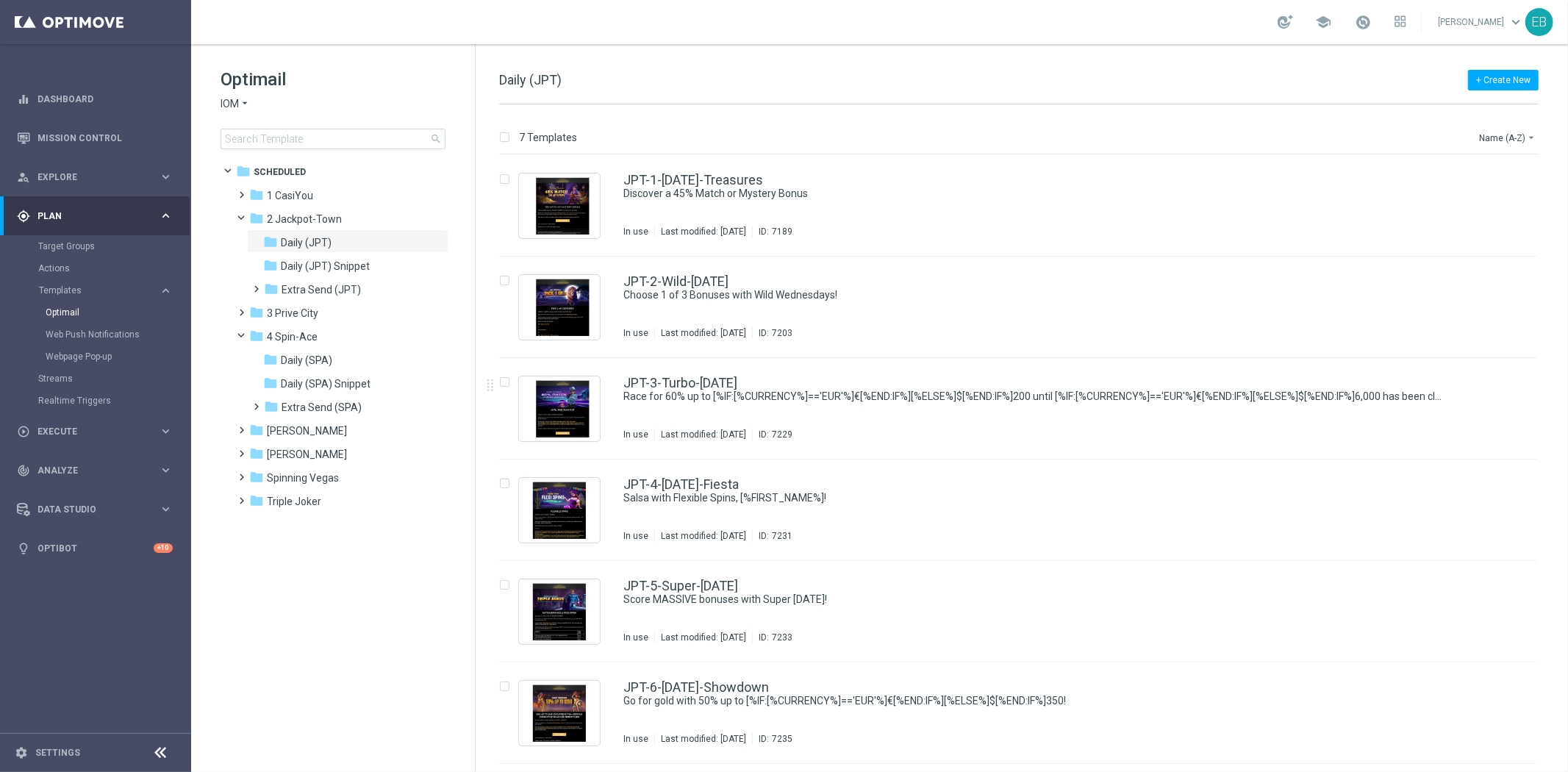
click at [540, 394] on div "JPT-3-Turbo-[DATE] Race for 60% up to [%IF:[%CURRENCY%]=='EUR'%]€[%END:IF%][%EL…" at bounding box center [1049, 408] width 852 height 64
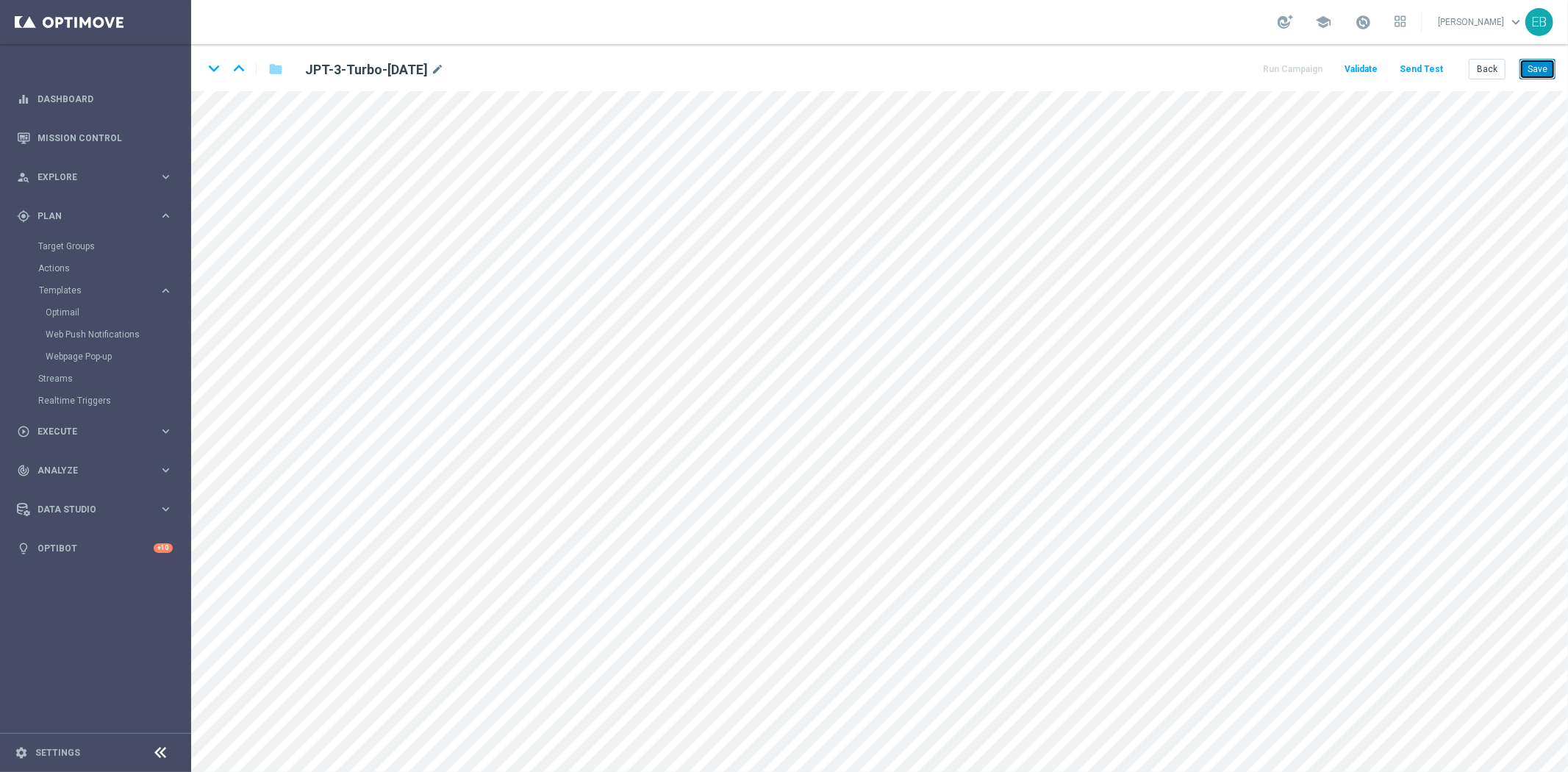
click at [540, 70] on button "Save" at bounding box center [1537, 69] width 36 height 21
click at [540, 72] on button "Back" at bounding box center [1487, 69] width 37 height 21
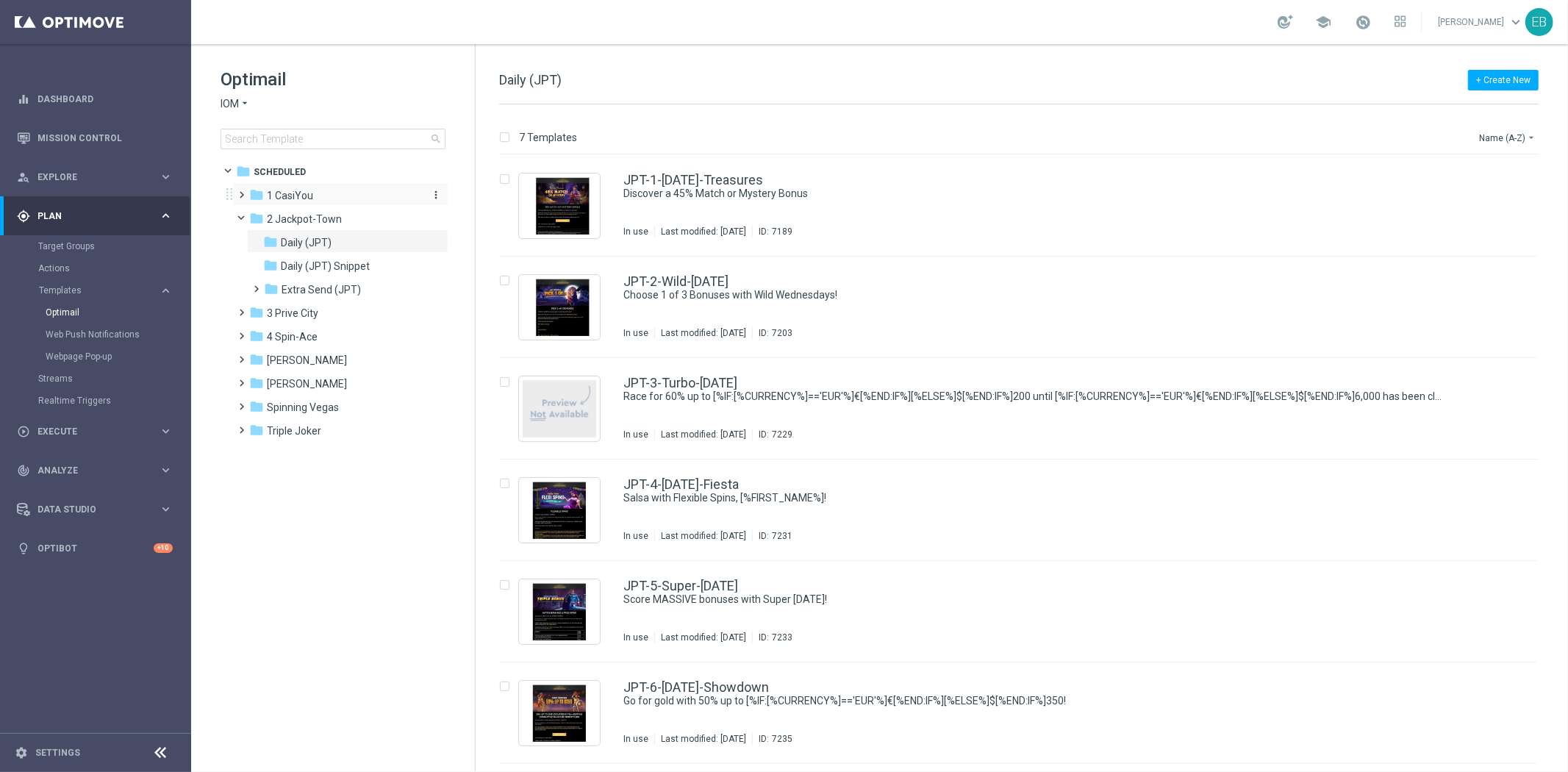
click at [331, 194] on div "folder 1 CasiYou" at bounding box center [334, 195] width 169 height 17
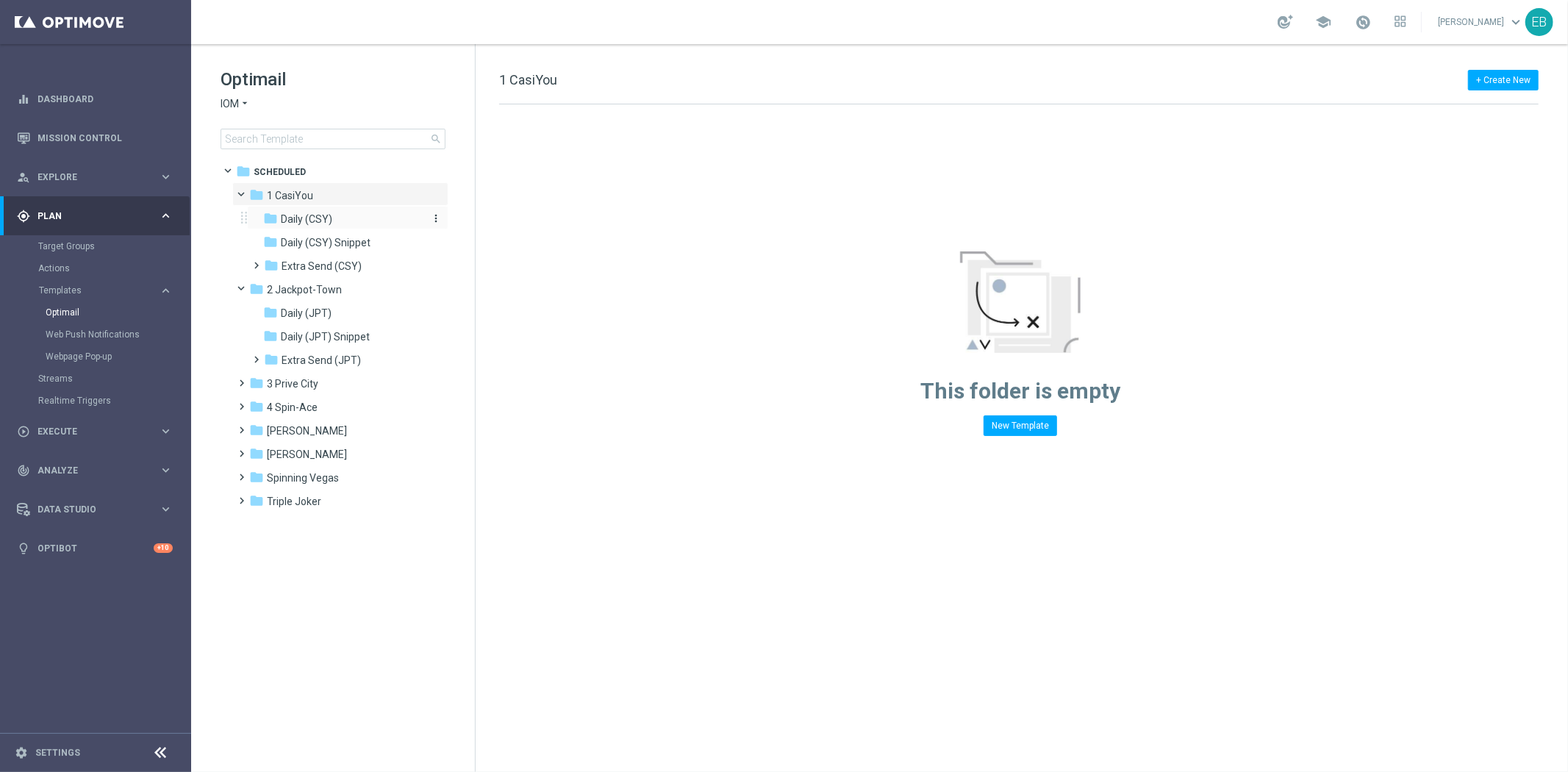
click at [343, 218] on div "folder Daily (CSY)" at bounding box center [342, 219] width 157 height 17
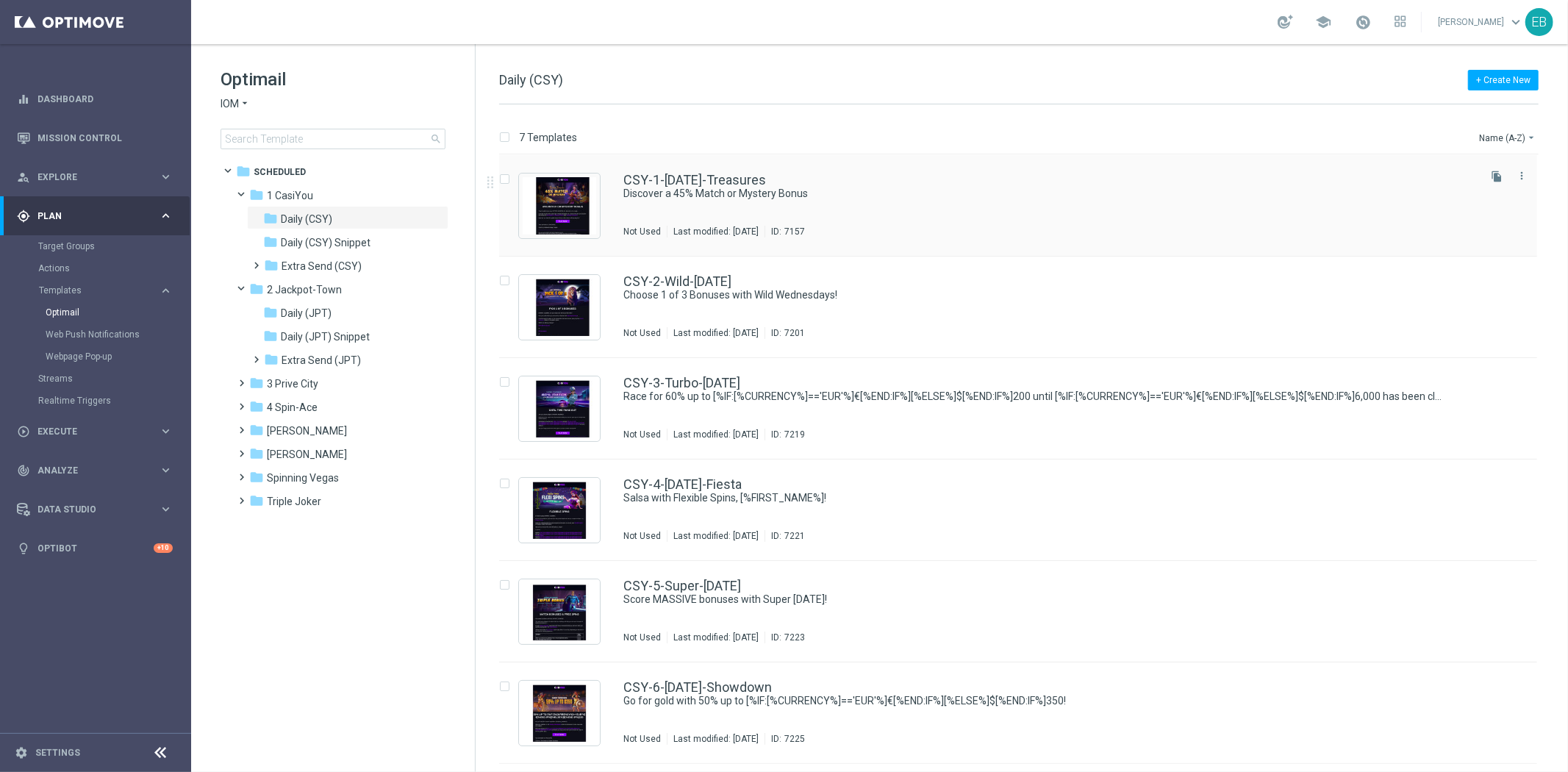
scroll to position [82, 0]
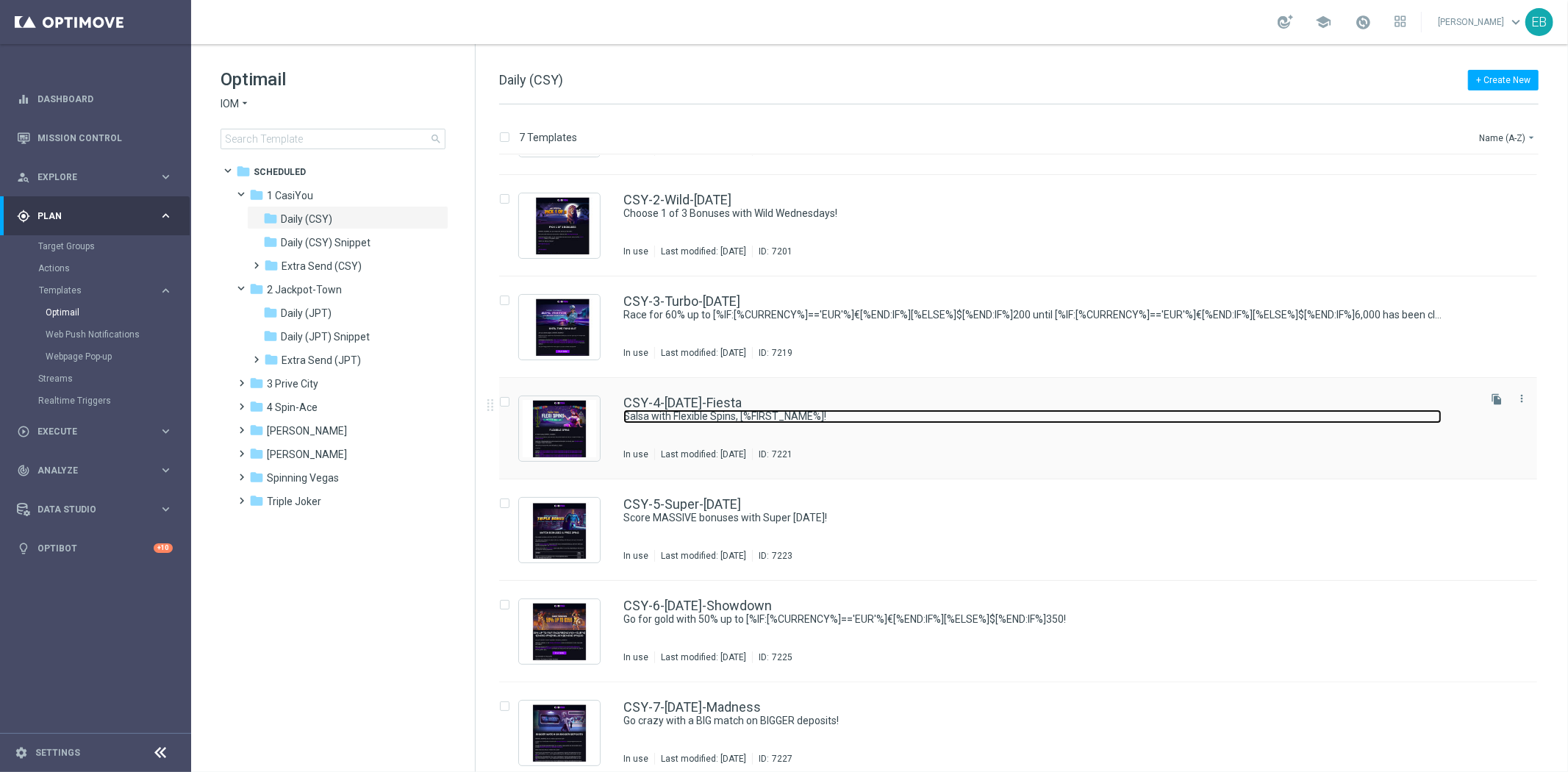
click at [540, 394] on link "Salsa with Flexible Spins, [%FIRST_NAME%]!" at bounding box center [1032, 416] width 818 height 14
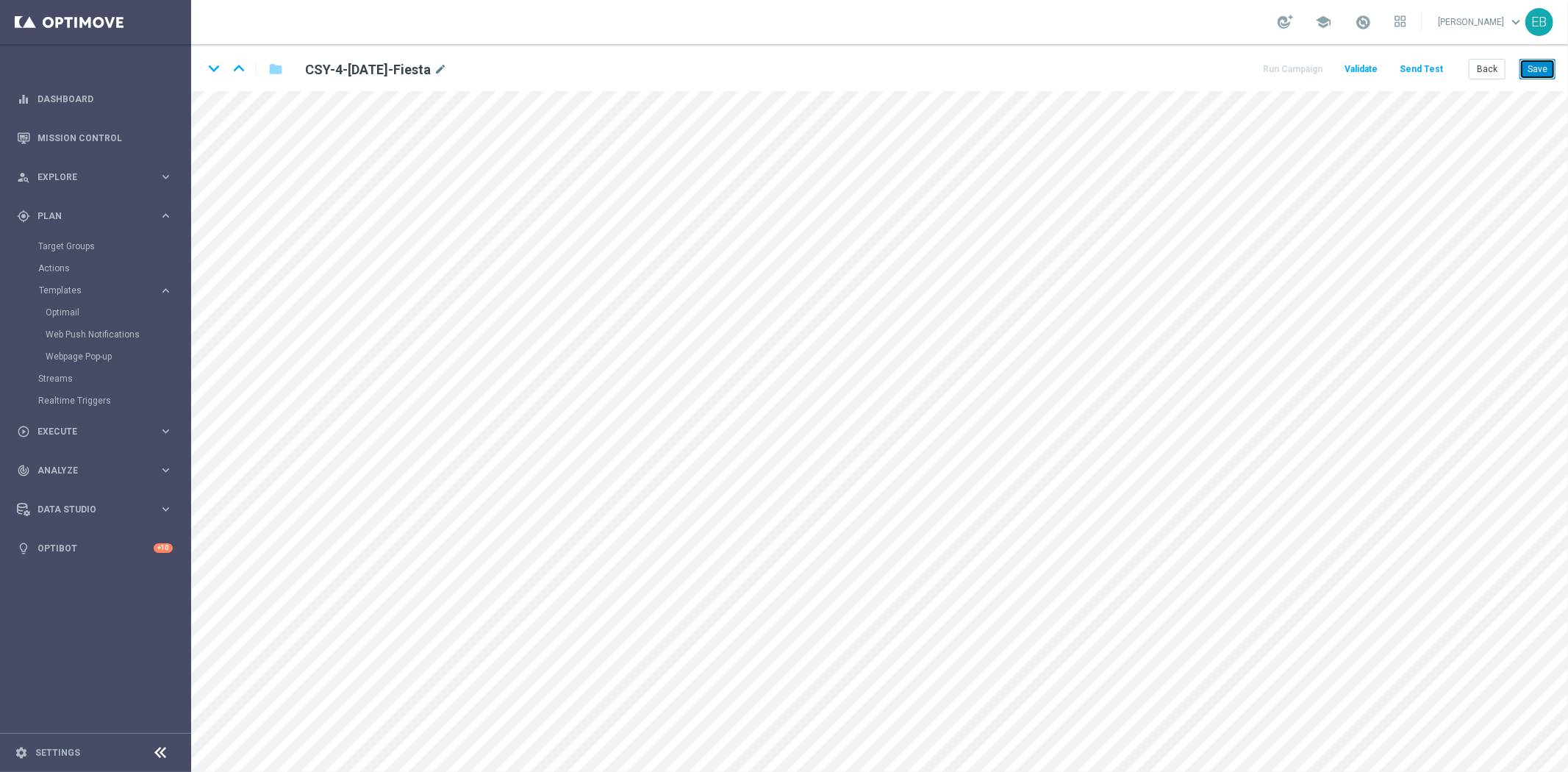
click at [540, 71] on button "Save" at bounding box center [1537, 69] width 36 height 21
click at [540, 62] on button "Save" at bounding box center [1537, 69] width 36 height 21
